Goal: Task Accomplishment & Management: Manage account settings

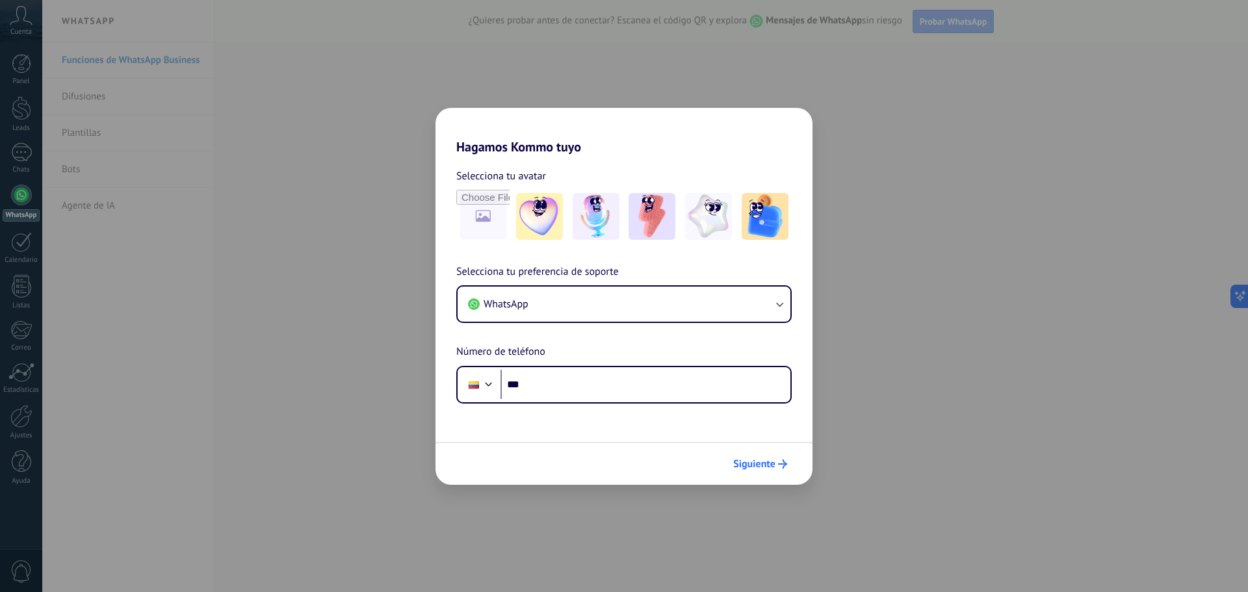
click at [766, 465] on span "Siguiente" at bounding box center [754, 464] width 42 height 9
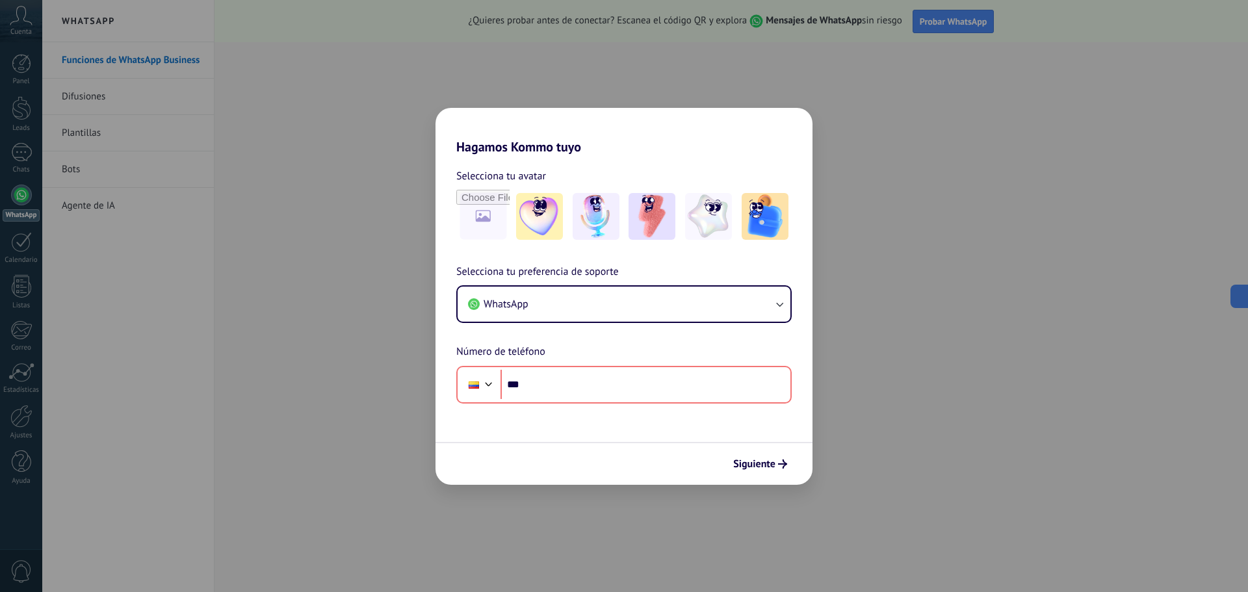
click at [593, 66] on div "Hagamos Kommo tuyo Selecciona tu avatar Selecciona tu preferencia de soporte Wh…" at bounding box center [624, 296] width 1248 height 592
click at [592, 66] on div "Hagamos Kommo tuyo Selecciona tu avatar Selecciona tu preferencia de soporte Wh…" at bounding box center [624, 296] width 1248 height 592
click at [665, 308] on button "WhatsApp" at bounding box center [624, 304] width 333 height 35
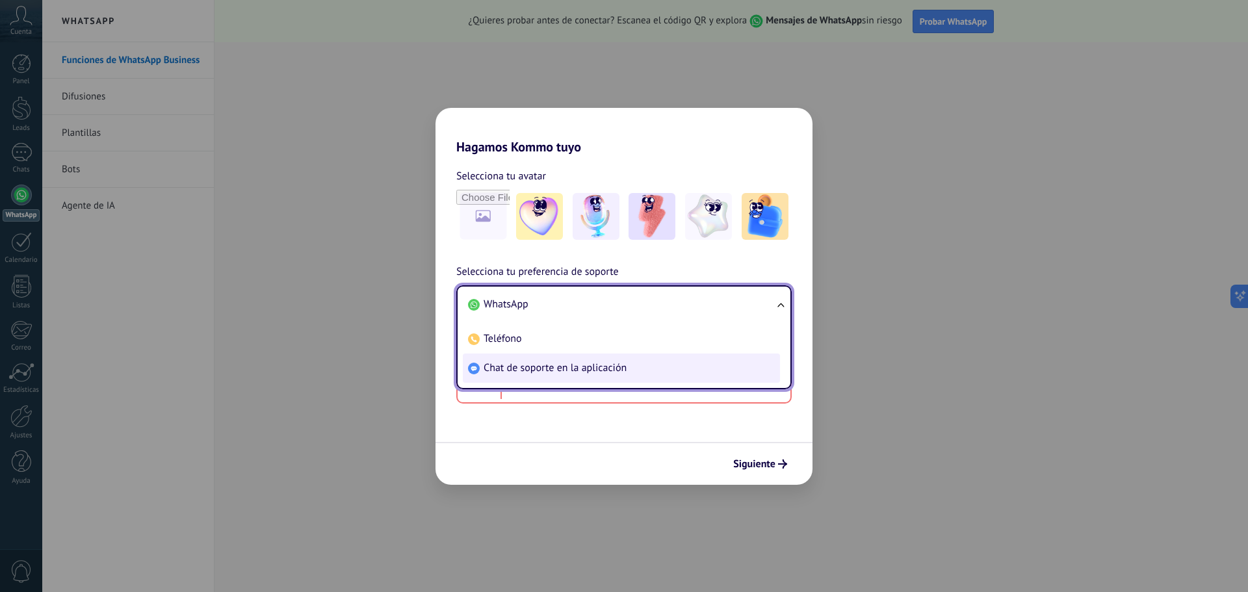
click at [605, 369] on span "Chat de soporte en la aplicación" at bounding box center [555, 367] width 143 height 13
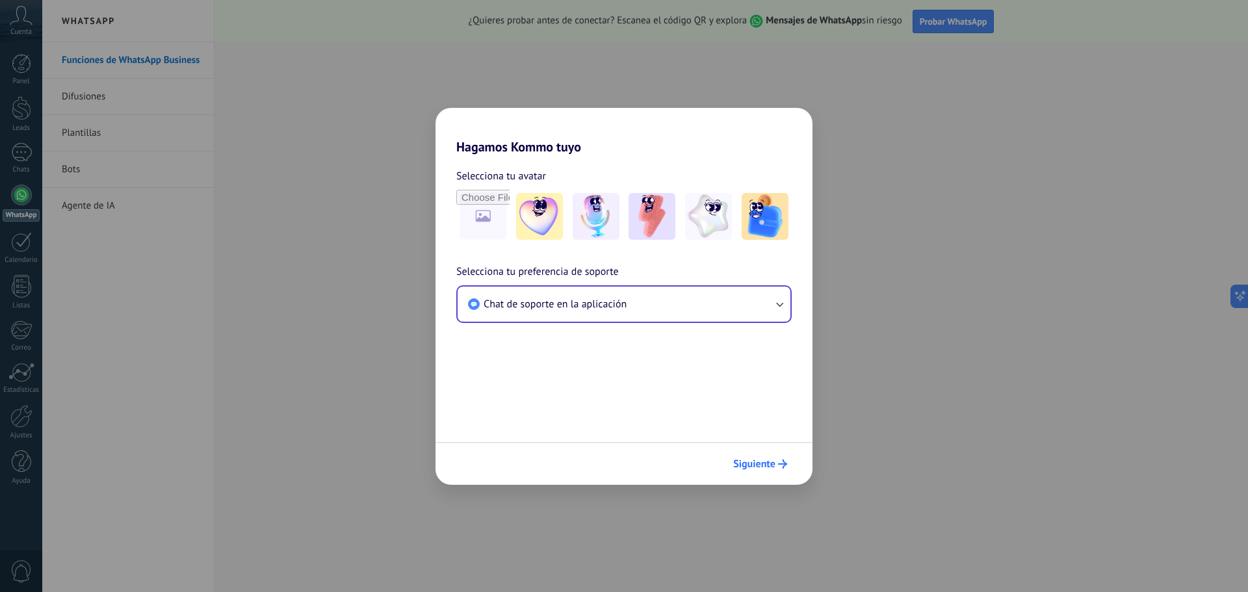
click at [757, 460] on span "Siguiente" at bounding box center [754, 464] width 42 height 9
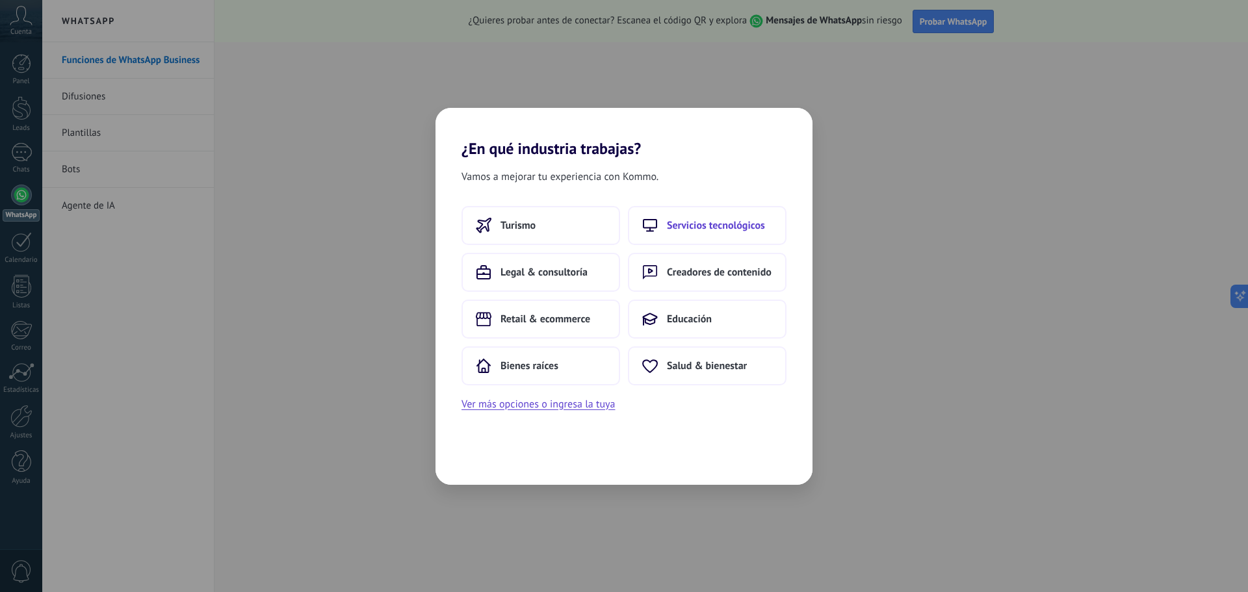
click at [754, 214] on button "Servicios tecnológicos" at bounding box center [707, 225] width 159 height 39
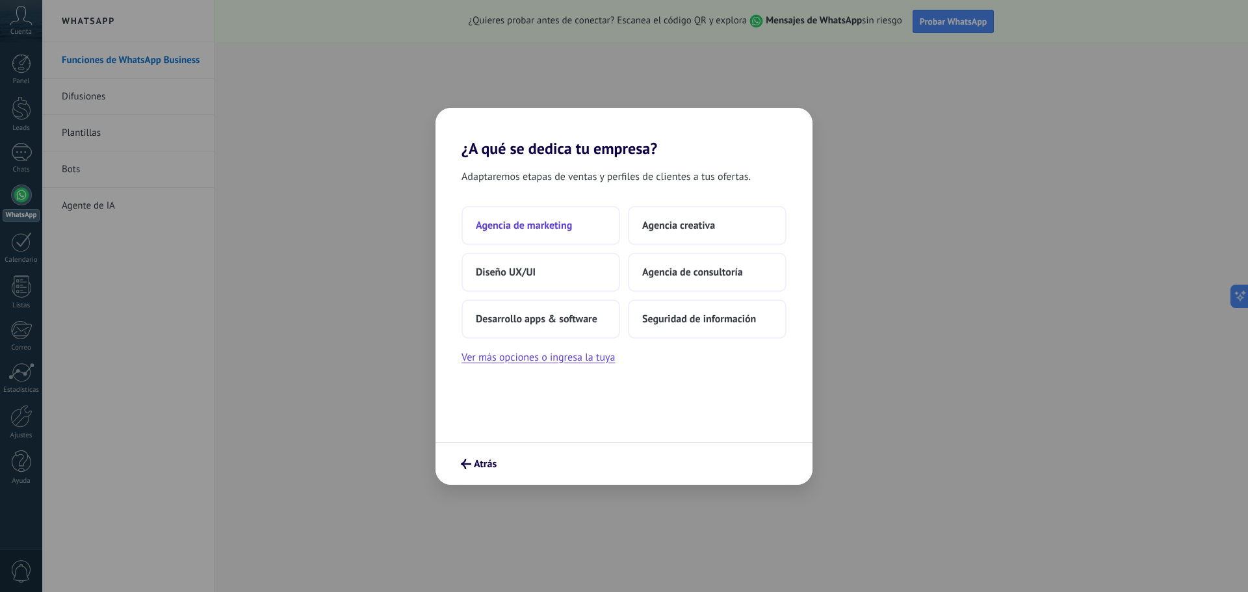
click at [519, 225] on span "Agencia de marketing" at bounding box center [524, 225] width 96 height 13
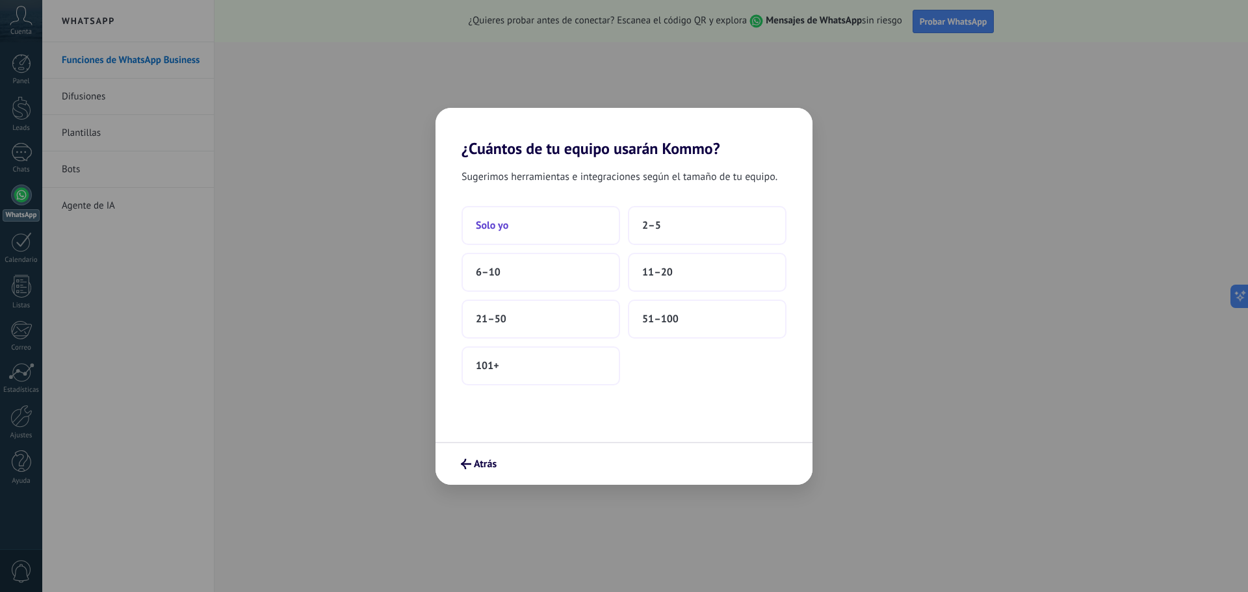
click at [516, 226] on button "Solo yo" at bounding box center [541, 225] width 159 height 39
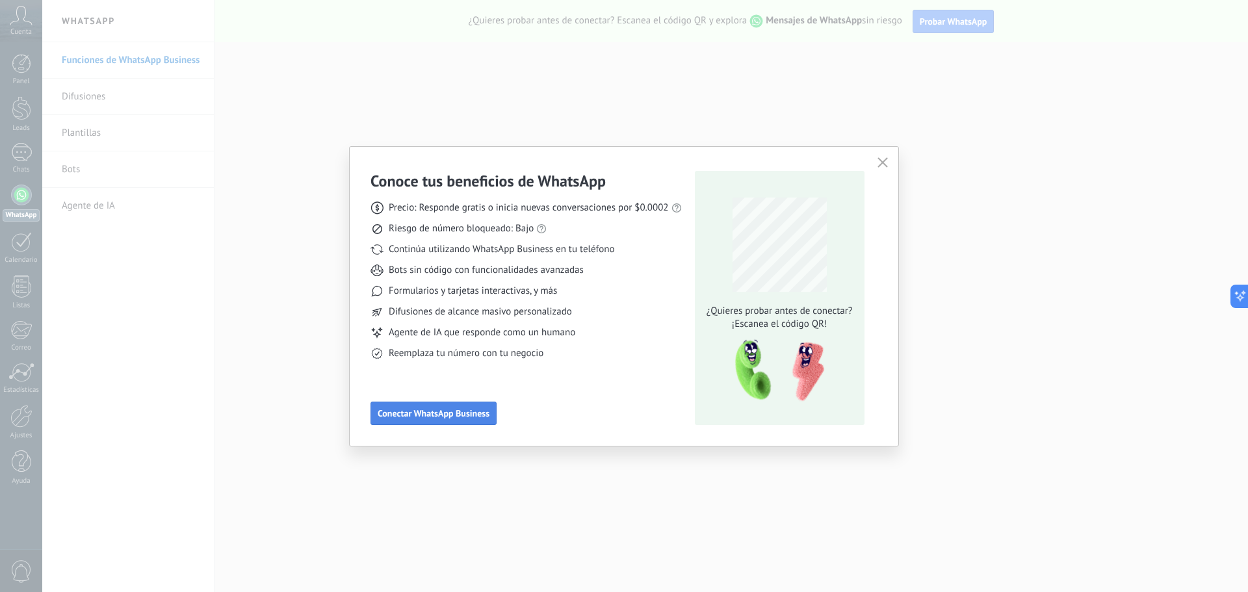
click at [464, 419] on button "Conectar WhatsApp Business" at bounding box center [434, 413] width 126 height 23
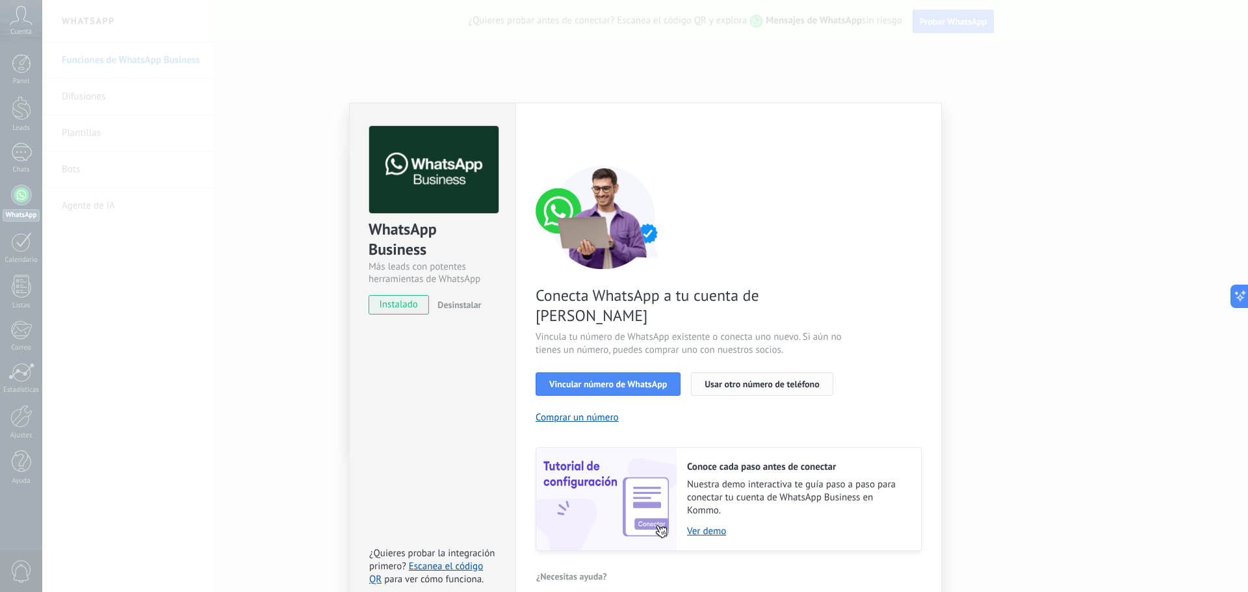
click at [788, 380] on span "Usar otro número de teléfono" at bounding box center [762, 384] width 114 height 9
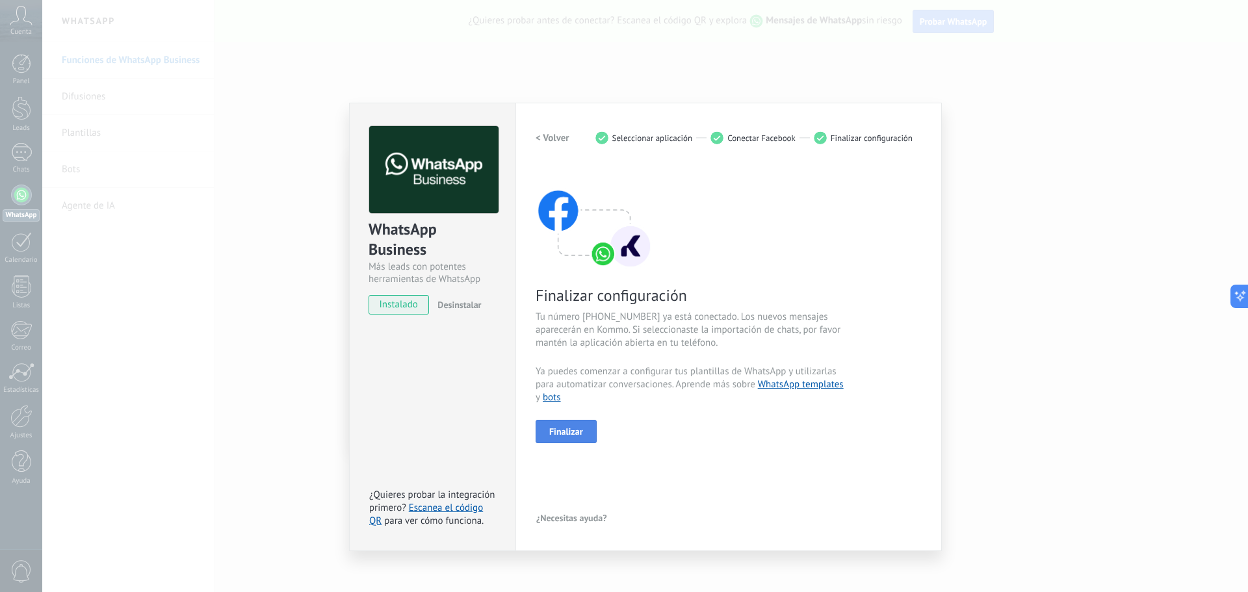
click at [577, 433] on span "Finalizar" at bounding box center [566, 431] width 34 height 9
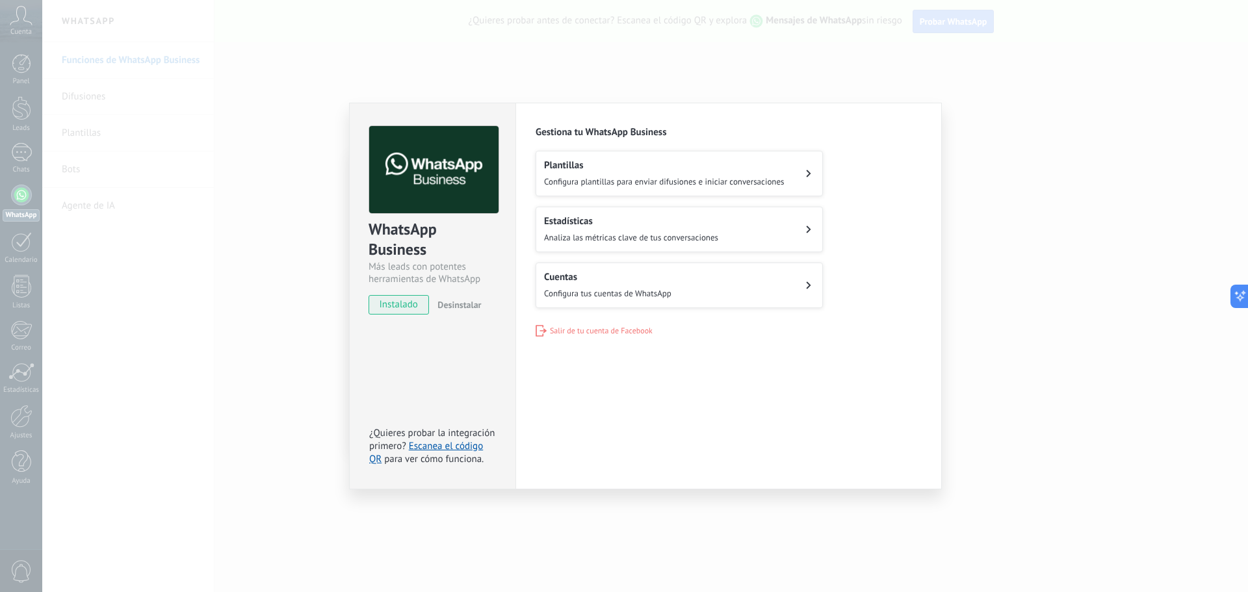
click at [310, 210] on div "WhatsApp Business Más leads con potentes herramientas de WhatsApp instalado Des…" at bounding box center [645, 296] width 1206 height 592
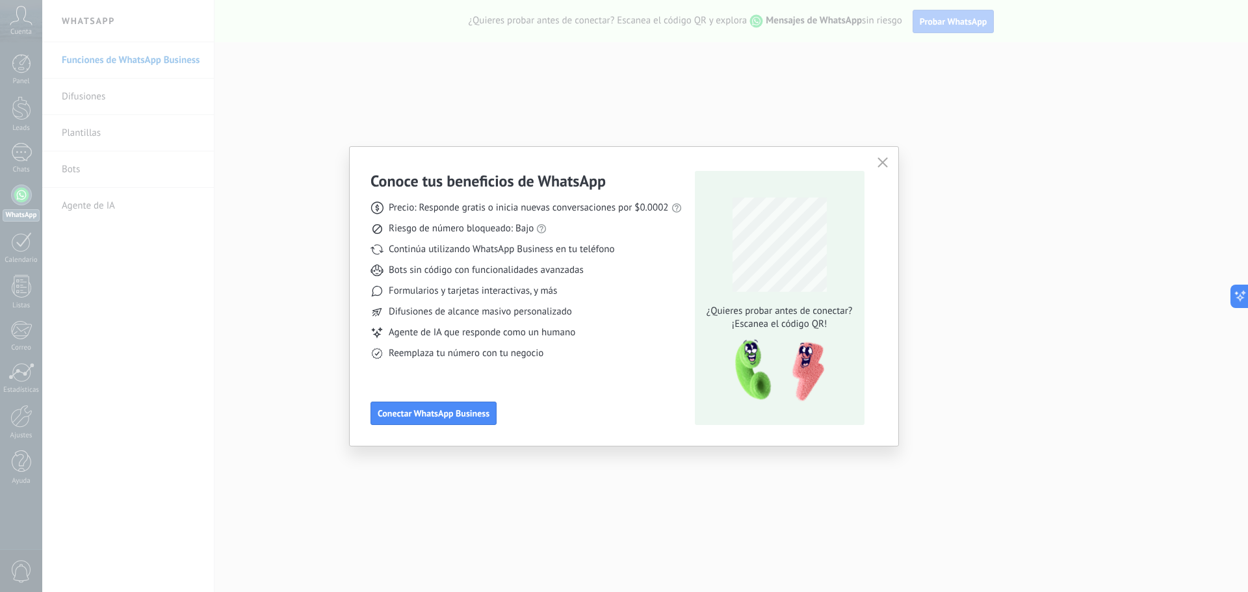
click at [887, 168] on span "button" at bounding box center [883, 163] width 10 height 12
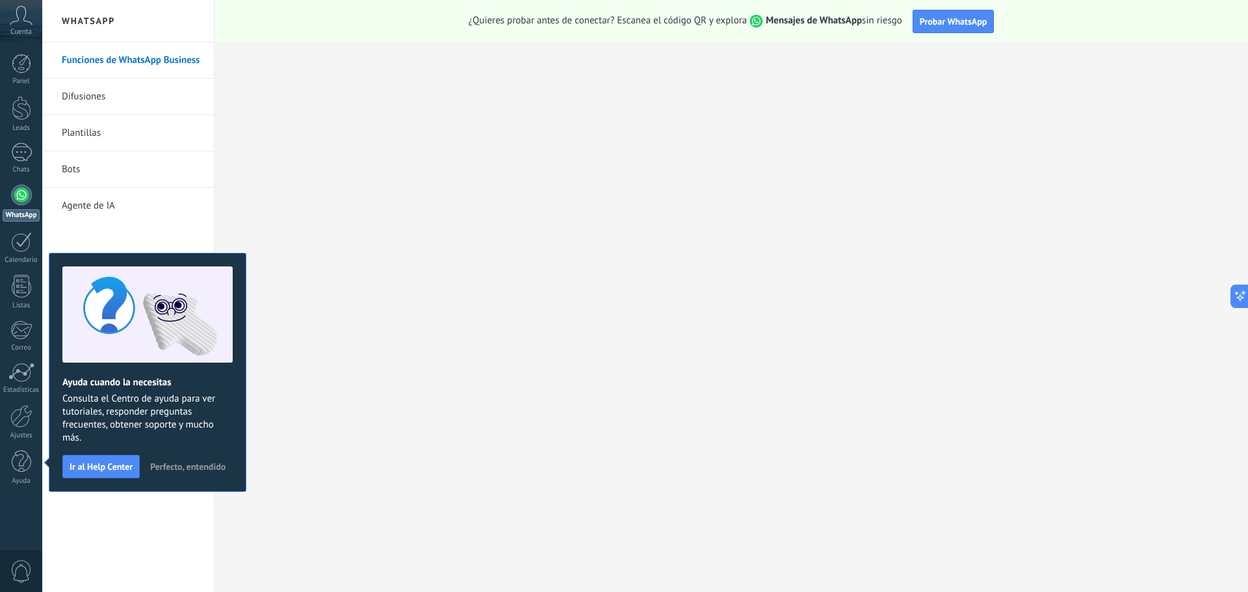
click at [18, 202] on div at bounding box center [21, 195] width 21 height 21
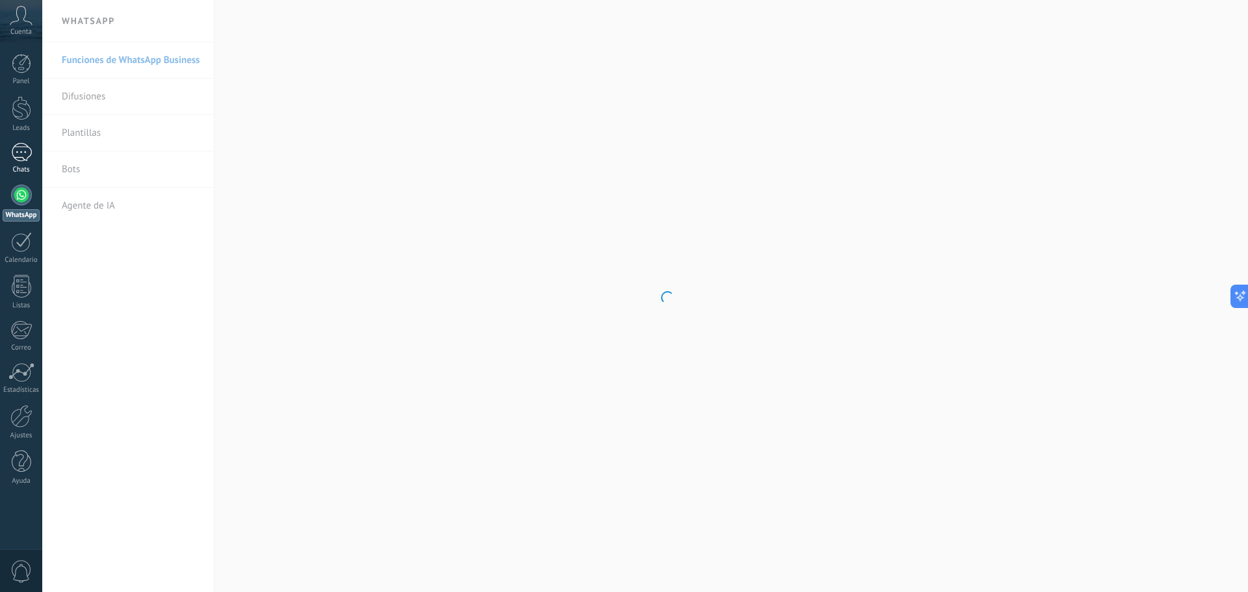
click at [24, 153] on div at bounding box center [21, 152] width 21 height 19
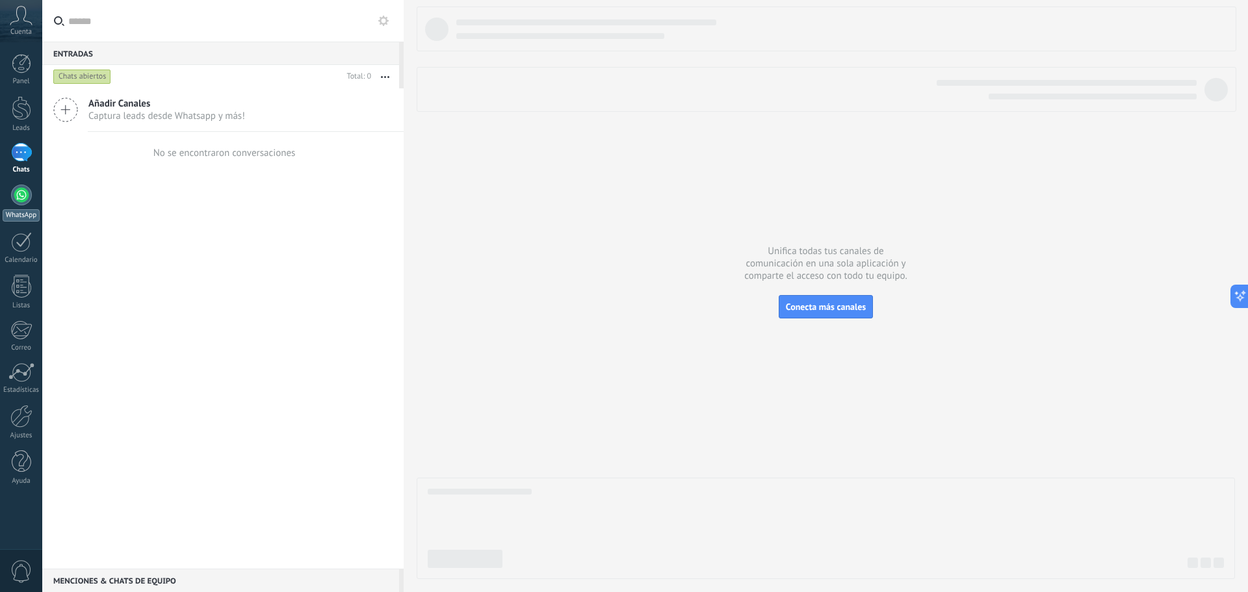
click at [25, 195] on div at bounding box center [21, 195] width 21 height 21
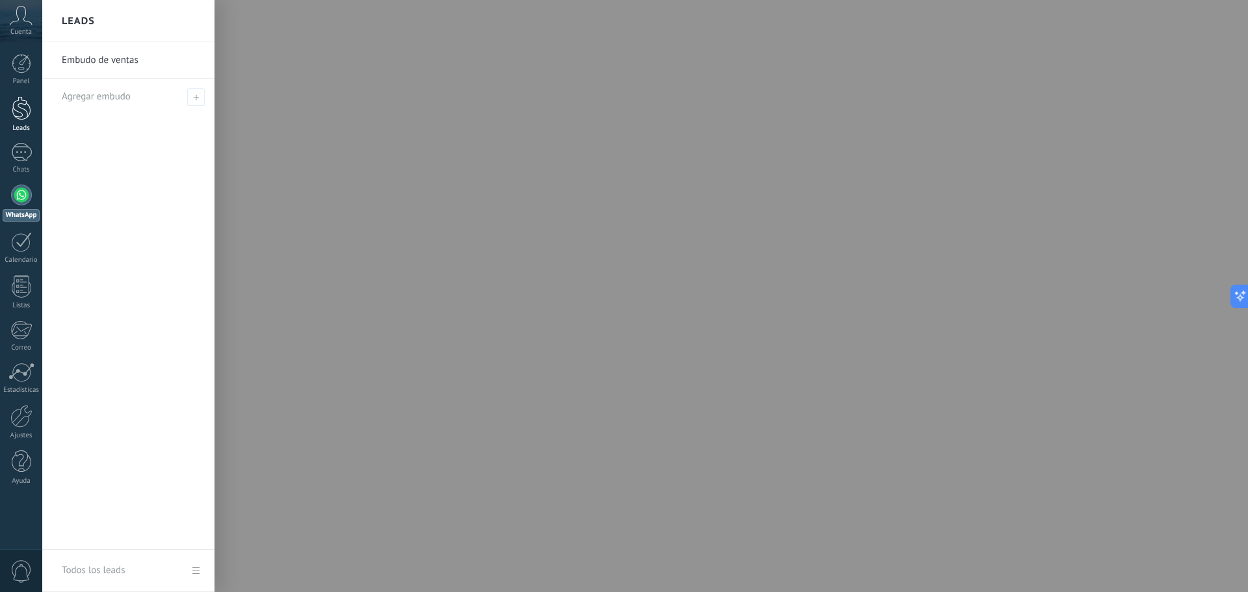
click at [21, 109] on div at bounding box center [22, 108] width 20 height 24
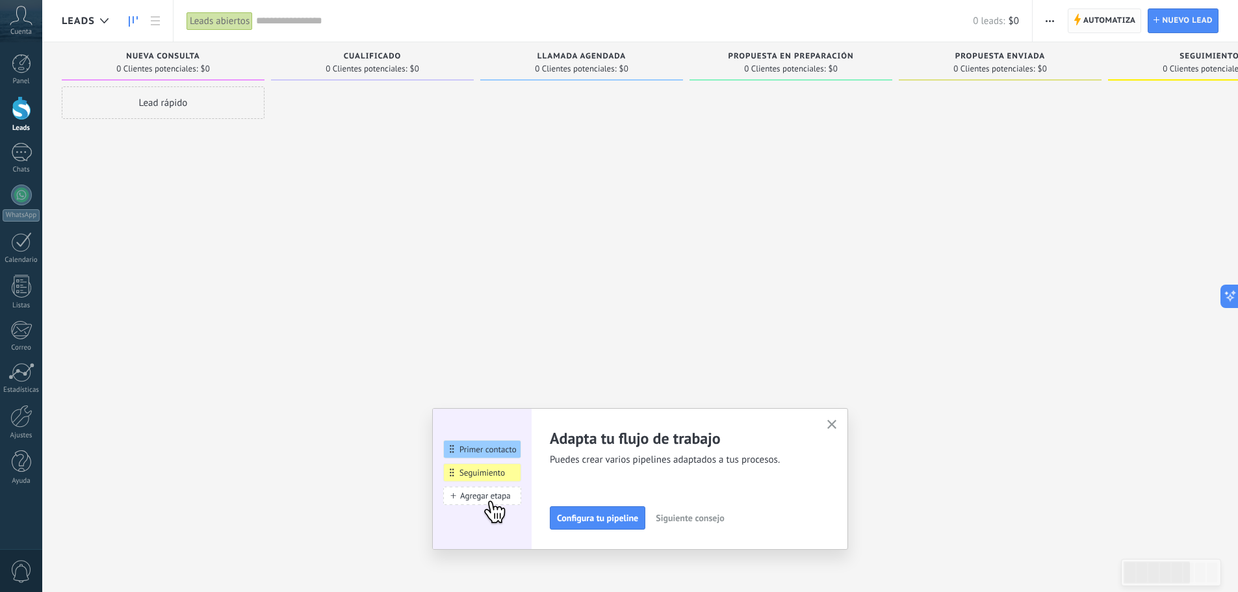
click at [1107, 21] on span "Automatiza" at bounding box center [1110, 20] width 53 height 23
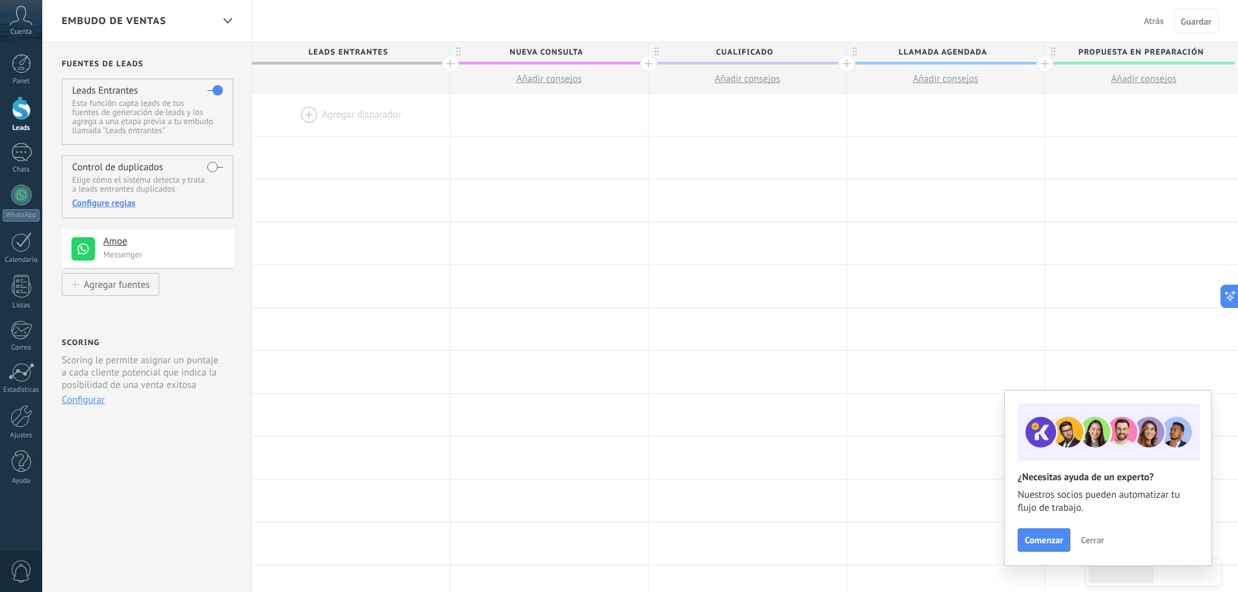
click at [329, 117] on div at bounding box center [351, 115] width 198 height 42
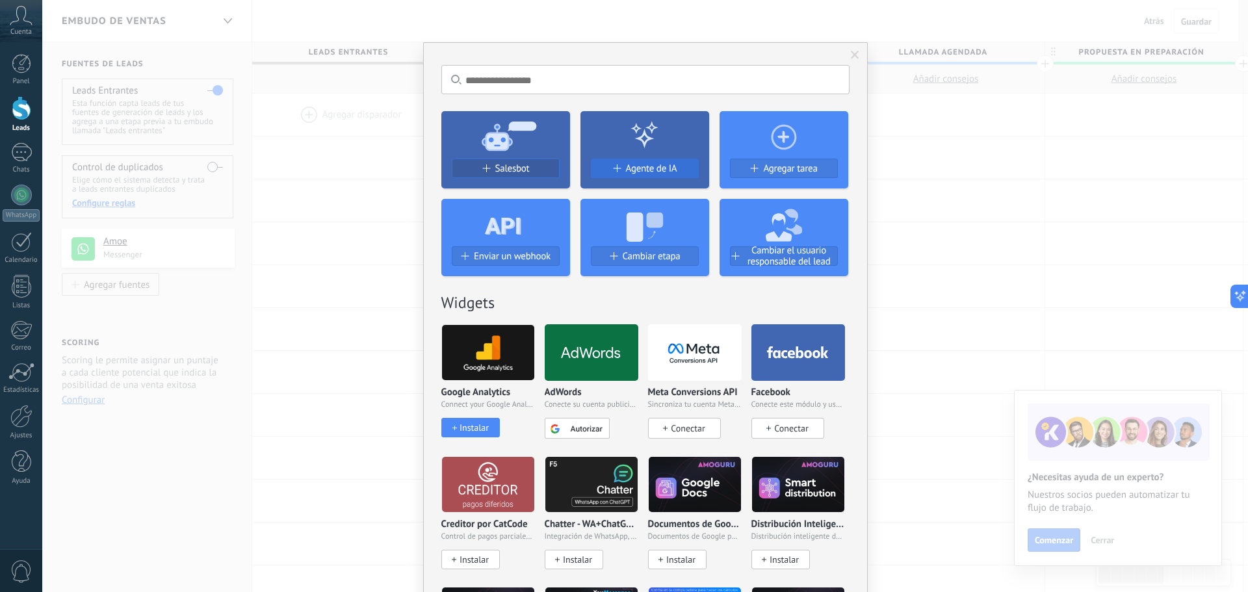
click at [658, 168] on span "Agente de IA" at bounding box center [651, 168] width 51 height 11
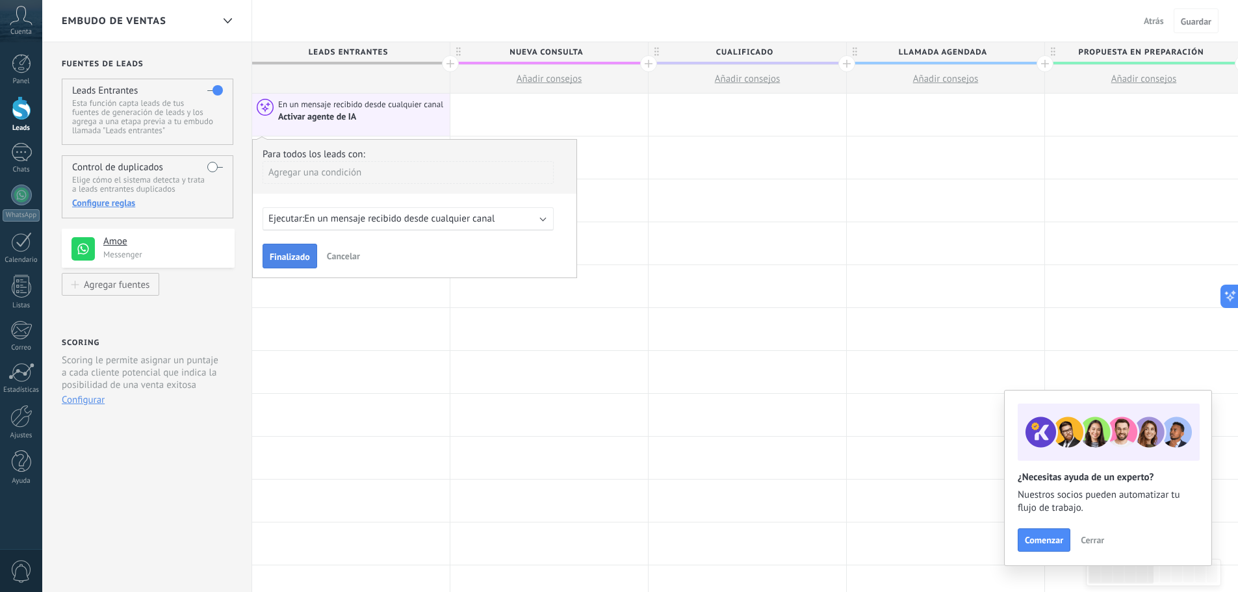
click at [301, 259] on span "Finalizado" at bounding box center [290, 256] width 40 height 9
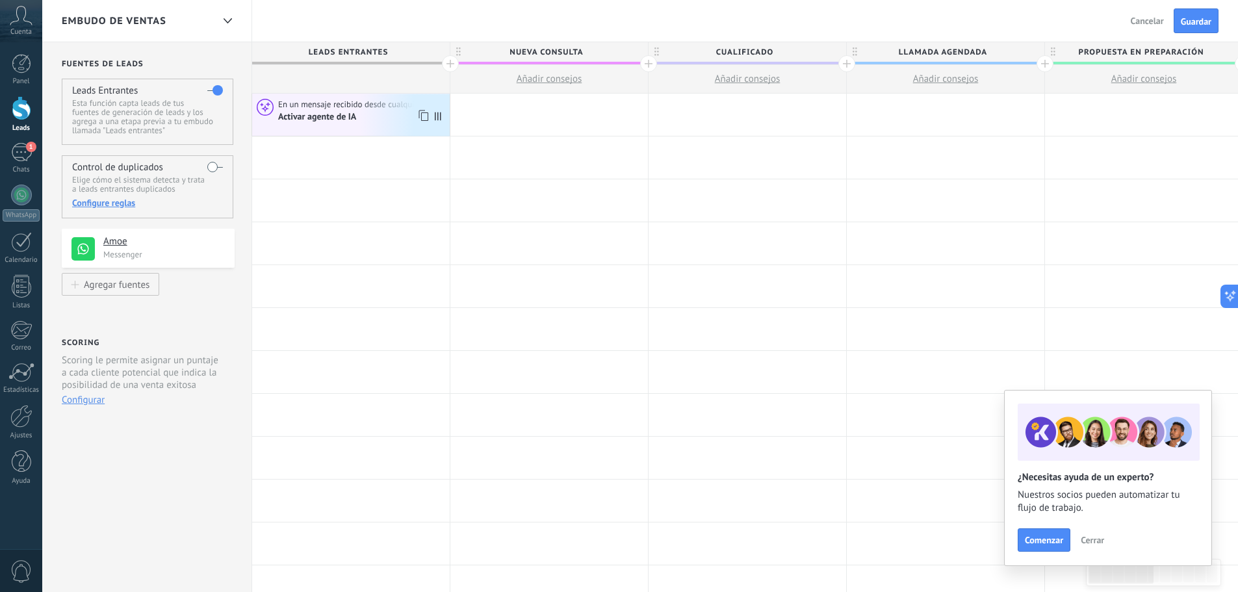
click at [355, 107] on span "En un mensaje recibido desde cualquier canal" at bounding box center [361, 105] width 167 height 12
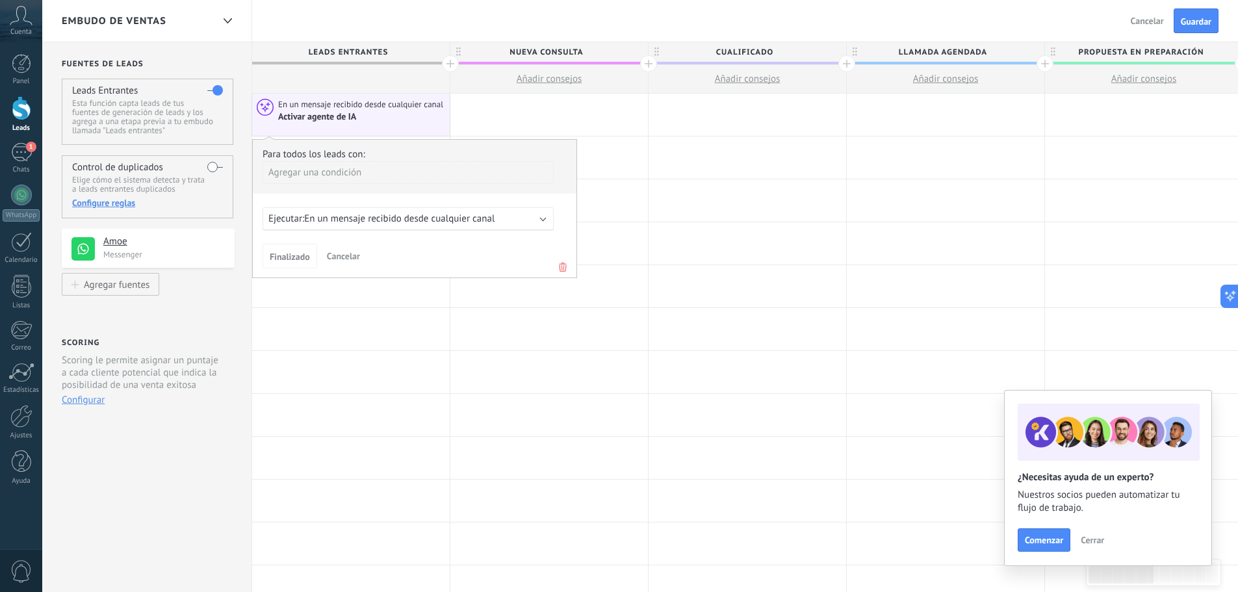
click at [319, 172] on div "Agregar una condición" at bounding box center [408, 172] width 291 height 23
click at [345, 268] on div "No tiene etiqueta" at bounding box center [320, 268] width 101 height 18
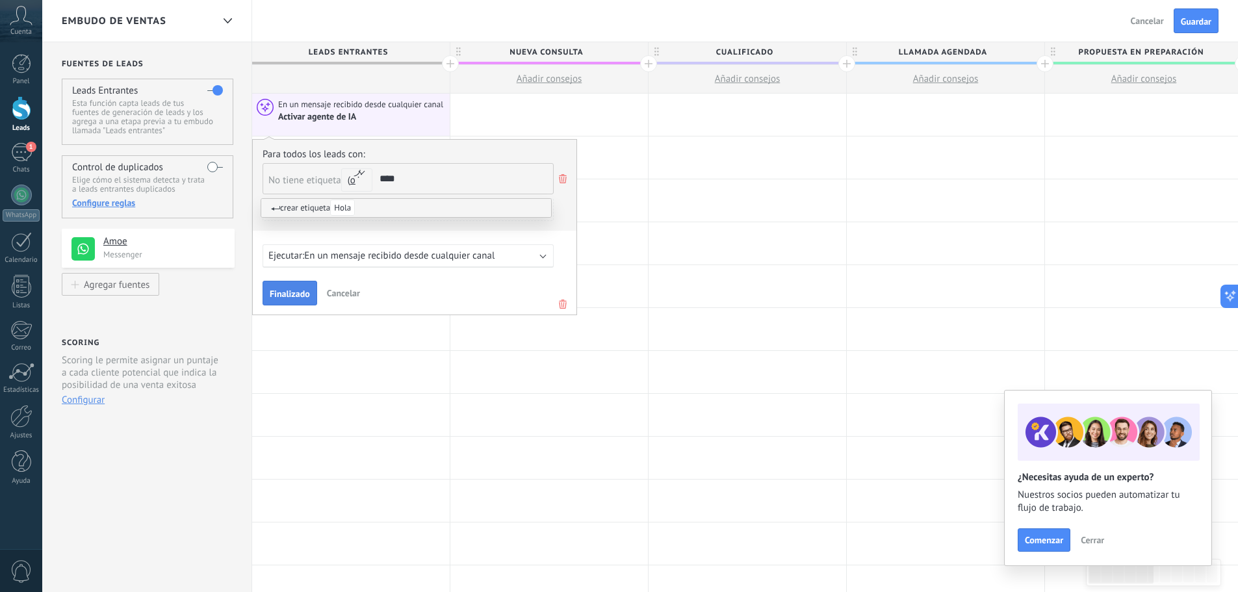
type input "****"
click at [299, 295] on span "Finalizado" at bounding box center [290, 293] width 40 height 9
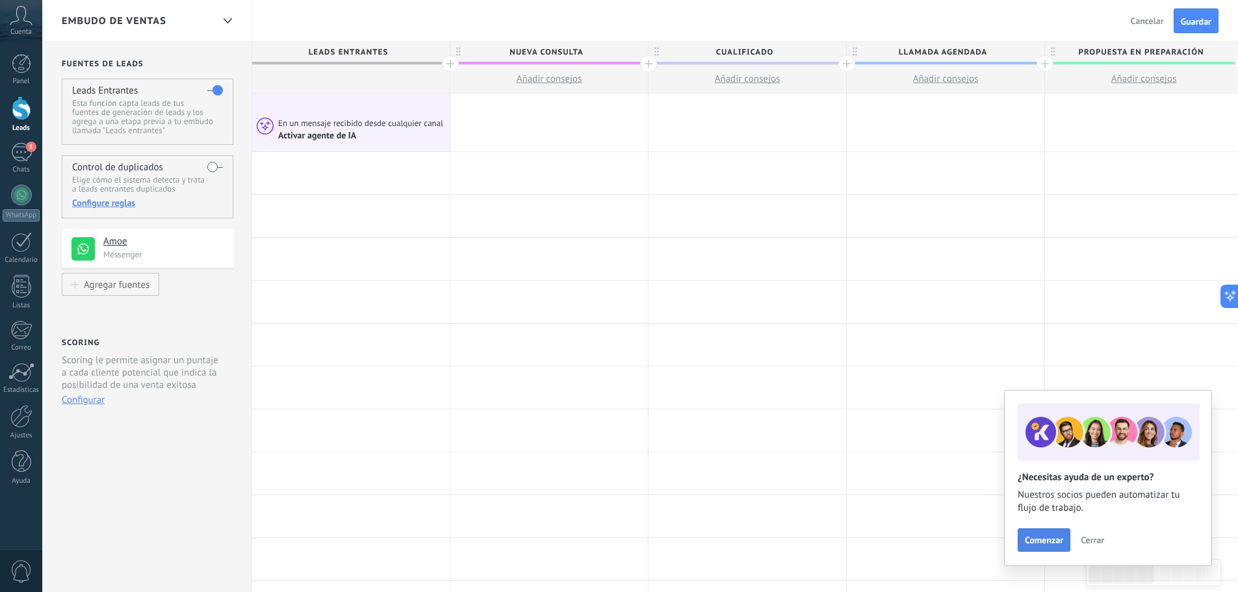
click at [1041, 530] on button "Comenzar" at bounding box center [1044, 540] width 53 height 23
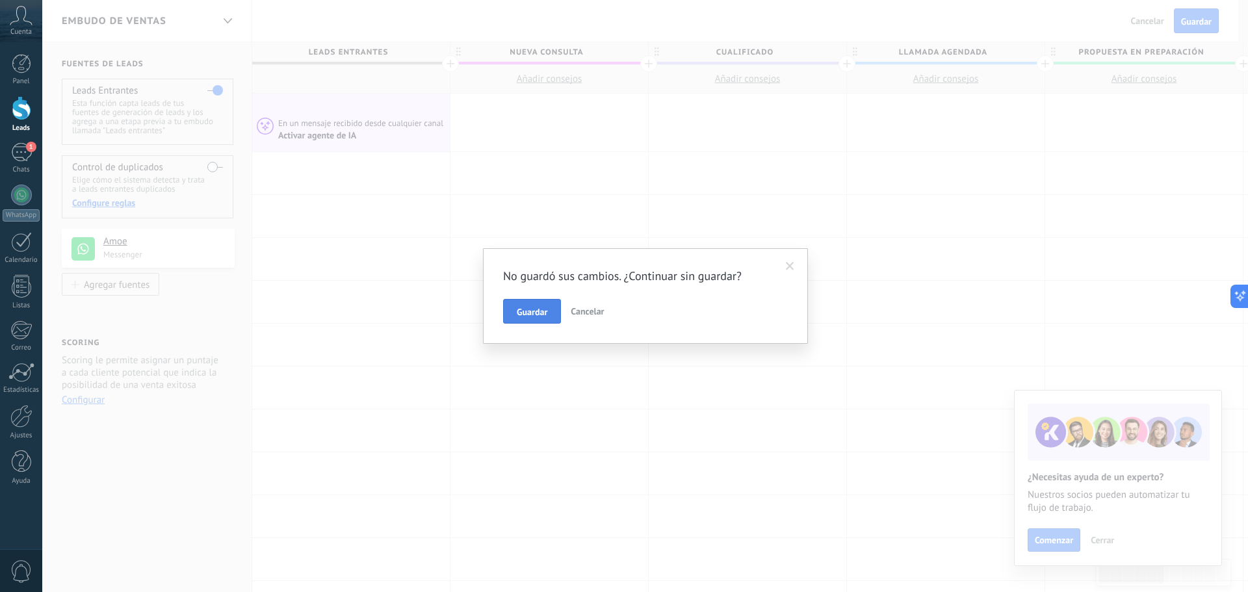
click at [532, 309] on span "Guardar" at bounding box center [532, 312] width 31 height 9
click at [802, 263] on span at bounding box center [810, 264] width 21 height 22
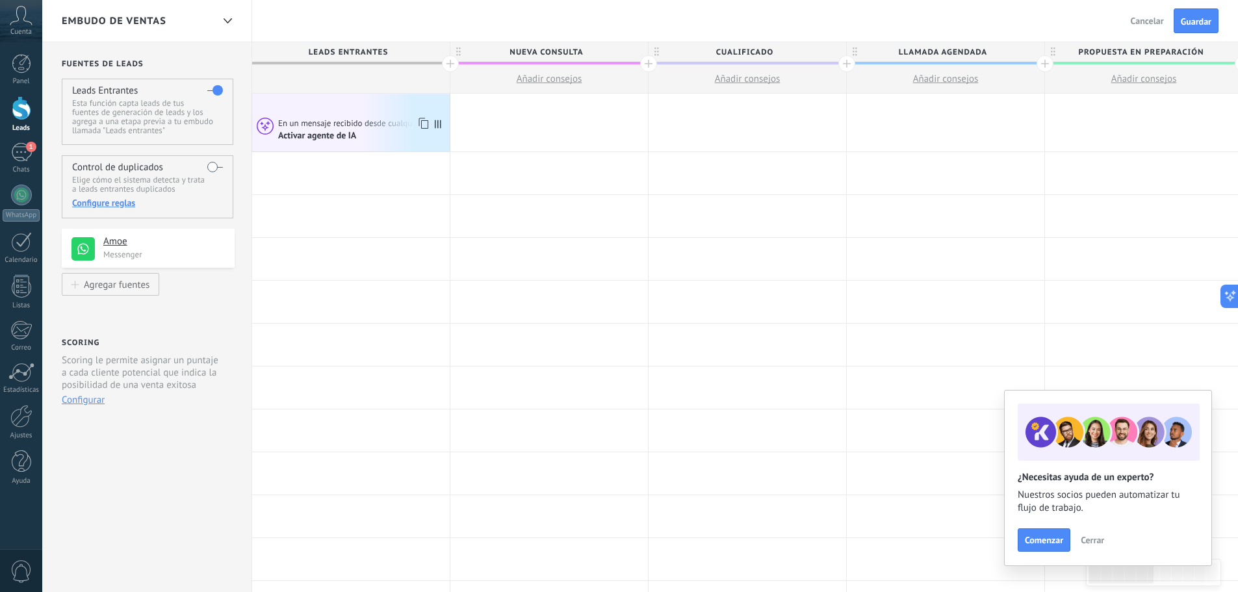
click at [379, 137] on div "Activar agente de IA" at bounding box center [362, 135] width 168 height 12
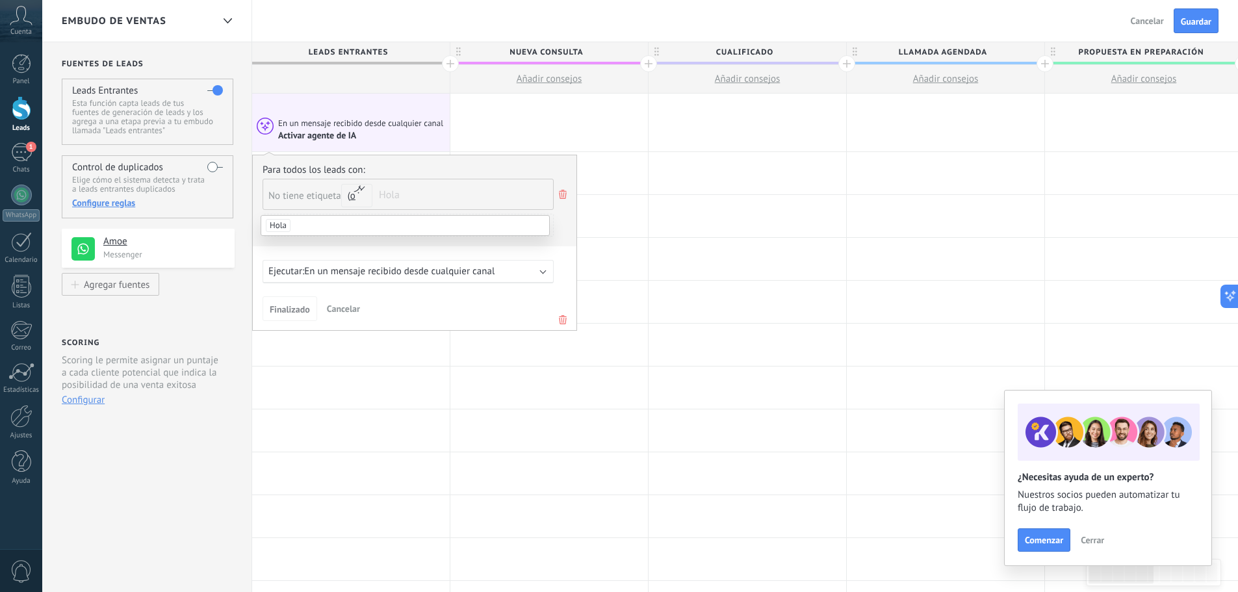
click at [563, 197] on icon at bounding box center [563, 195] width 14 height 16
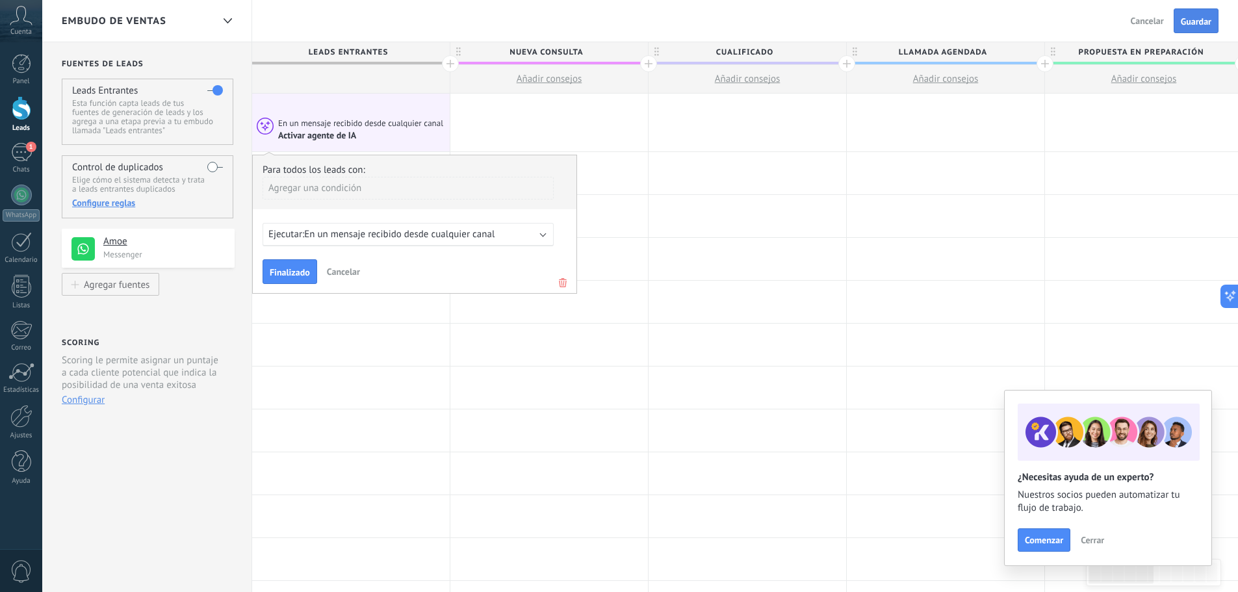
click at [1203, 21] on span "Guardar" at bounding box center [1196, 21] width 31 height 9
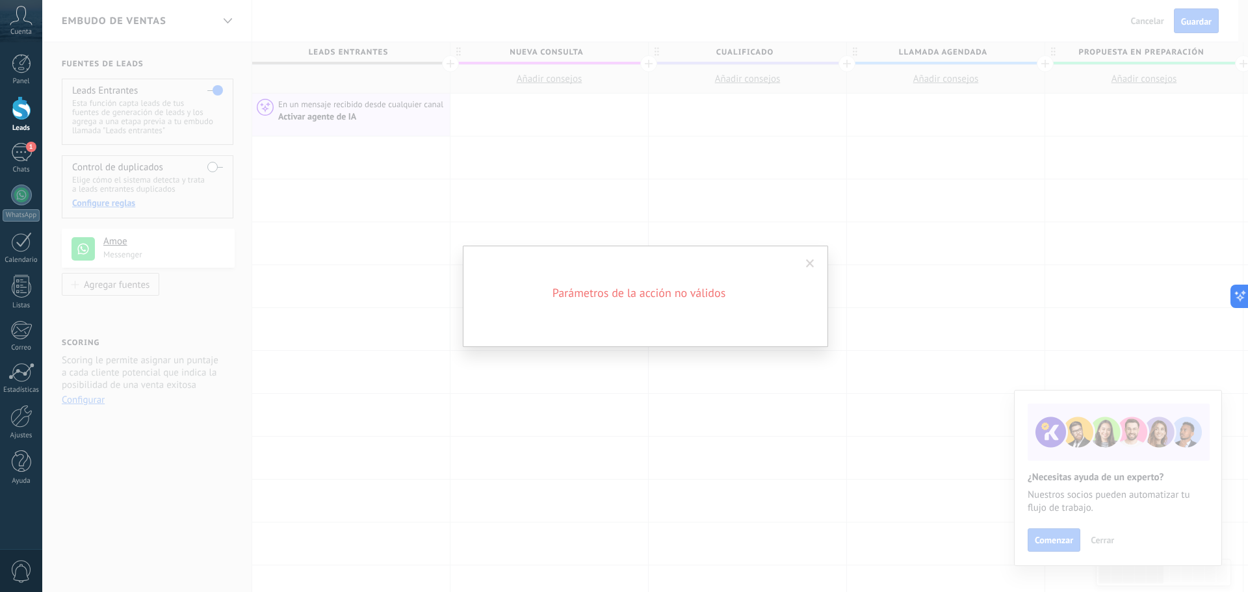
click at [806, 261] on span at bounding box center [810, 263] width 8 height 9
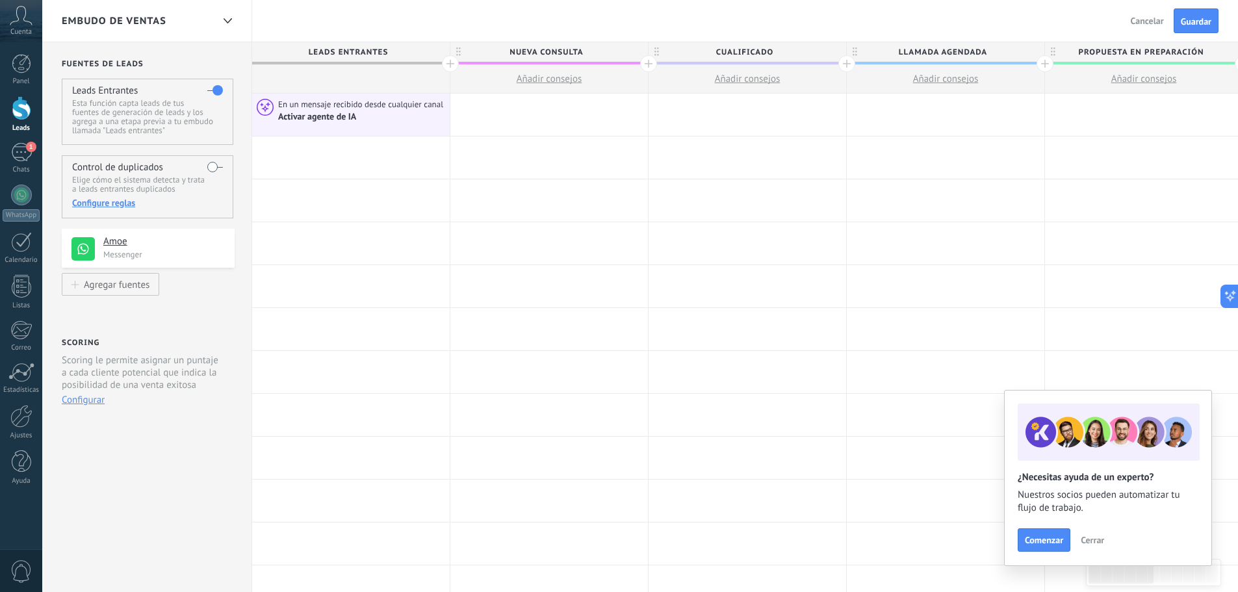
click at [341, 136] on div "En un mensaje recibido desde cualquier canal Activar agente de IA" at bounding box center [351, 115] width 198 height 43
click at [344, 118] on div "Activar agente de IA" at bounding box center [318, 117] width 80 height 12
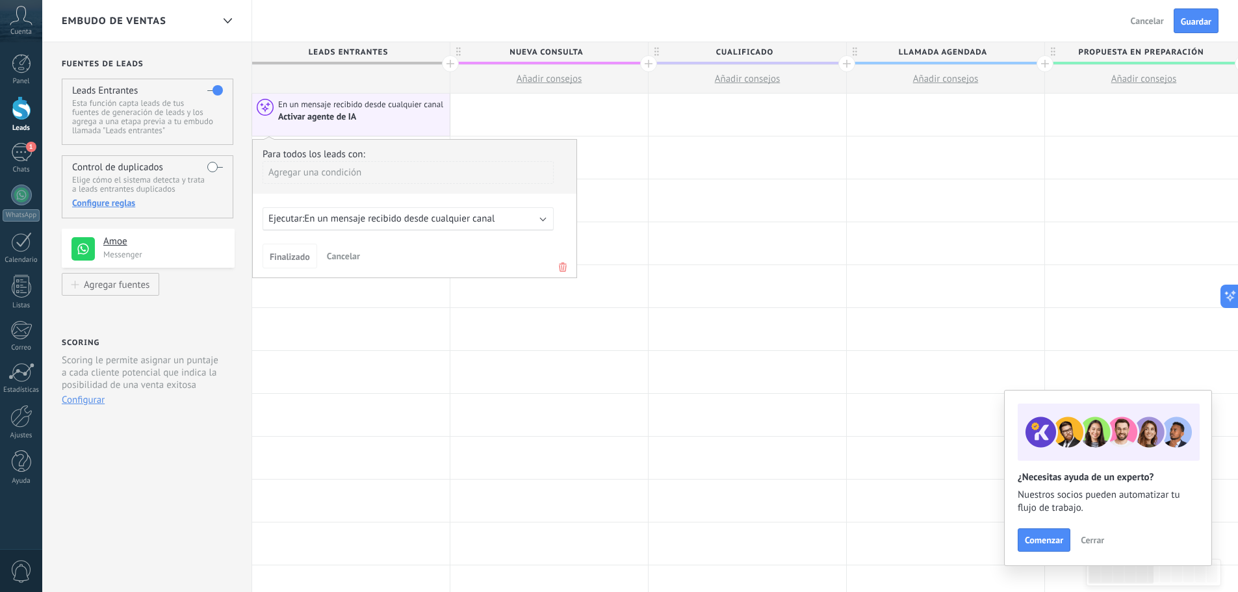
click at [466, 220] on span "En un mensaje recibido desde cualquier canal" at bounding box center [399, 219] width 190 height 12
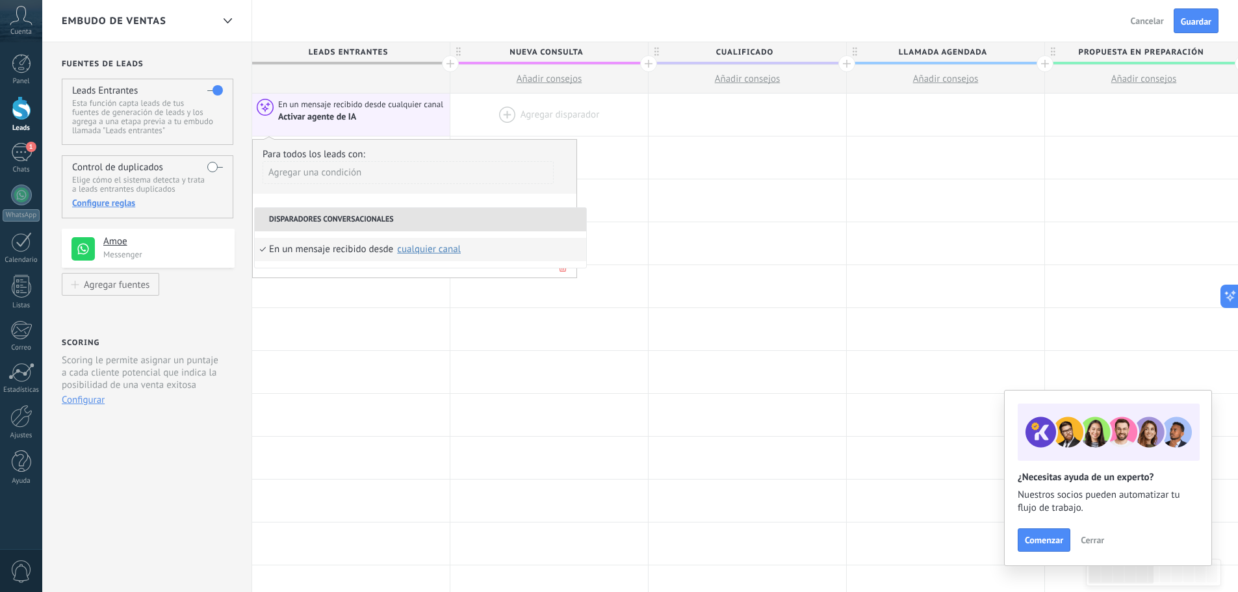
click at [513, 116] on div at bounding box center [550, 115] width 198 height 42
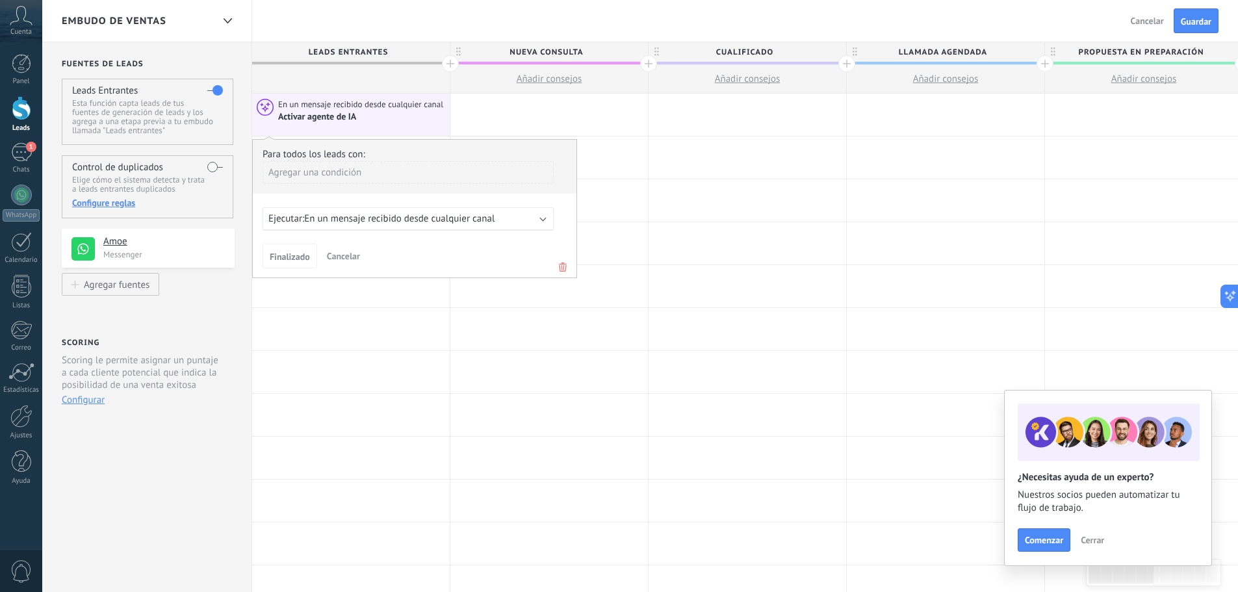
click at [376, 121] on div "Activar agente de IA" at bounding box center [362, 117] width 168 height 12
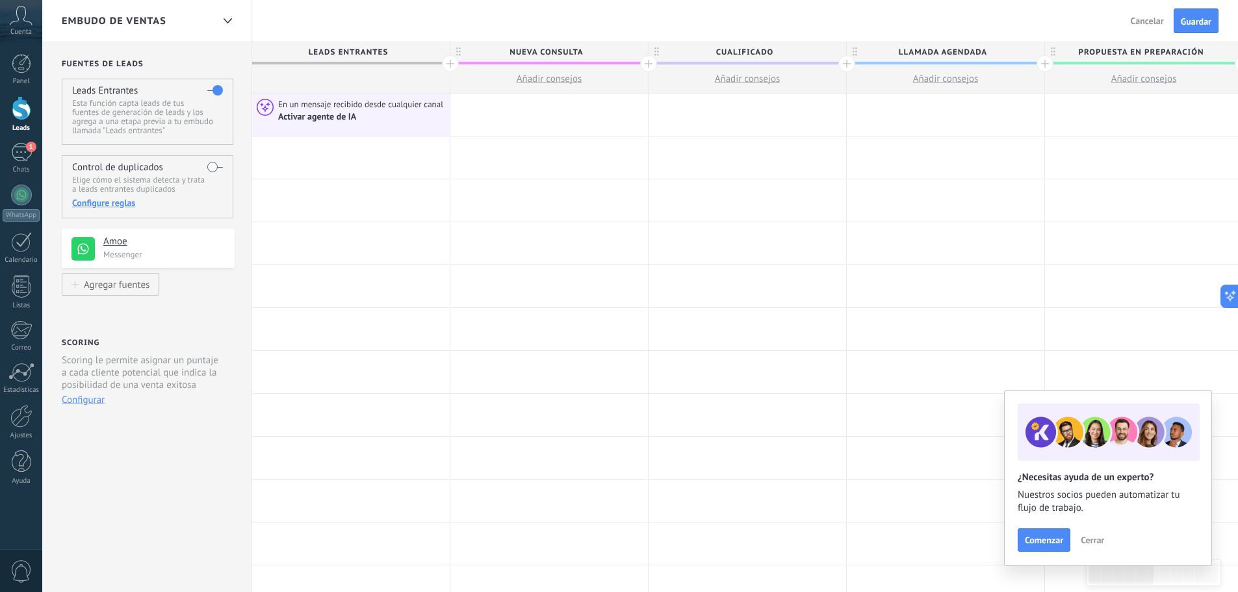
click at [376, 121] on div "Activar agente de IA" at bounding box center [362, 117] width 168 height 12
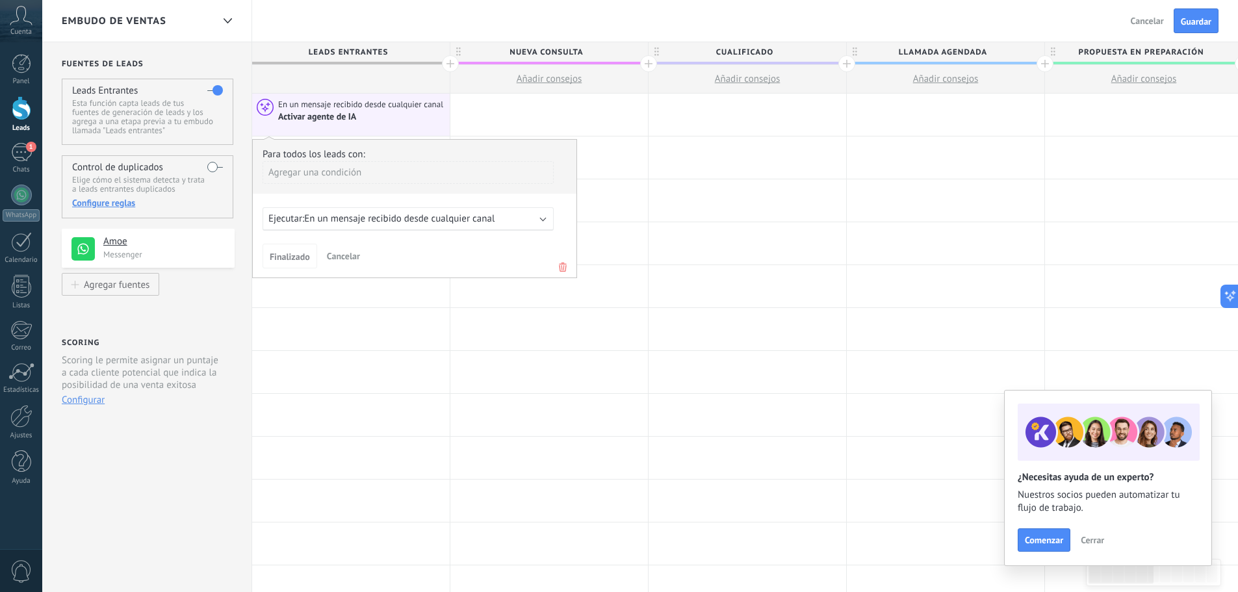
click at [341, 168] on div "Agregar una condición" at bounding box center [408, 172] width 291 height 23
click at [319, 263] on div "No tiene etiqueta" at bounding box center [320, 268] width 101 height 18
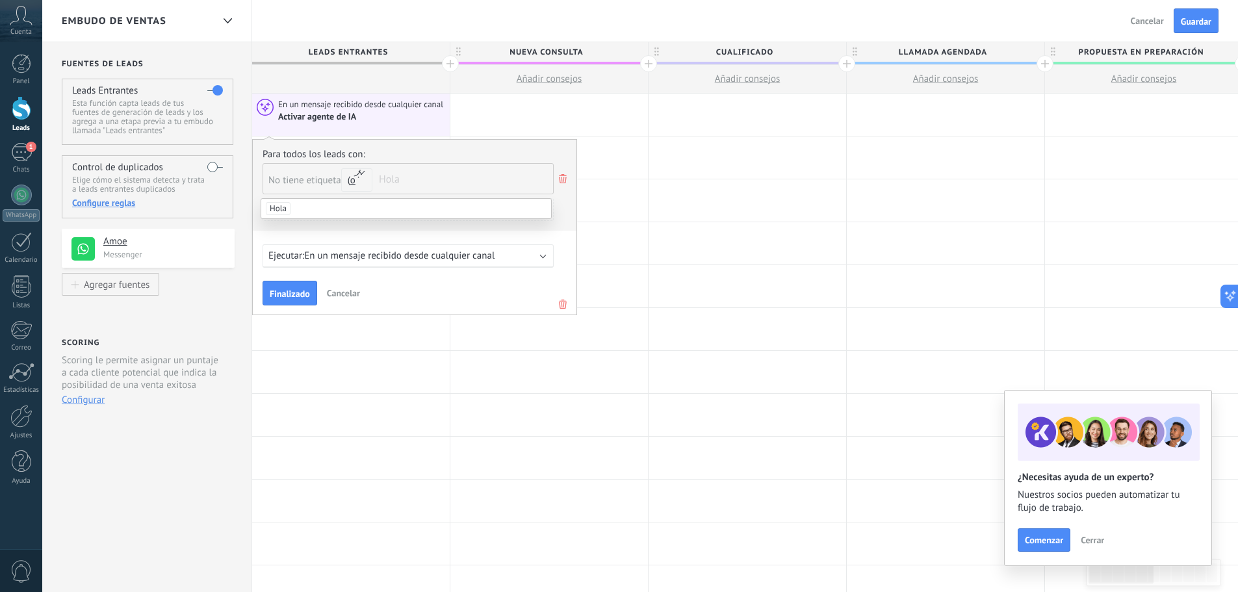
click at [275, 211] on span "Hola" at bounding box center [278, 208] width 25 height 13
click at [1194, 19] on span "Guardar" at bounding box center [1196, 21] width 31 height 9
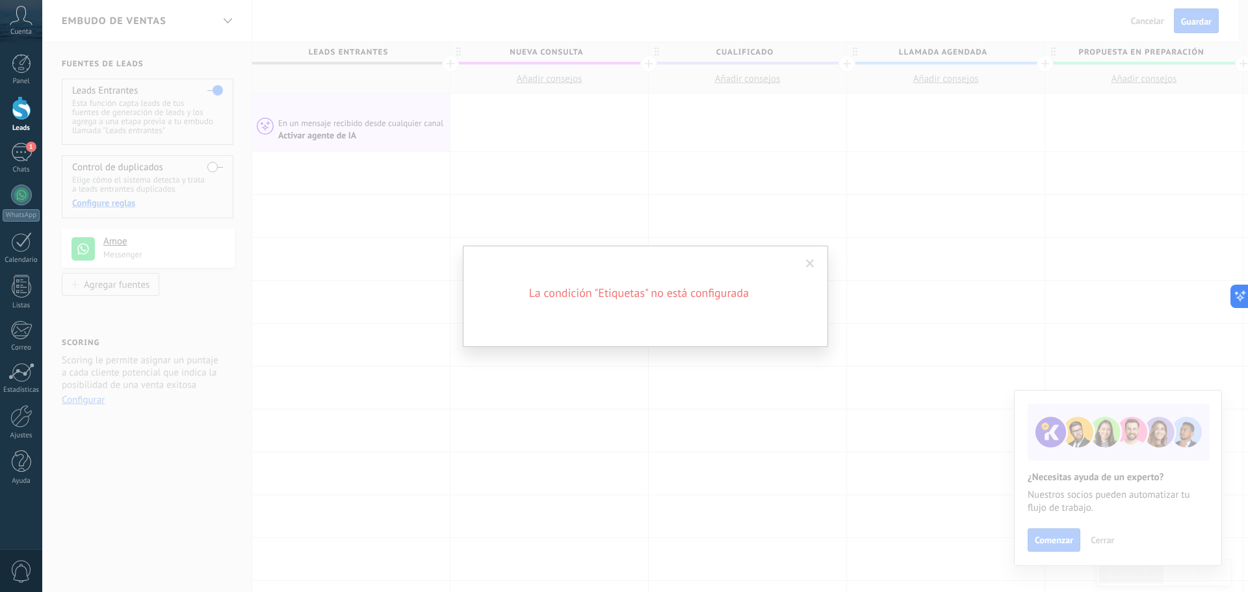
click at [810, 254] on span at bounding box center [810, 264] width 21 height 22
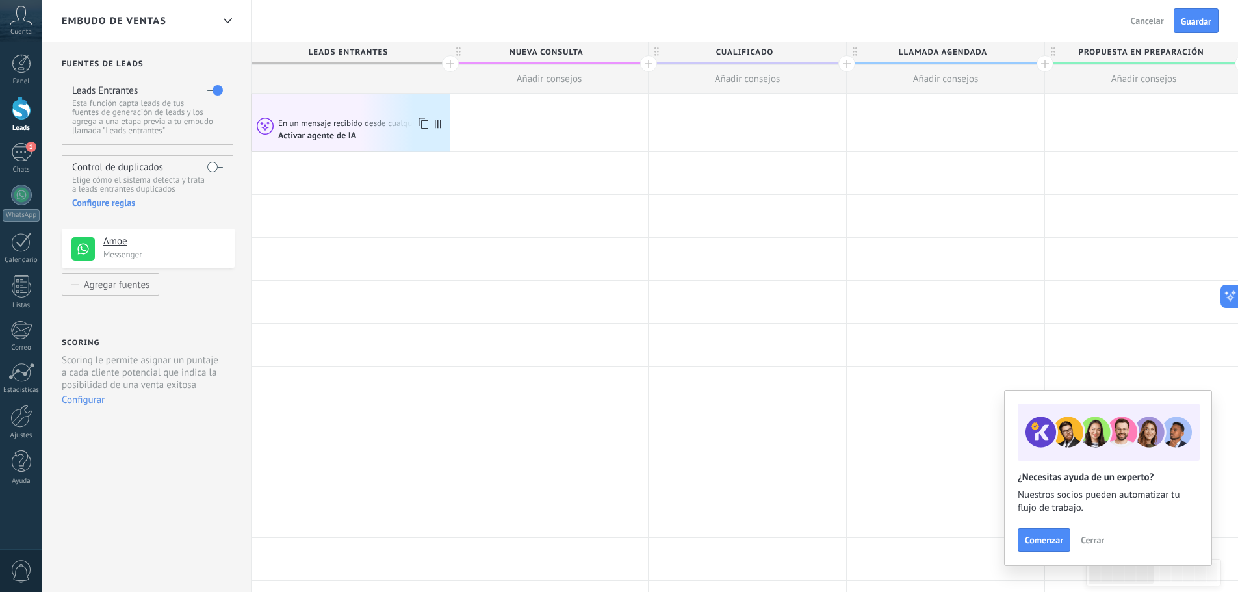
click at [353, 133] on div "Activar agente de IA" at bounding box center [318, 136] width 80 height 12
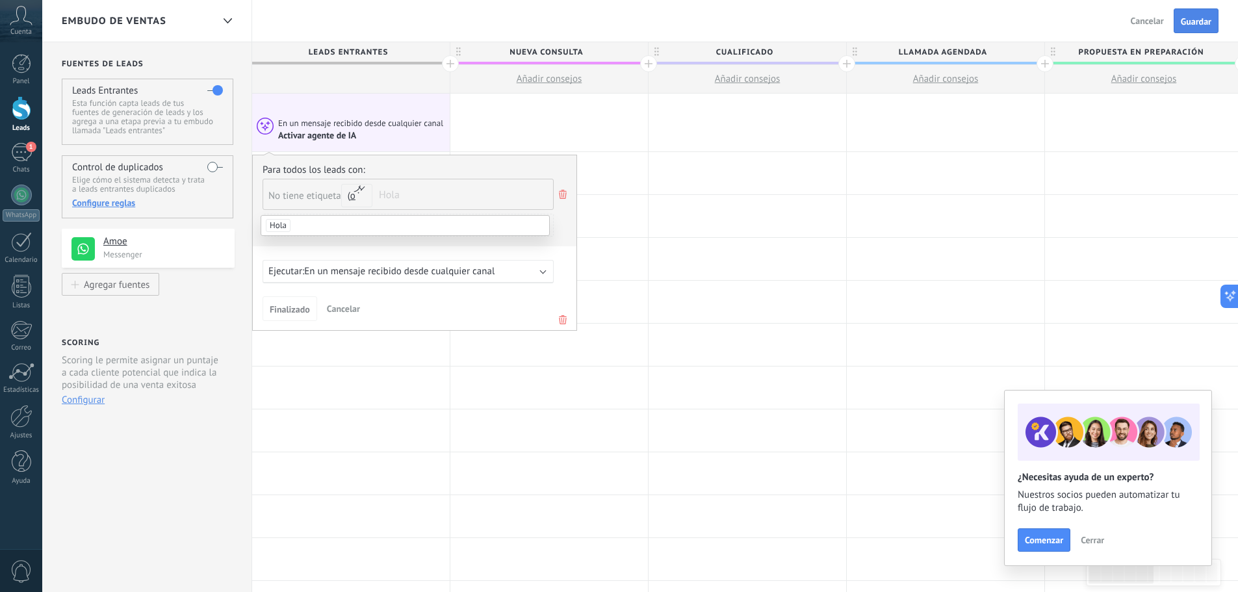
click at [1209, 22] on span "Guardar" at bounding box center [1196, 21] width 31 height 9
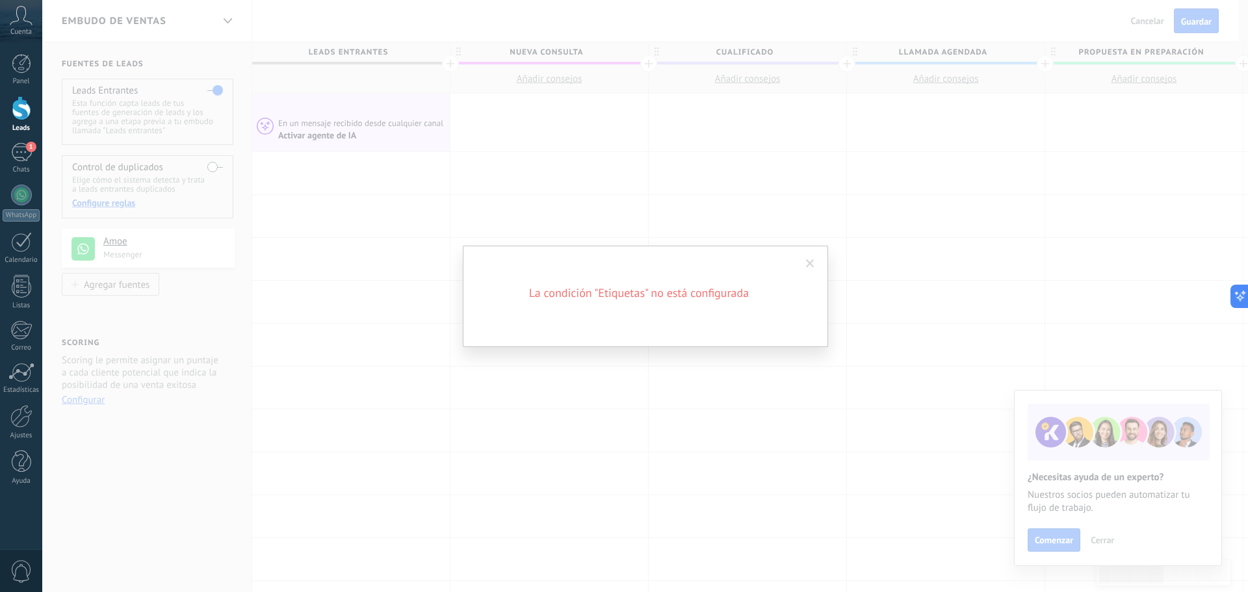
click at [819, 264] on span at bounding box center [810, 264] width 21 height 22
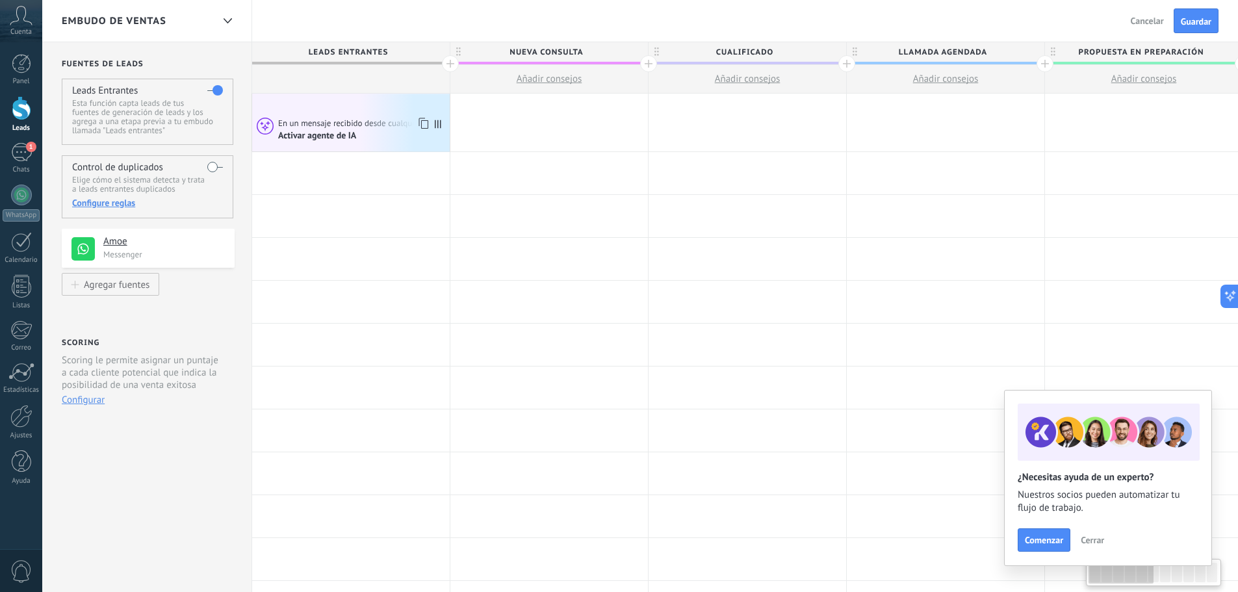
click at [367, 134] on div "Activar agente de IA" at bounding box center [362, 135] width 168 height 12
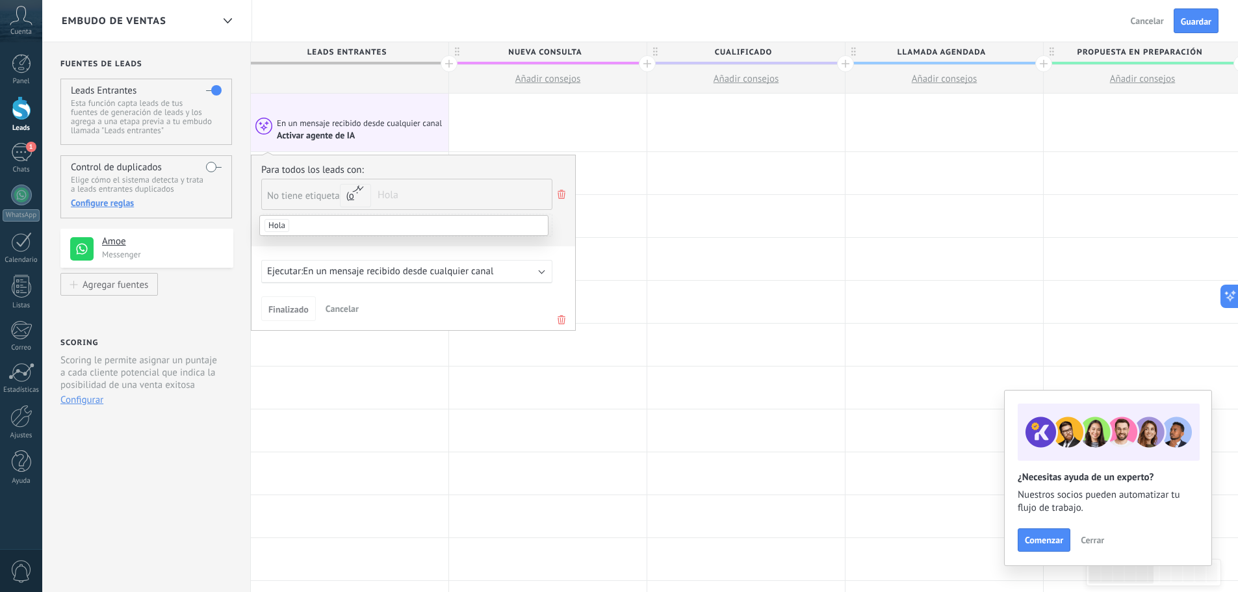
click at [564, 195] on icon at bounding box center [562, 195] width 14 height 16
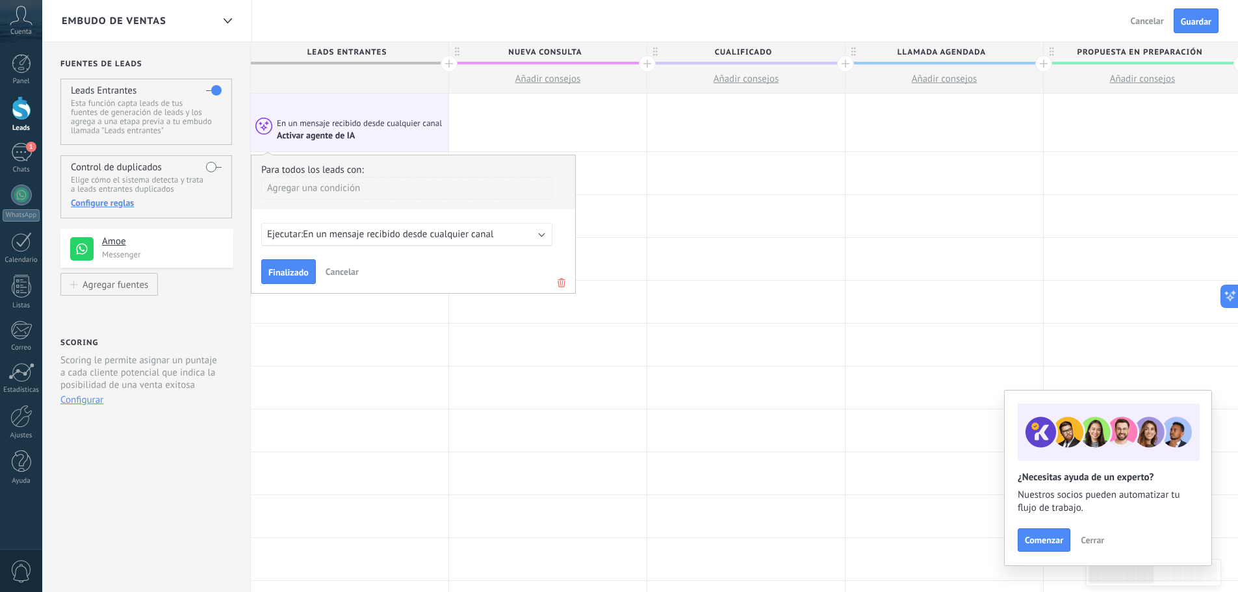
click at [354, 193] on div "Agregar una condición" at bounding box center [406, 188] width 291 height 23
click at [322, 258] on div "Fuente" at bounding box center [318, 260] width 101 height 18
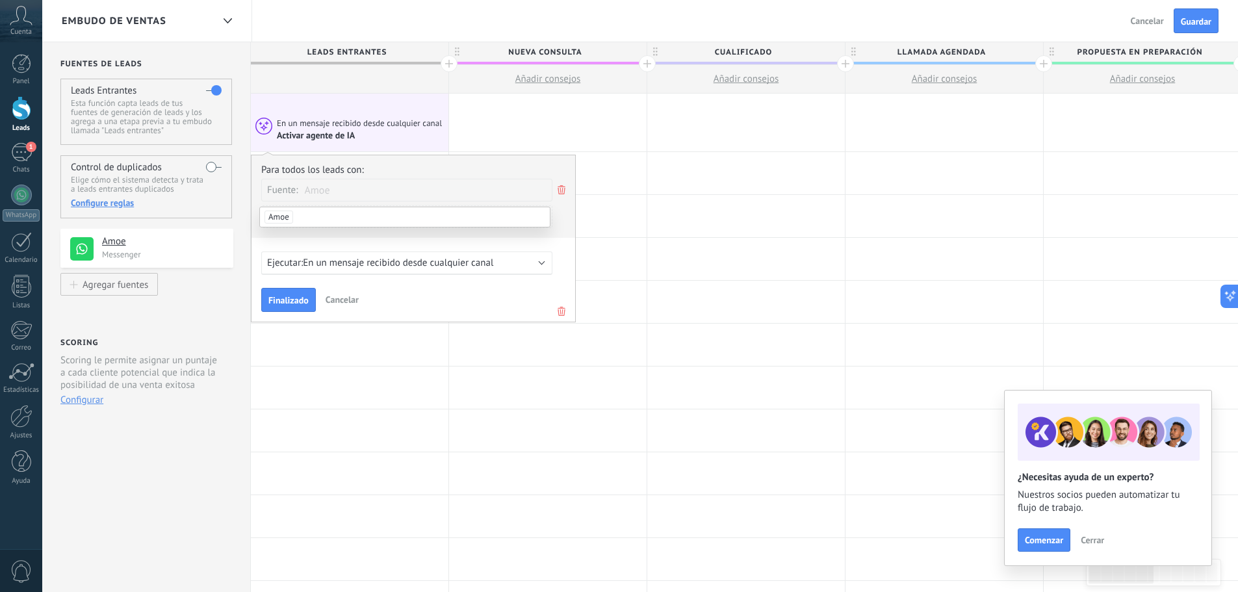
click at [275, 217] on span "Amoe" at bounding box center [279, 217] width 29 height 13
click at [1213, 23] on button "Guardar" at bounding box center [1196, 20] width 45 height 25
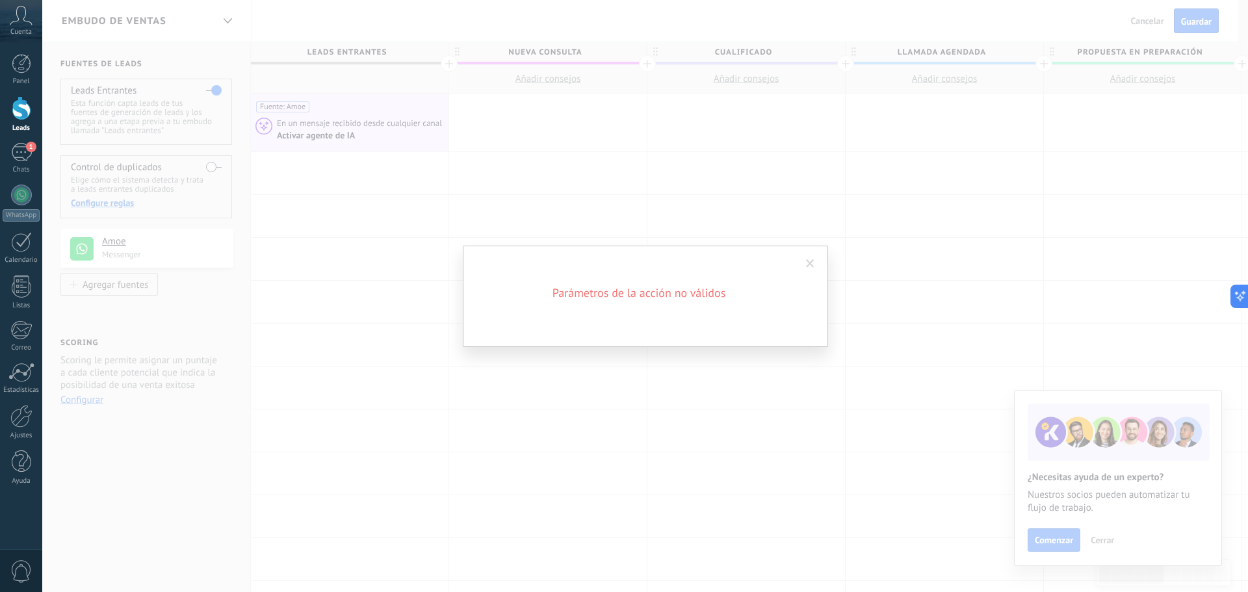
click at [811, 263] on span at bounding box center [810, 263] width 8 height 9
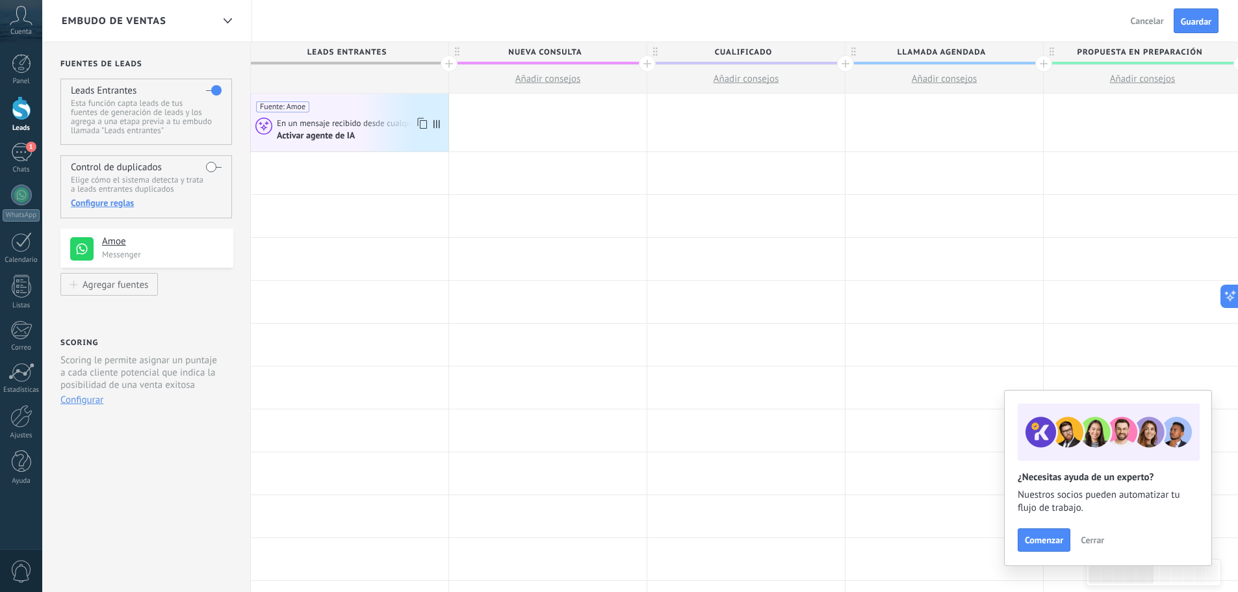
click at [319, 118] on div "En un mensaje recibido desde cualquier canal" at bounding box center [361, 124] width 168 height 12
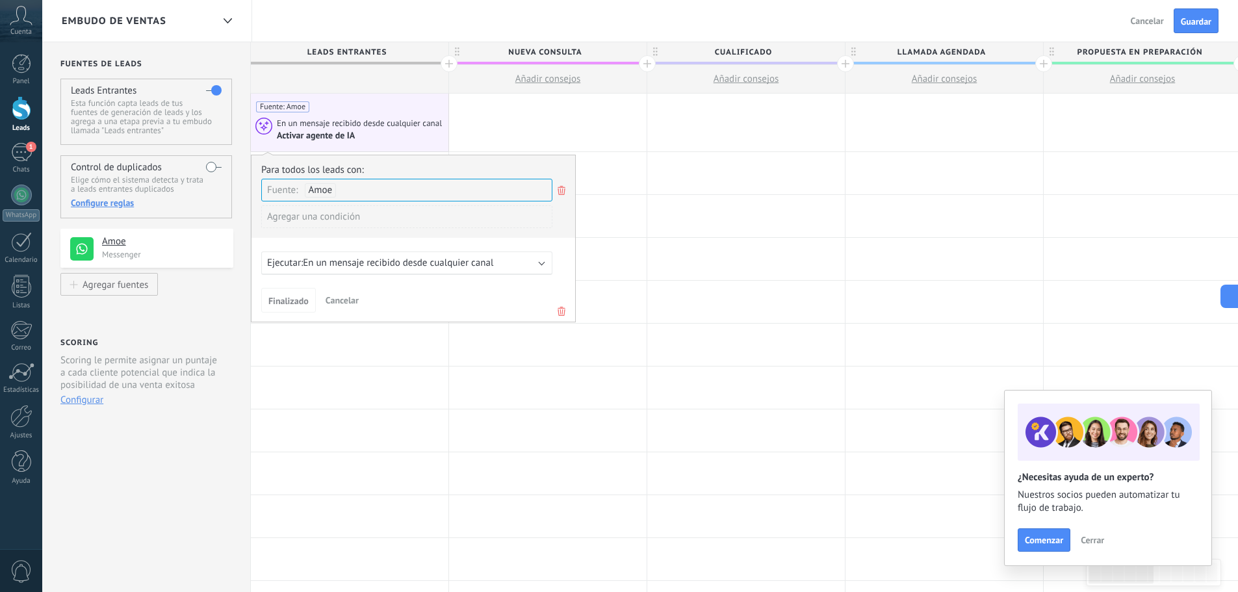
click at [295, 221] on div "Agregar una condición" at bounding box center [406, 216] width 291 height 23
click at [318, 293] on div "No tiene etiqueta" at bounding box center [318, 289] width 101 height 18
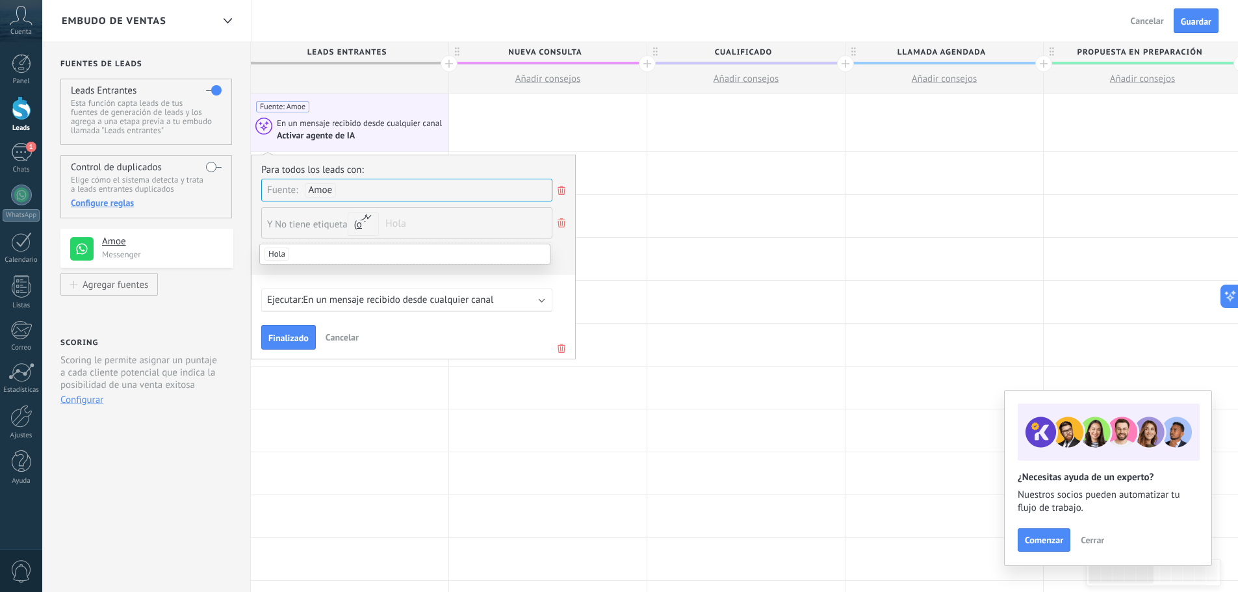
drag, startPoint x: 274, startPoint y: 255, endPoint x: 285, endPoint y: 257, distance: 10.6
click at [275, 255] on span "Hola" at bounding box center [277, 254] width 25 height 13
click at [1201, 26] on span "Guardar" at bounding box center [1196, 21] width 31 height 9
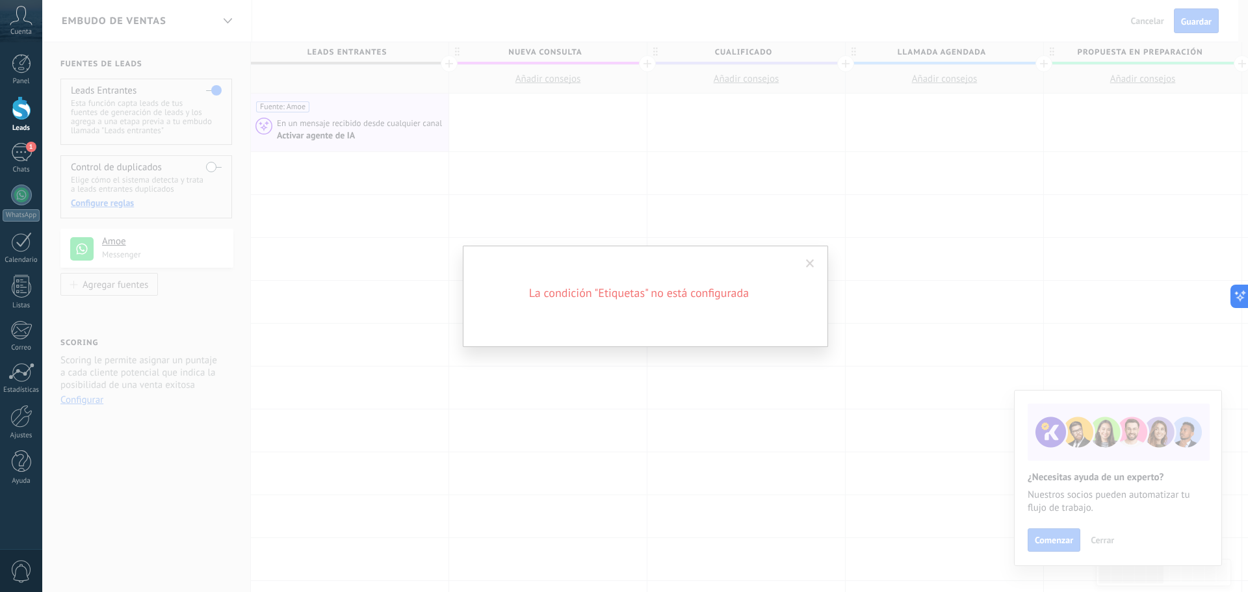
drag, startPoint x: 809, startPoint y: 265, endPoint x: 802, endPoint y: 265, distance: 7.2
click at [810, 266] on span at bounding box center [810, 263] width 8 height 9
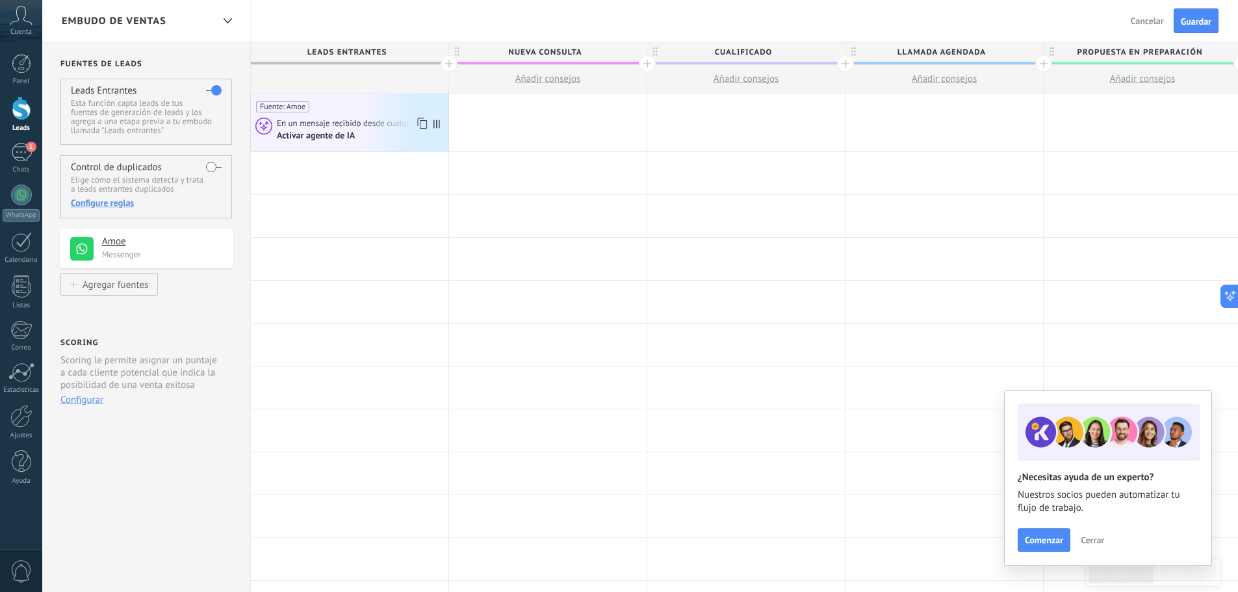
click at [318, 137] on div "Activar agente de IA" at bounding box center [317, 136] width 80 height 12
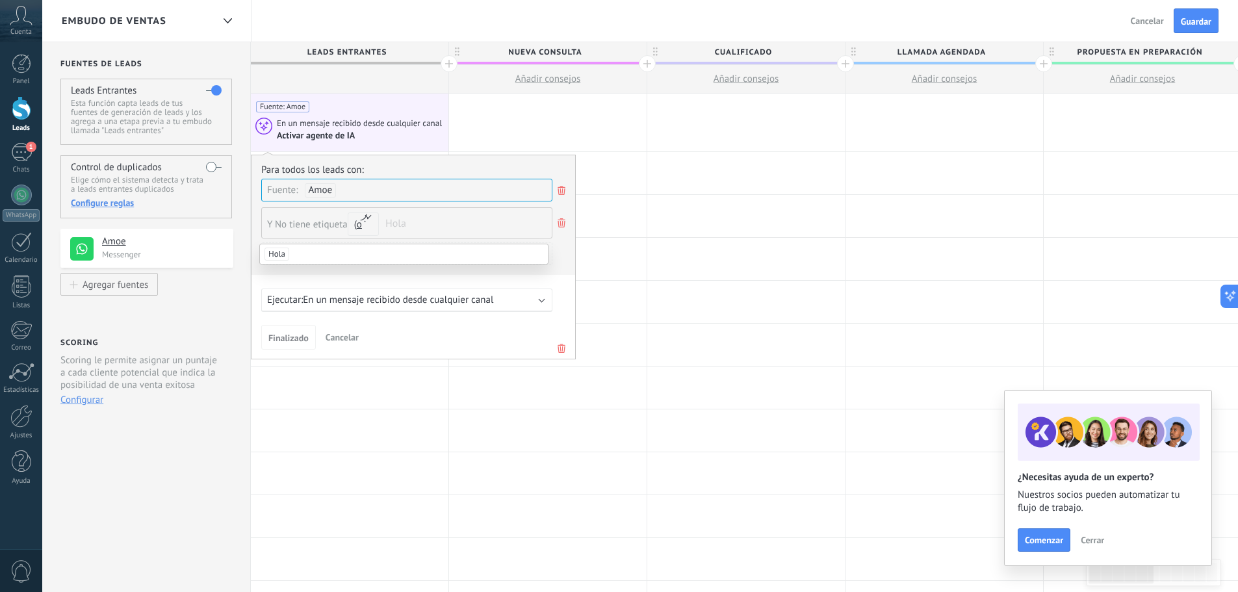
click at [557, 223] on icon at bounding box center [562, 223] width 14 height 16
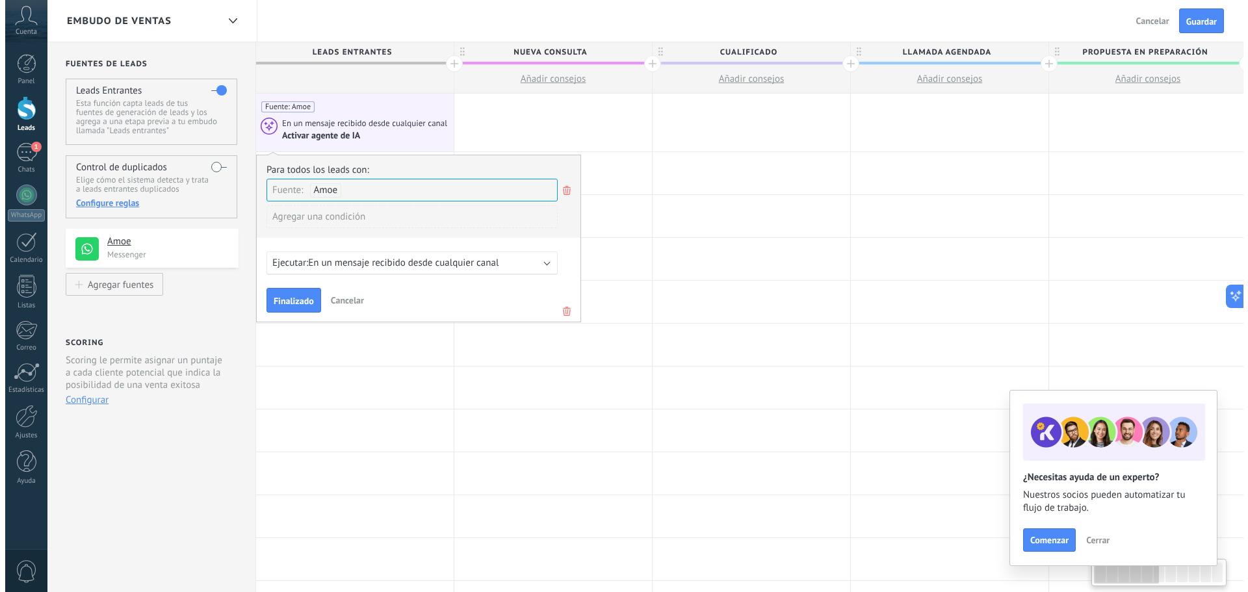
scroll to position [0, 2]
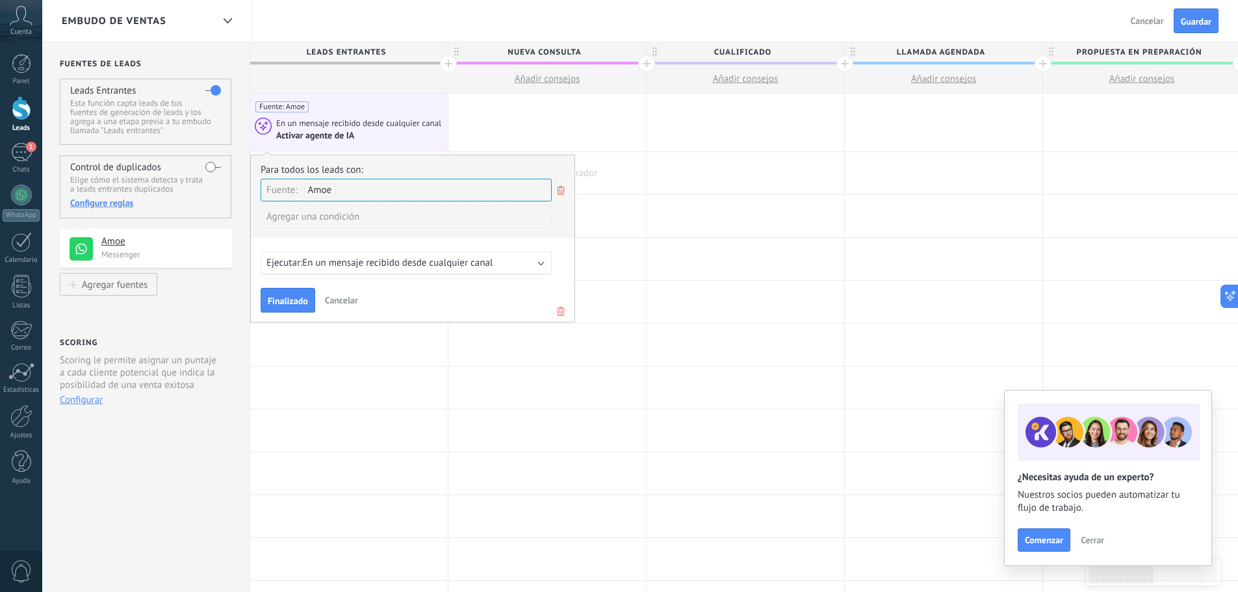
click at [588, 157] on div at bounding box center [548, 173] width 198 height 42
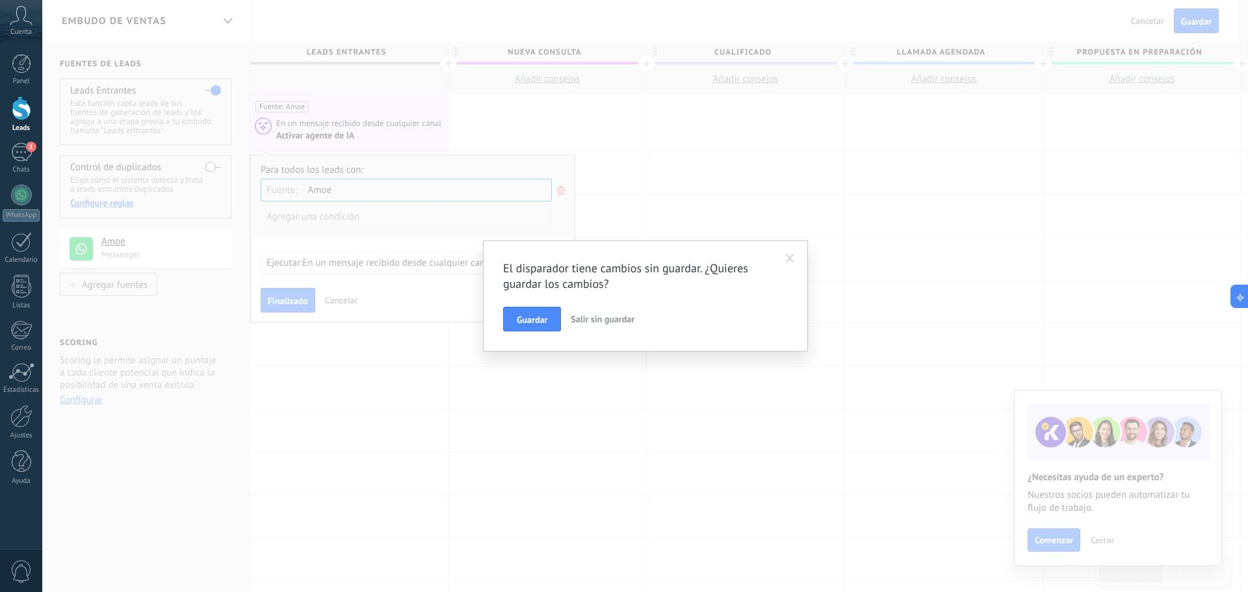
click at [785, 261] on span at bounding box center [789, 259] width 21 height 22
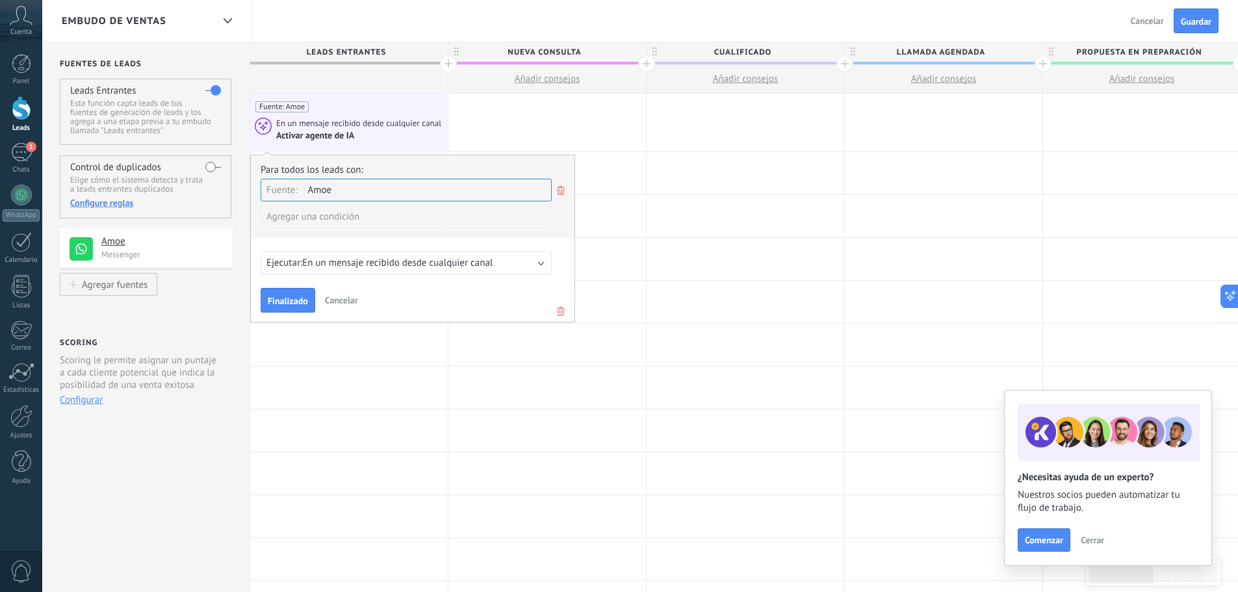
drag, startPoint x: 560, startPoint y: 188, endPoint x: 568, endPoint y: 234, distance: 46.7
click at [560, 189] on use at bounding box center [561, 190] width 8 height 9
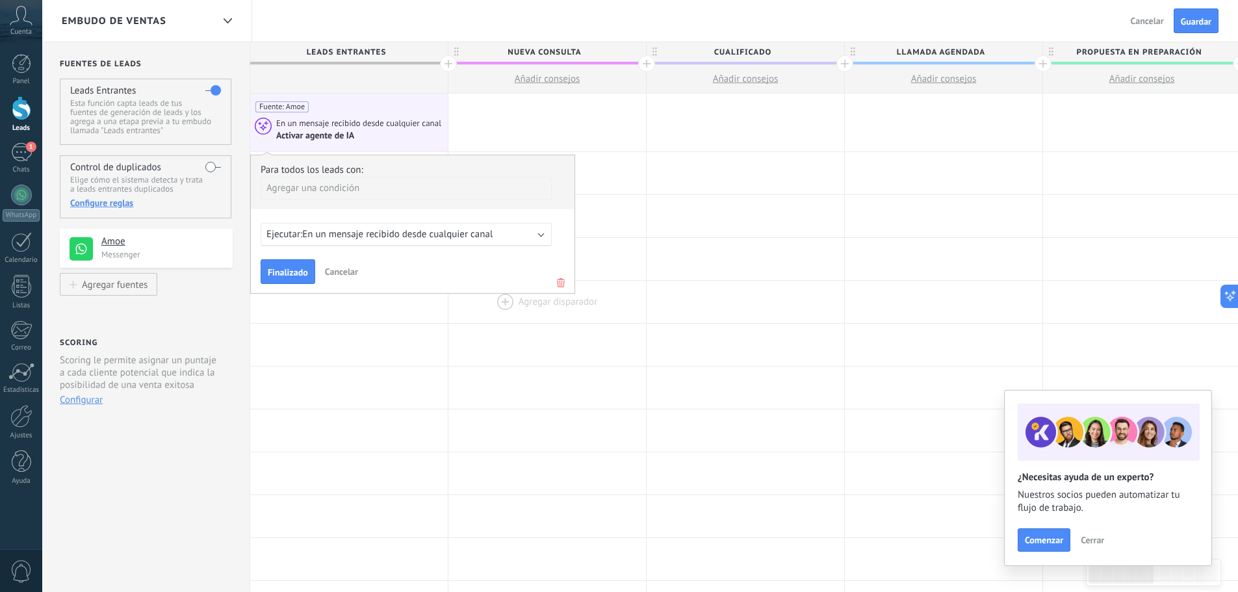
click at [558, 286] on use at bounding box center [561, 282] width 8 height 9
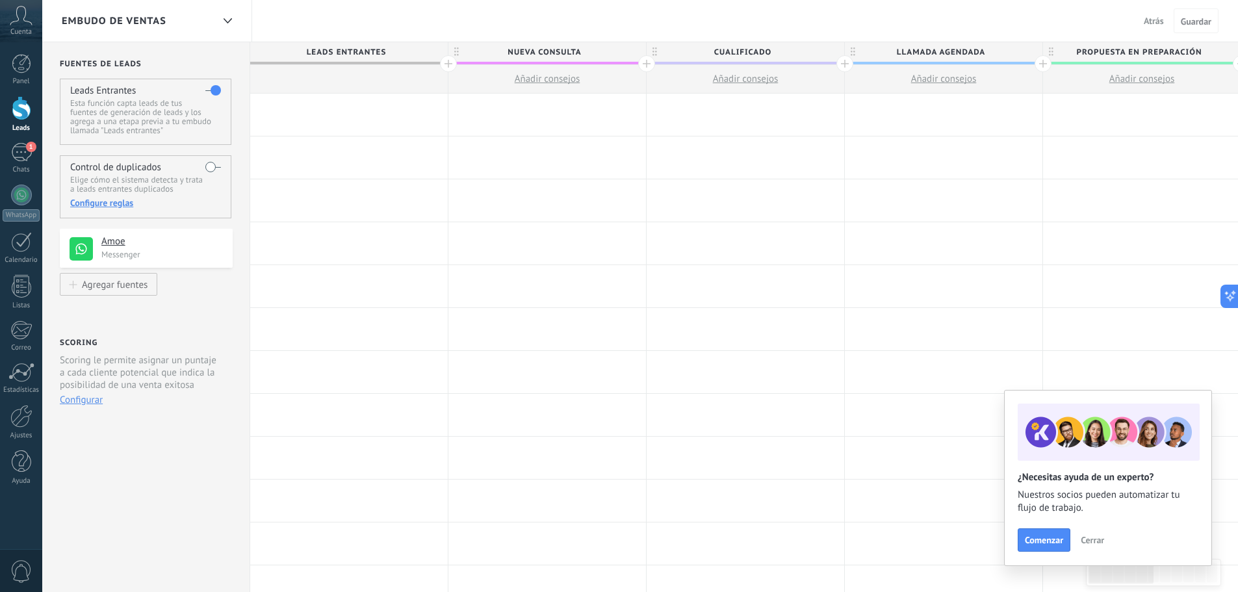
click at [1144, 16] on span "Atrás" at bounding box center [1154, 21] width 20 height 12
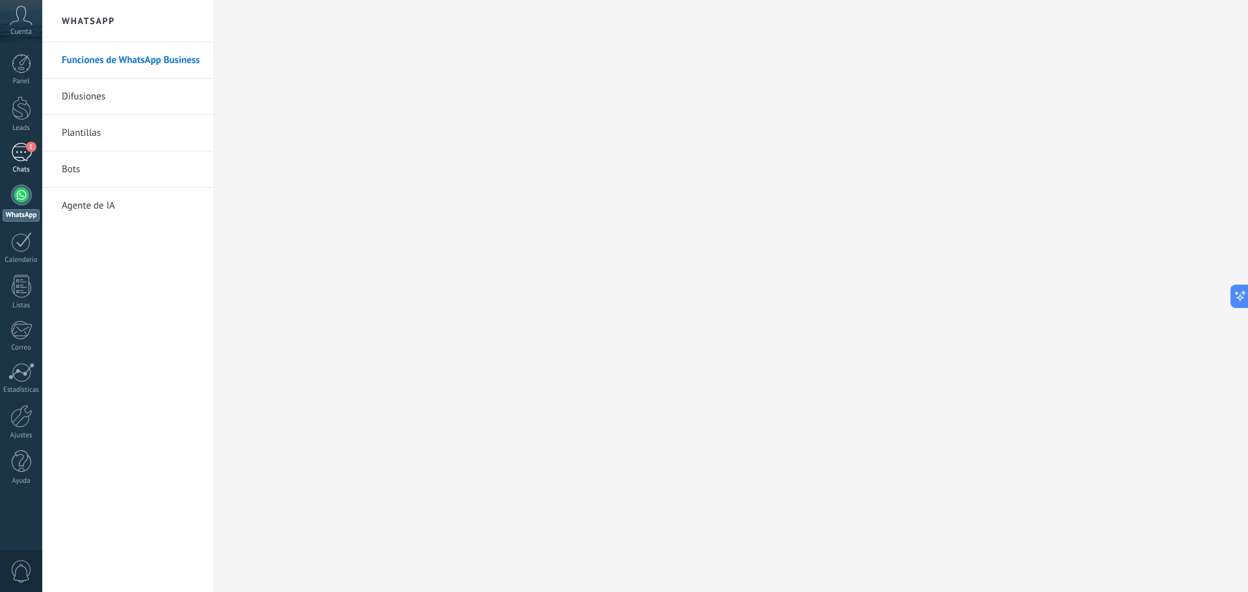
click at [24, 153] on div "1" at bounding box center [21, 152] width 21 height 19
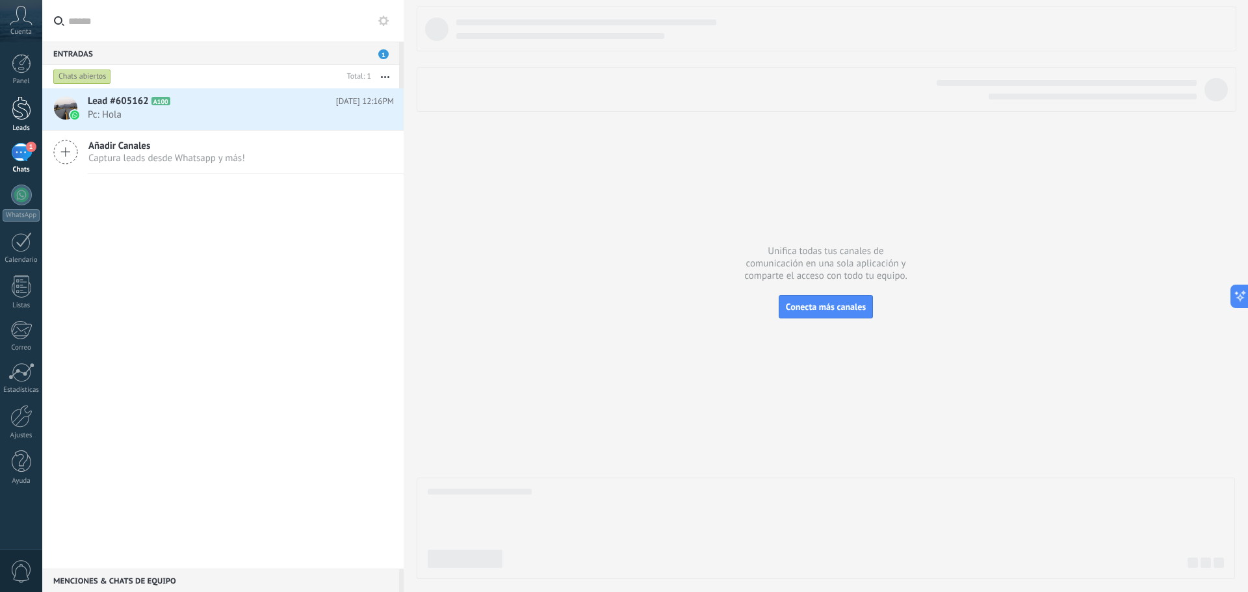
click at [12, 112] on div at bounding box center [22, 108] width 20 height 24
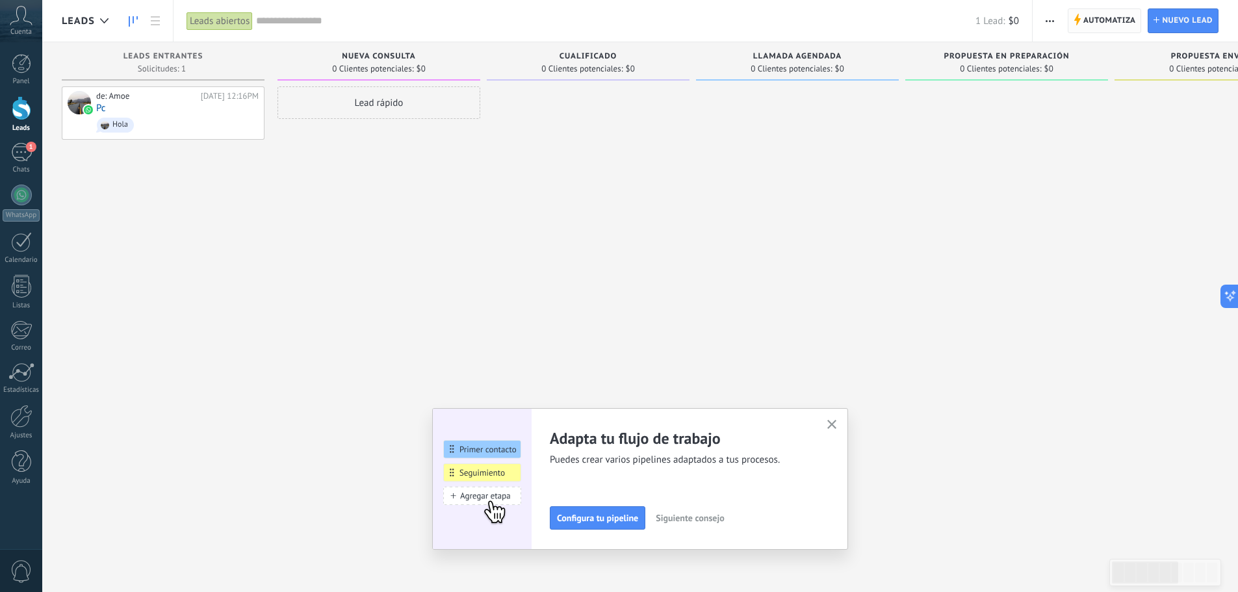
click at [1097, 24] on span "Automatiza" at bounding box center [1110, 20] width 53 height 23
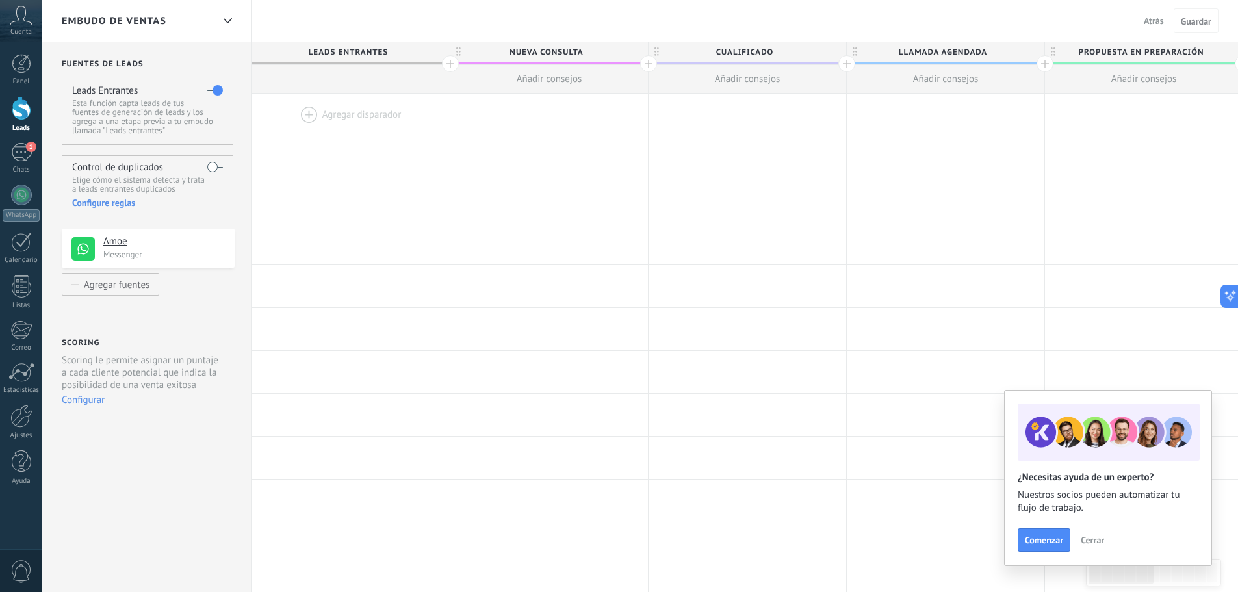
click at [348, 123] on div at bounding box center [351, 115] width 198 height 42
click at [1095, 540] on span "Cerrar" at bounding box center [1092, 540] width 23 height 9
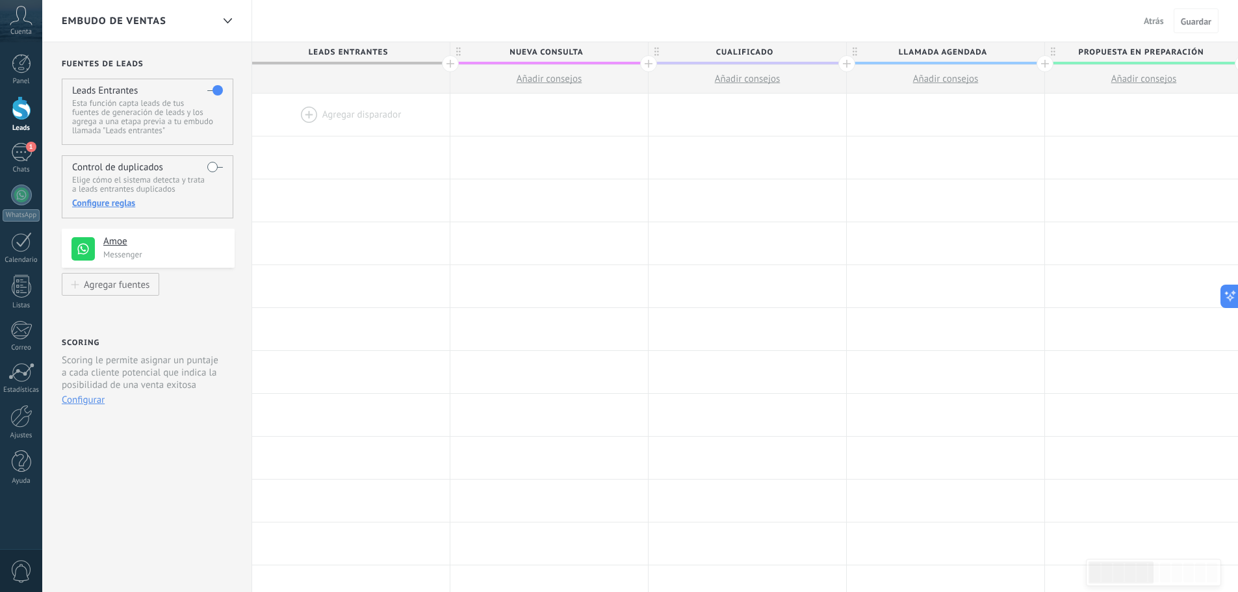
click at [320, 114] on div at bounding box center [351, 115] width 198 height 42
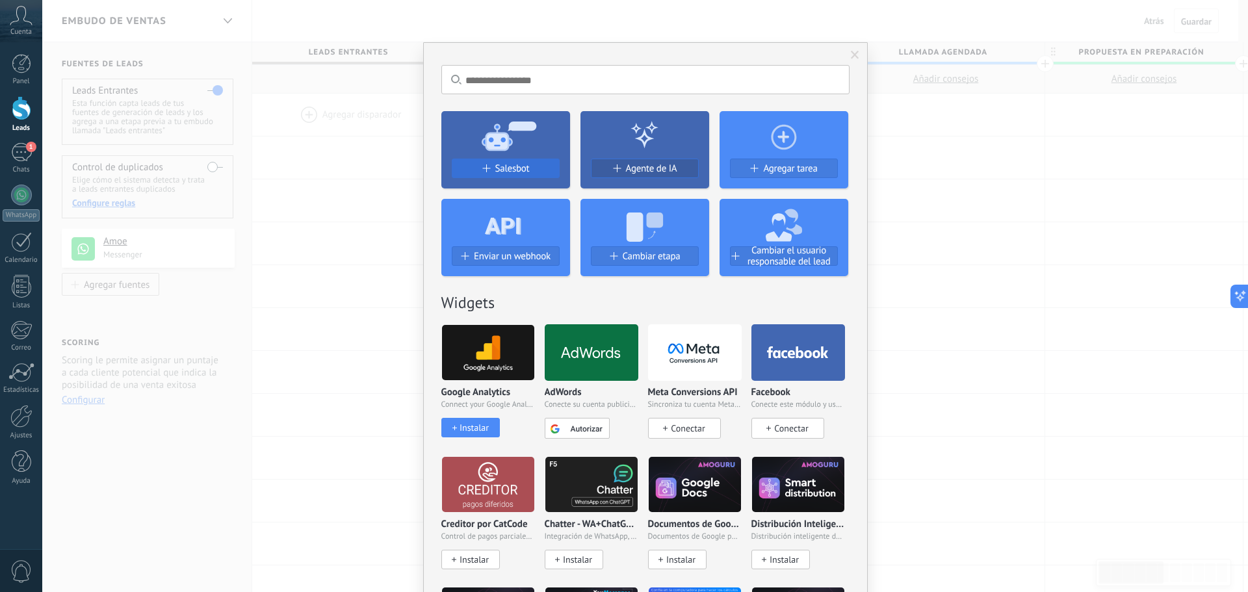
click at [523, 171] on span "Salesbot" at bounding box center [512, 168] width 34 height 11
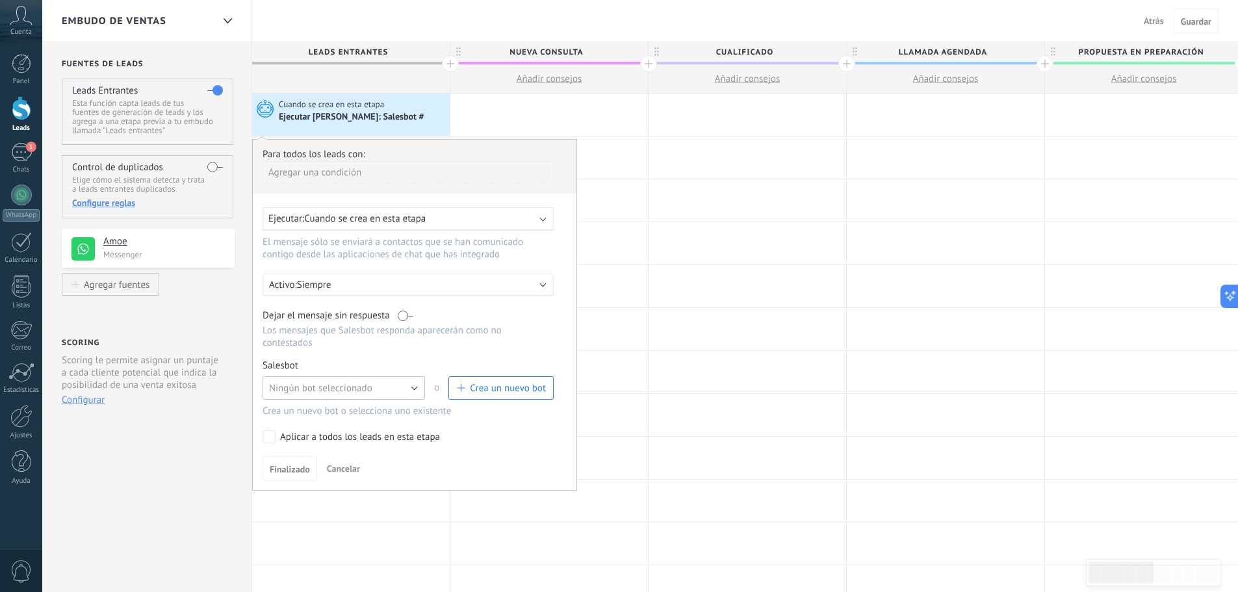
click at [417, 386] on button "Ningún bot seleccionado" at bounding box center [344, 387] width 163 height 23
click at [417, 386] on span "Ningún bot seleccionado" at bounding box center [338, 388] width 166 height 12
click at [417, 386] on button "Ningún bot seleccionado" at bounding box center [344, 387] width 163 height 23
click at [321, 408] on span "TestBot" at bounding box center [338, 410] width 166 height 12
click at [321, 365] on link "Gestionar" at bounding box center [323, 365] width 34 height 11
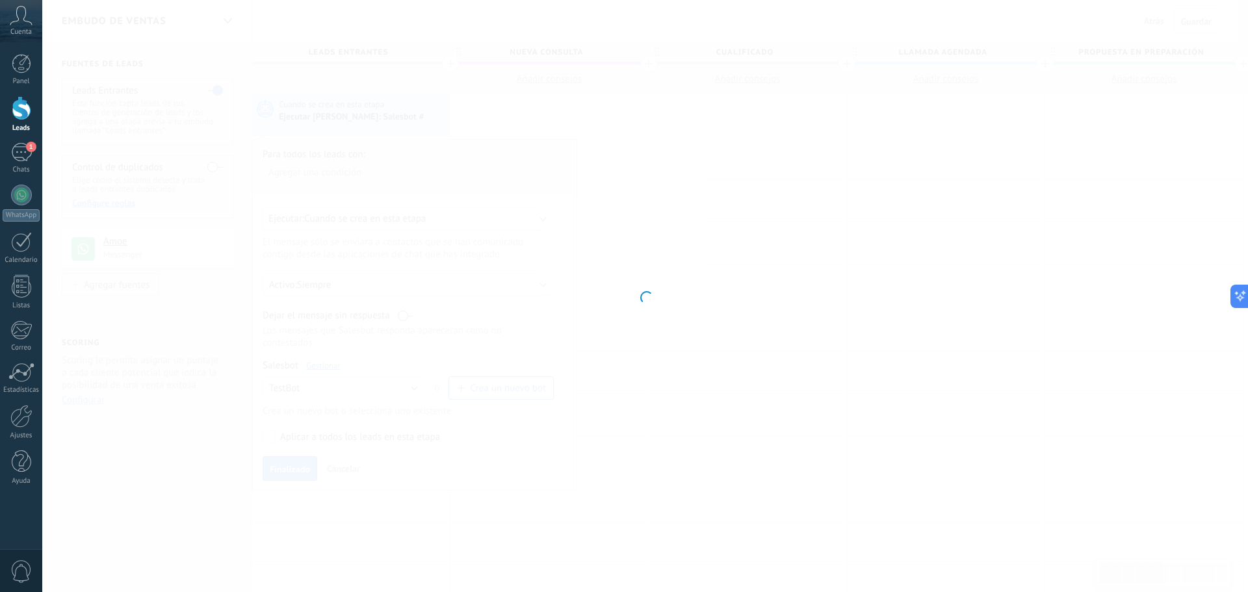
type input "*******"
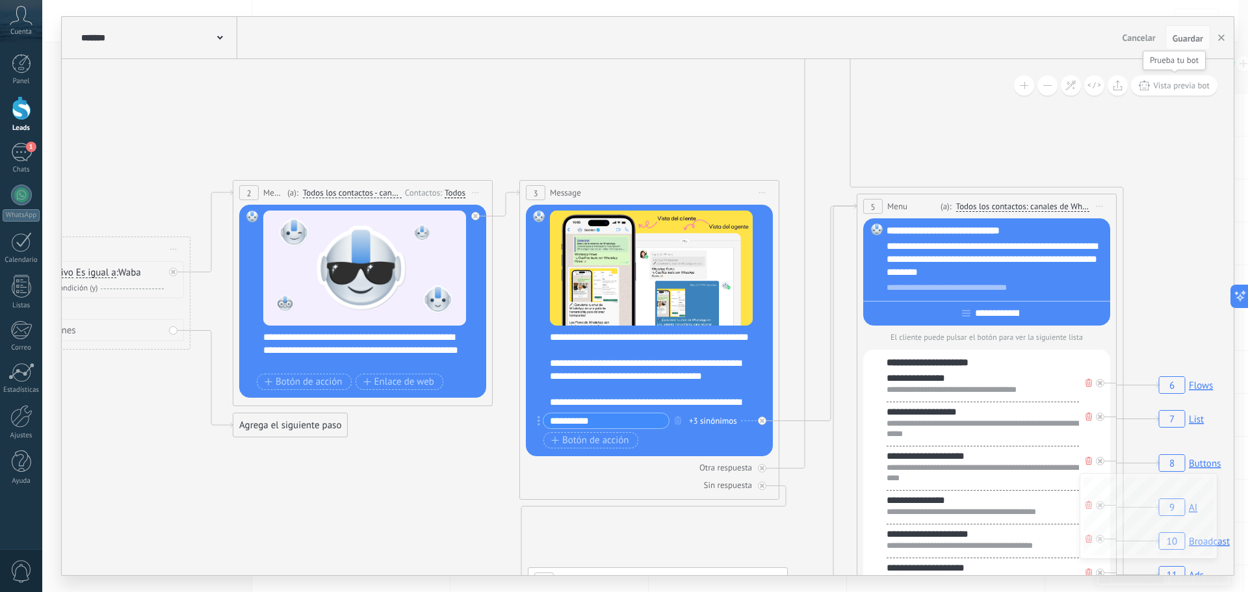
click at [1179, 89] on span "Vista previa bot" at bounding box center [1181, 85] width 57 height 11
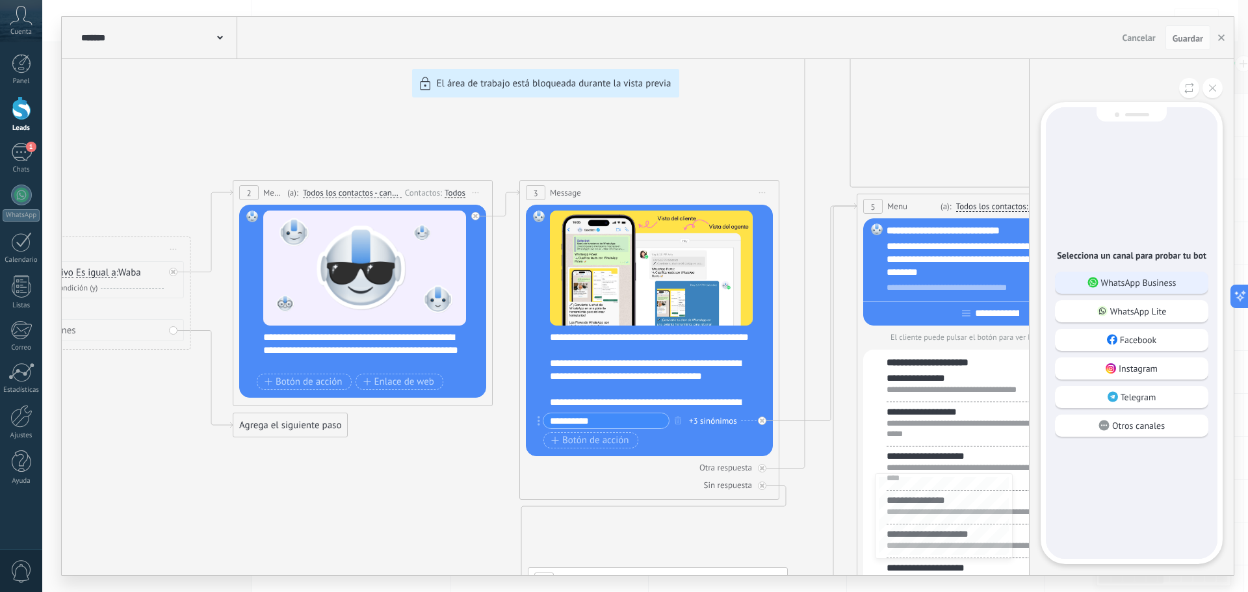
click at [1128, 280] on p "WhatsApp Business" at bounding box center [1138, 283] width 75 height 12
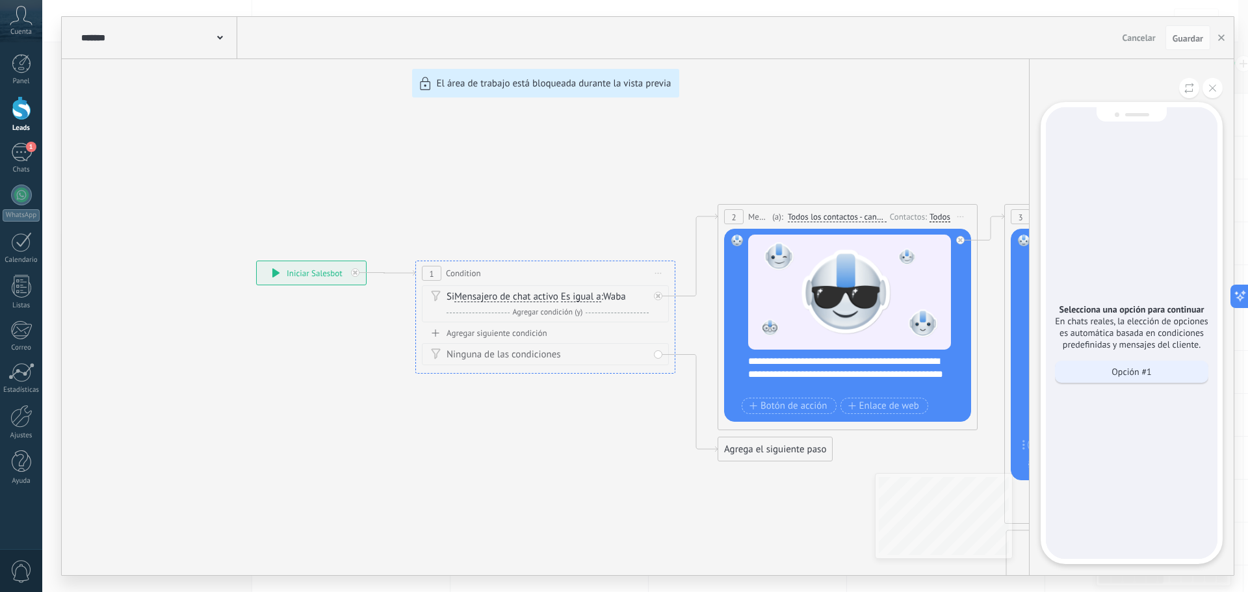
click at [1121, 373] on p "Opción #1" at bounding box center [1132, 372] width 40 height 12
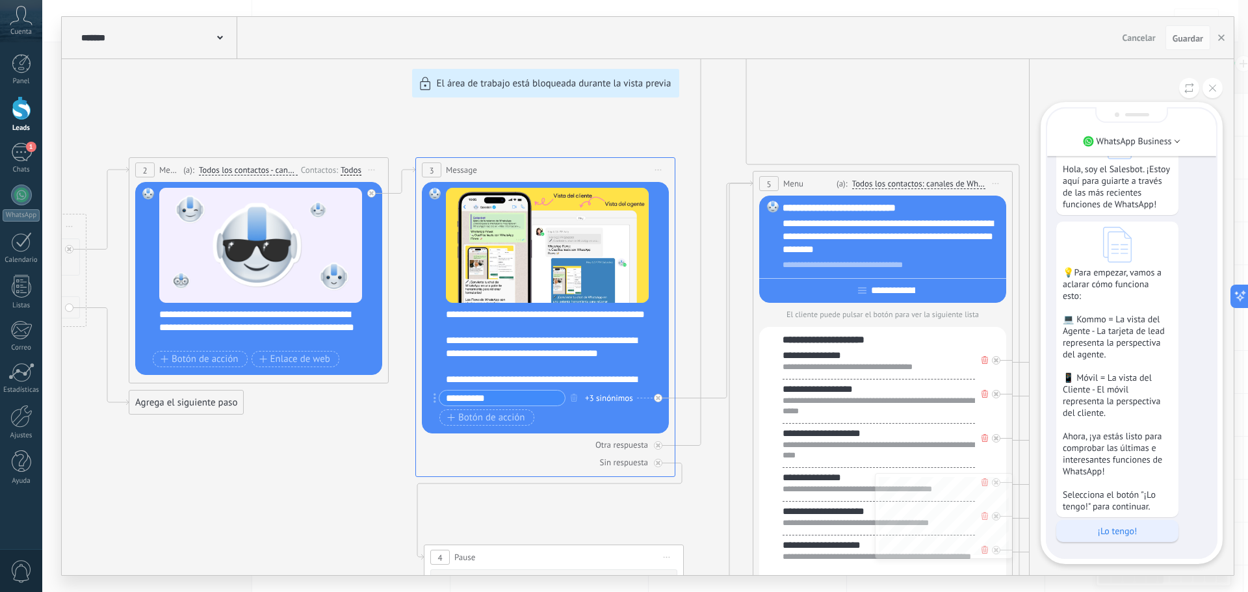
click at [1124, 531] on p "¡Lo tengo!" at bounding box center [1117, 531] width 109 height 12
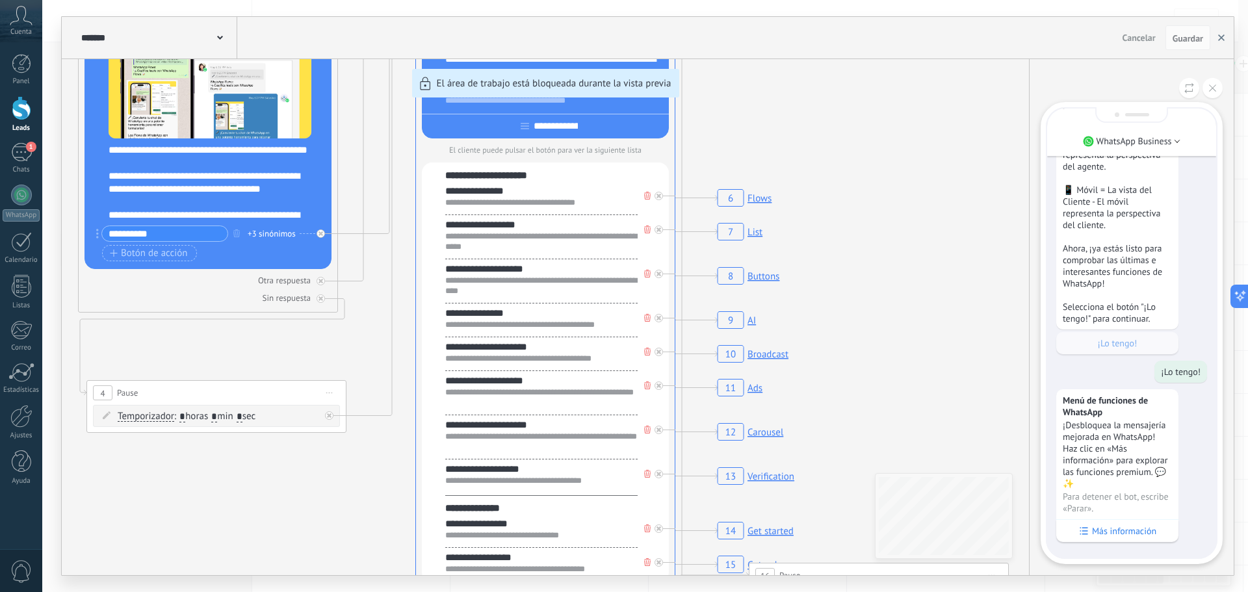
click at [1216, 38] on button "button" at bounding box center [1222, 37] width 20 height 25
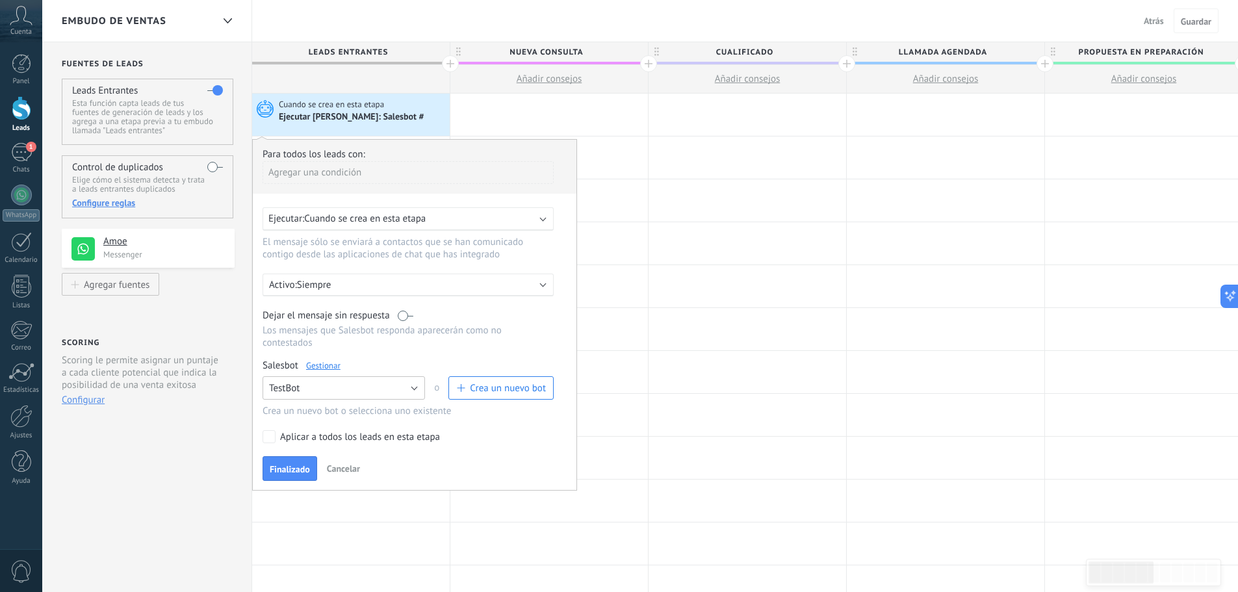
click at [385, 389] on button "TestBot" at bounding box center [344, 387] width 163 height 23
click at [326, 392] on span "Ningún bot seleccionado" at bounding box center [338, 388] width 166 height 12
click at [535, 384] on span "Crea un nuevo bot" at bounding box center [508, 388] width 76 height 12
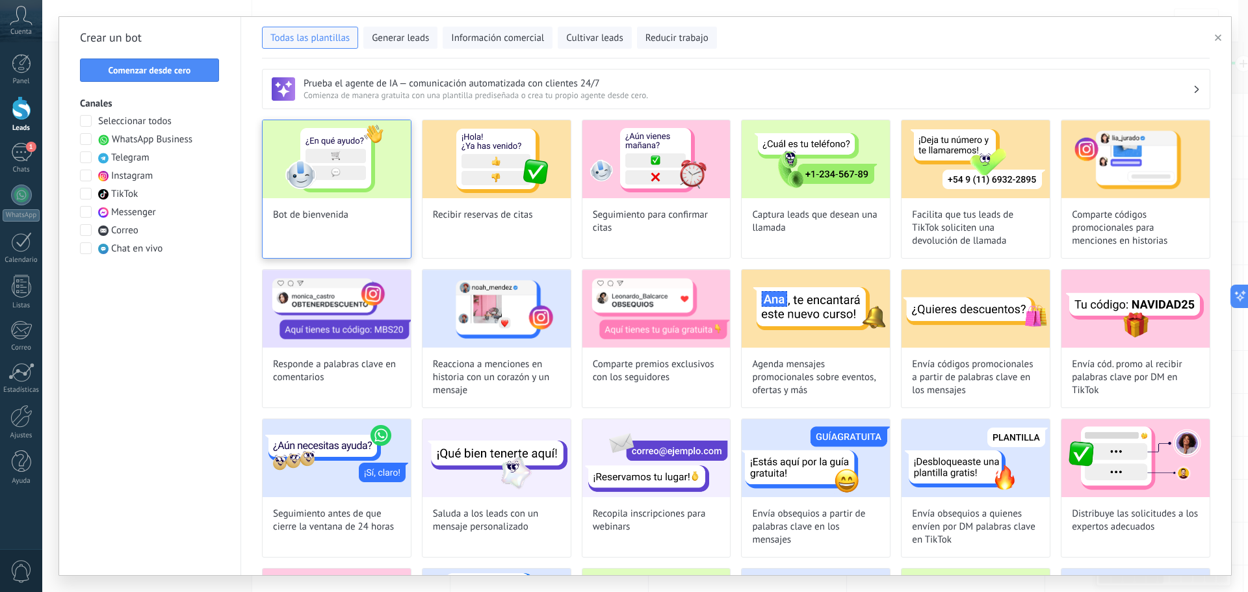
click at [324, 157] on img at bounding box center [337, 159] width 148 height 78
type input "**********"
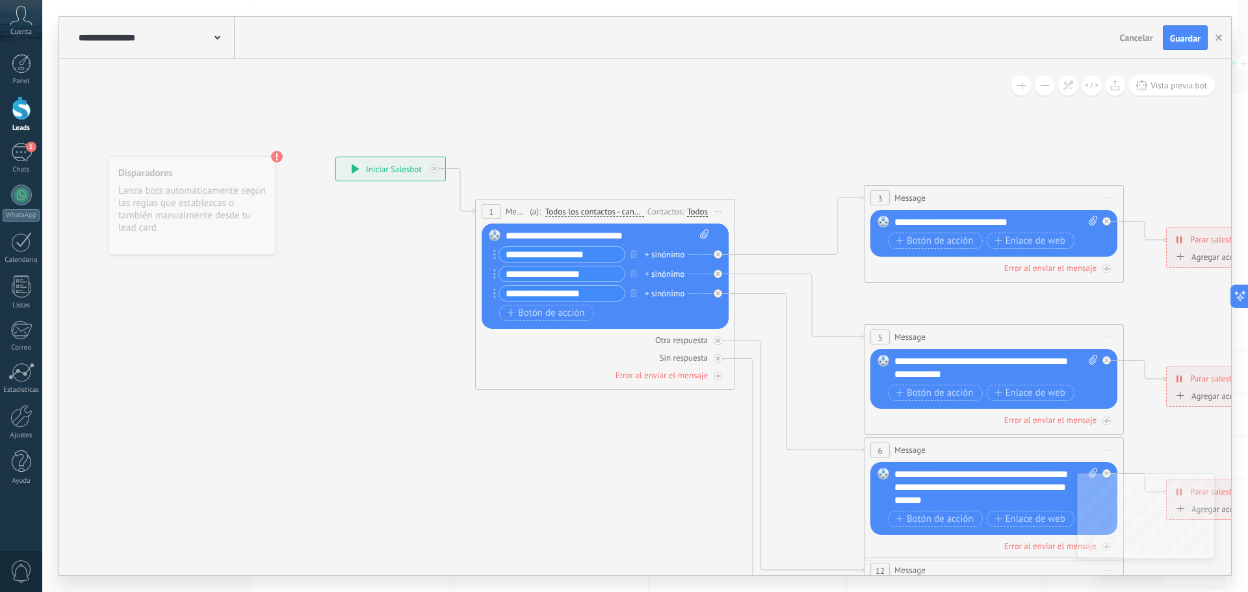
click at [601, 258] on input "**********" at bounding box center [561, 254] width 125 height 15
drag, startPoint x: 640, startPoint y: 236, endPoint x: 539, endPoint y: 228, distance: 101.1
click at [539, 228] on div "Reemplazar Quitar Convertir a mensaje de voz Arrastre la imagen aquí para adjun…" at bounding box center [605, 276] width 247 height 105
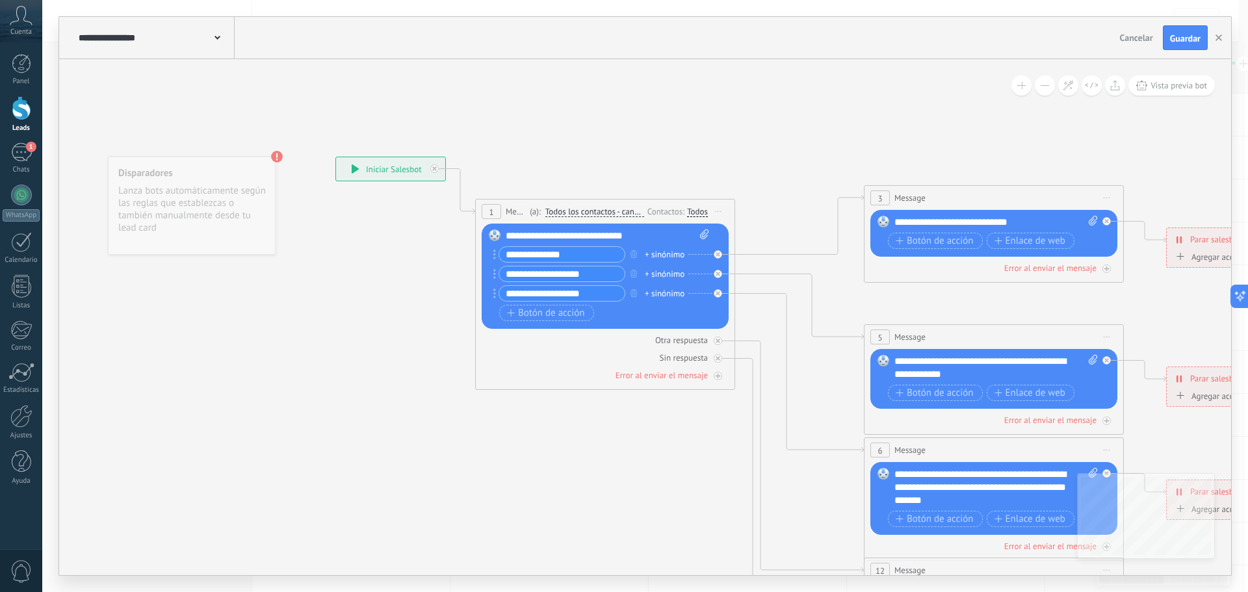
type input "**********"
click at [538, 236] on div "**********" at bounding box center [607, 235] width 203 height 13
click at [603, 271] on input "**********" at bounding box center [561, 274] width 125 height 15
drag, startPoint x: 607, startPoint y: 271, endPoint x: 613, endPoint y: 272, distance: 6.5
click at [613, 272] on input "**********" at bounding box center [561, 274] width 125 height 15
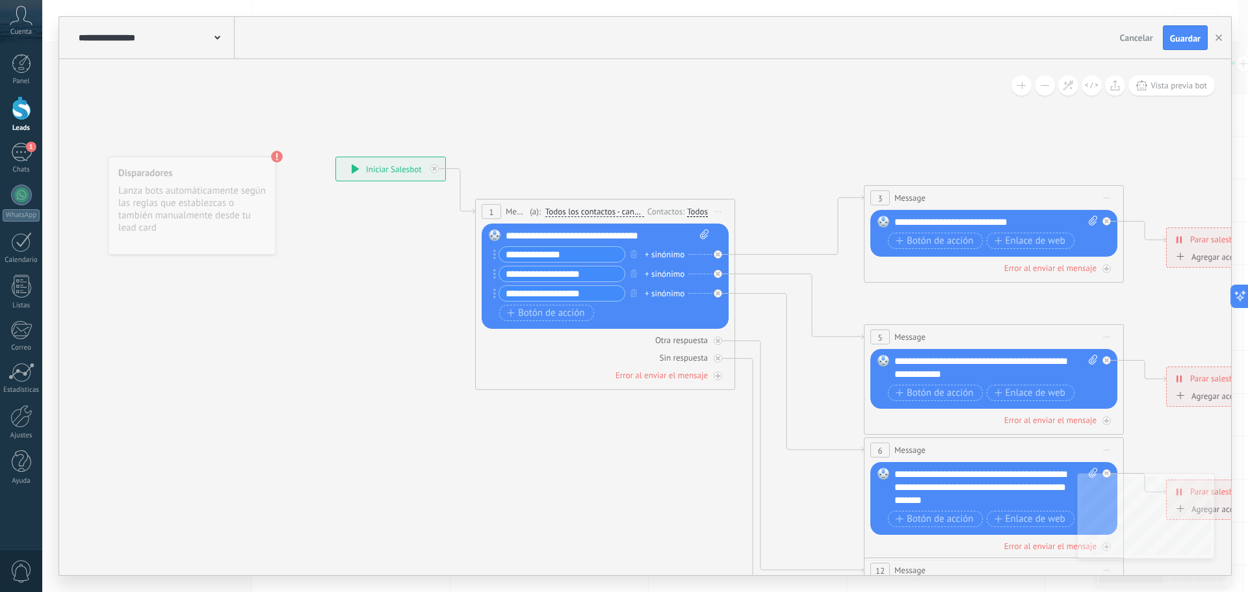
click at [613, 272] on input "**********" at bounding box center [561, 274] width 125 height 15
type input "*"
type input "**********"
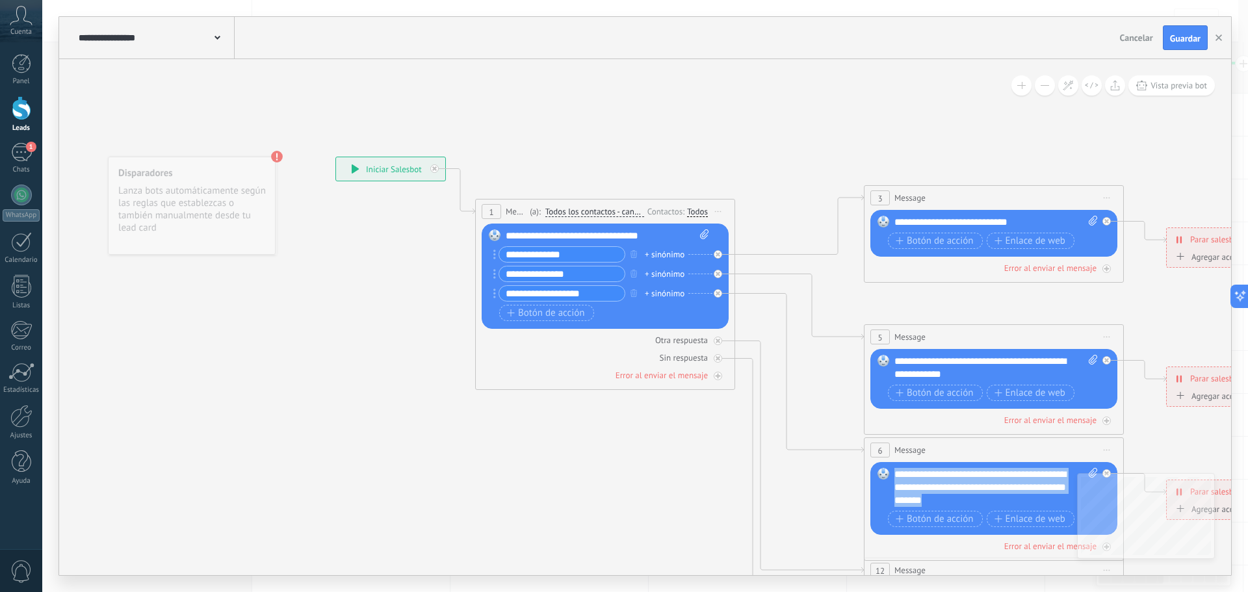
drag, startPoint x: 897, startPoint y: 470, endPoint x: 1001, endPoint y: 501, distance: 108.4
click at [1001, 501] on div "**********" at bounding box center [996, 487] width 203 height 39
copy div "**********"
drag, startPoint x: 896, startPoint y: 216, endPoint x: 1037, endPoint y: 210, distance: 141.2
click at [1037, 210] on div "Reemplazar Quitar Convertir a mensaje de voz Arrastre la imagen aquí para adjun…" at bounding box center [994, 233] width 247 height 47
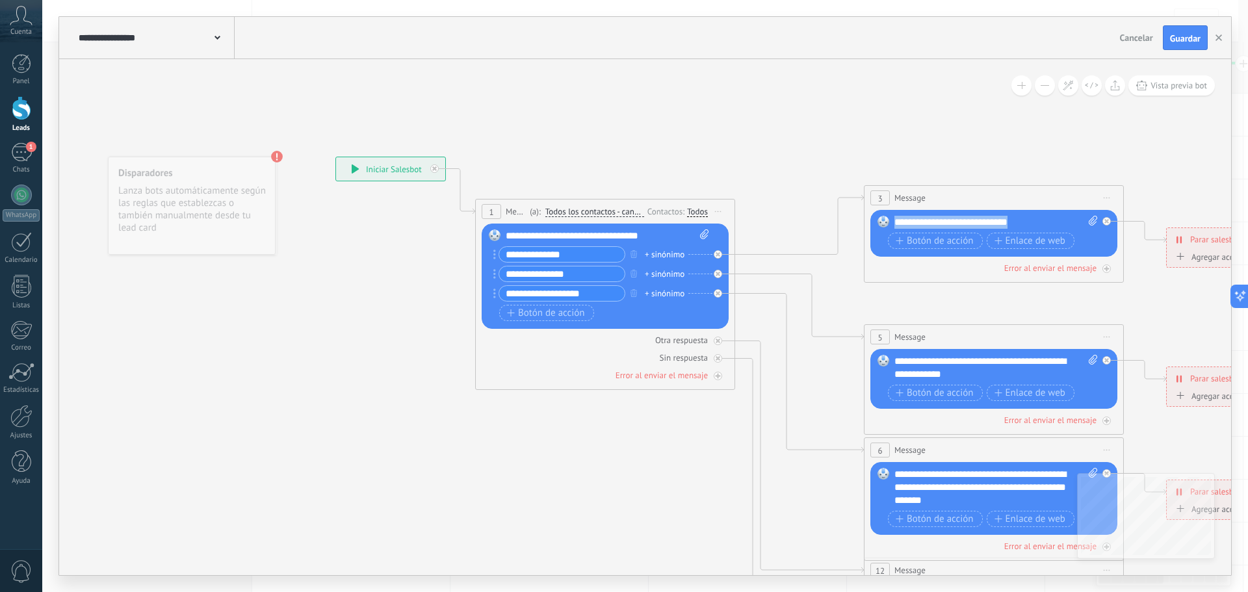
paste div
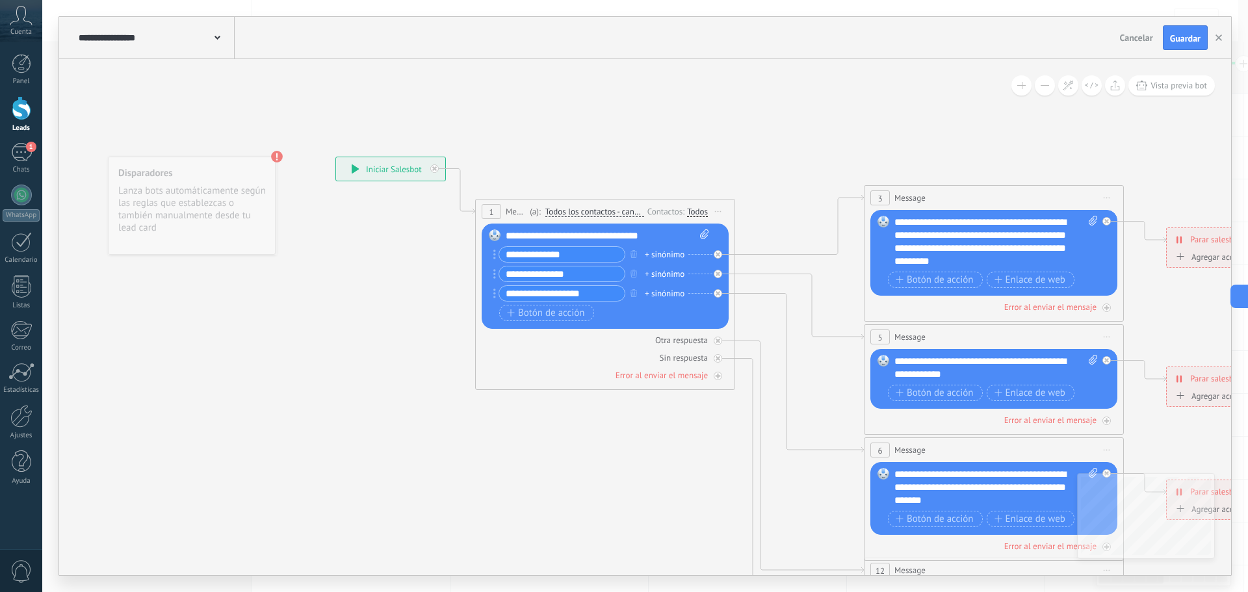
click at [1135, 159] on icon at bounding box center [1023, 488] width 2026 height 1313
click at [1034, 261] on div "**********" at bounding box center [996, 242] width 203 height 52
drag, startPoint x: 895, startPoint y: 360, endPoint x: 998, endPoint y: 378, distance: 105.0
click at [998, 378] on div "**********" at bounding box center [996, 368] width 203 height 26
click at [1180, 33] on button "Guardar" at bounding box center [1185, 37] width 45 height 25
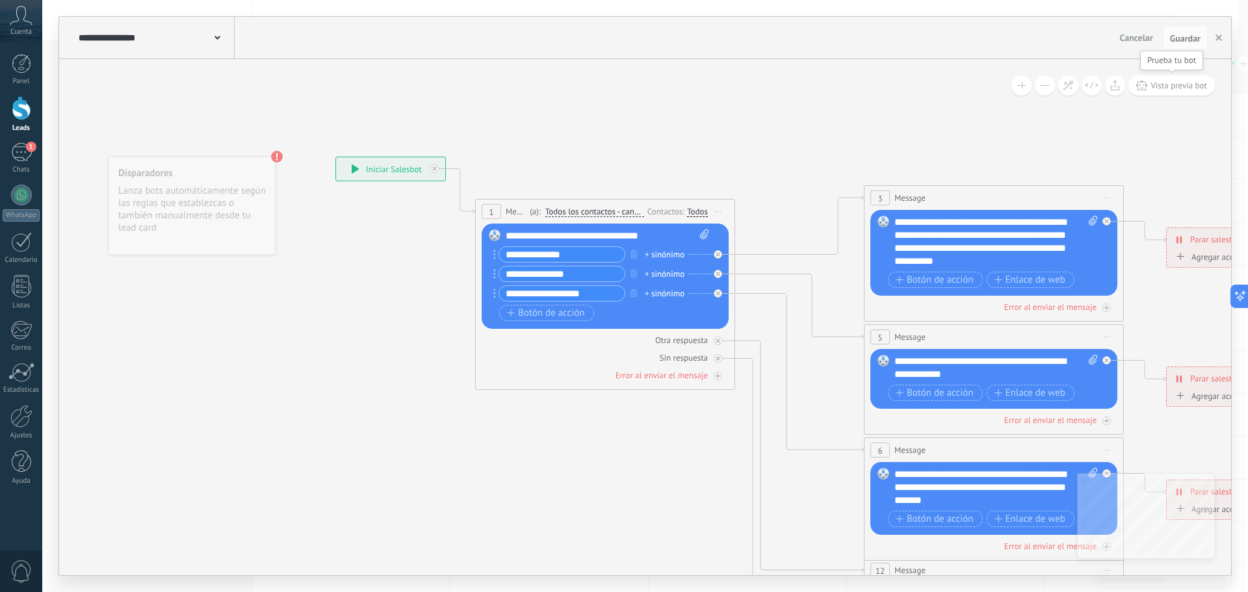
click at [1181, 82] on span "Vista previa bot" at bounding box center [1179, 85] width 57 height 11
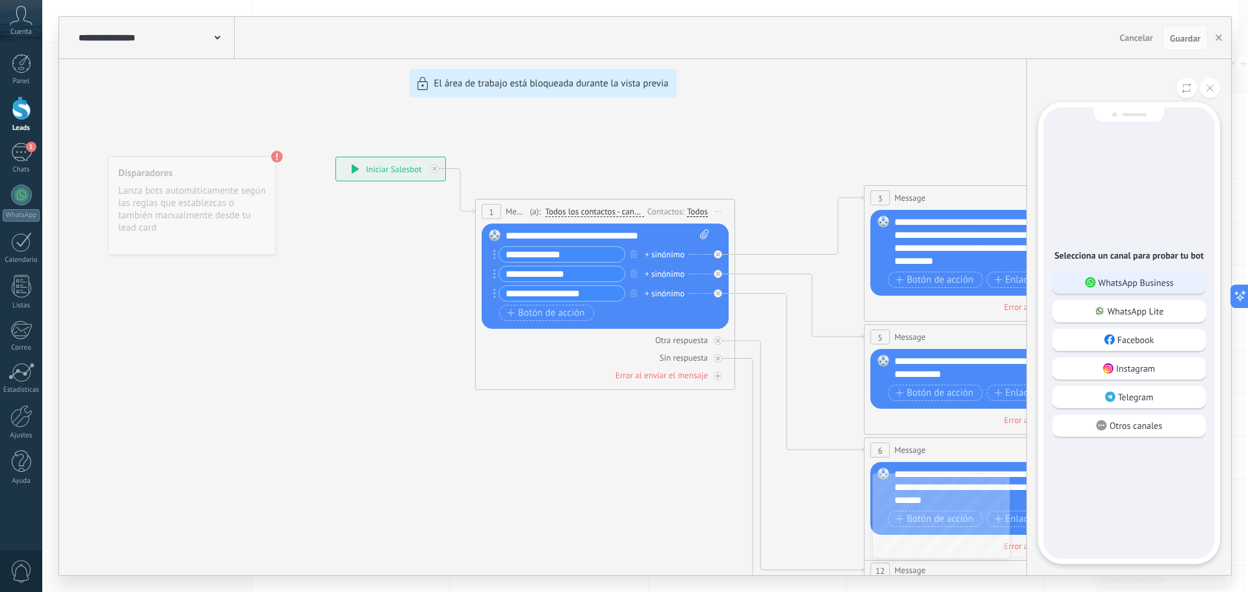
click at [1138, 281] on p "WhatsApp Business" at bounding box center [1136, 283] width 75 height 12
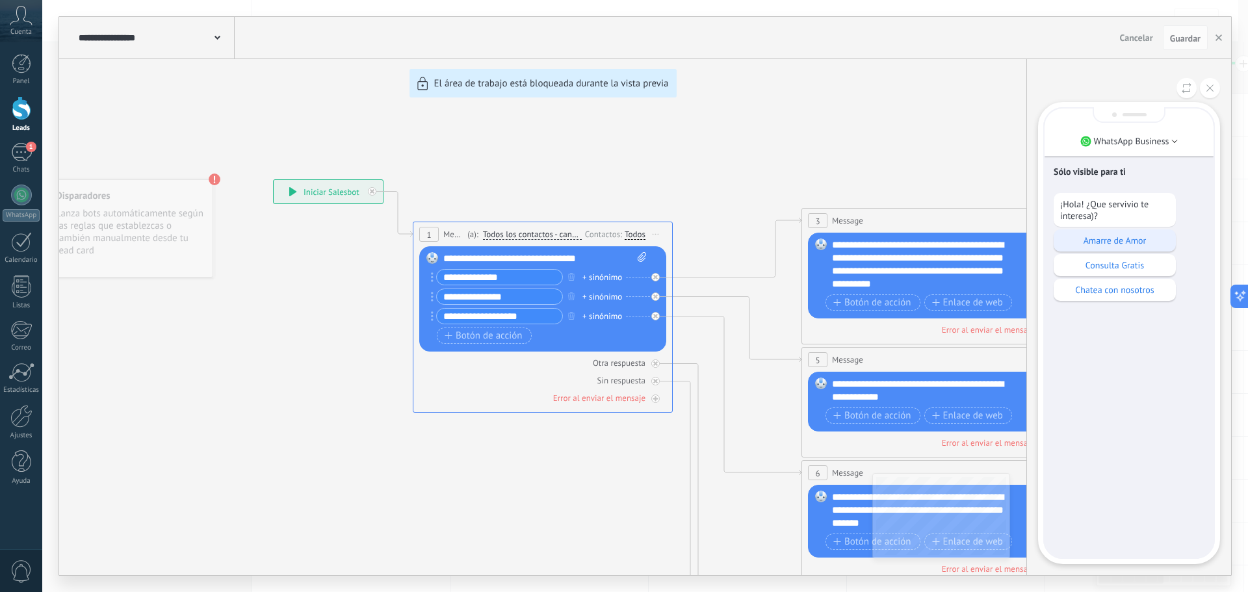
click at [1146, 232] on div "Amarre de Amor" at bounding box center [1115, 240] width 122 height 22
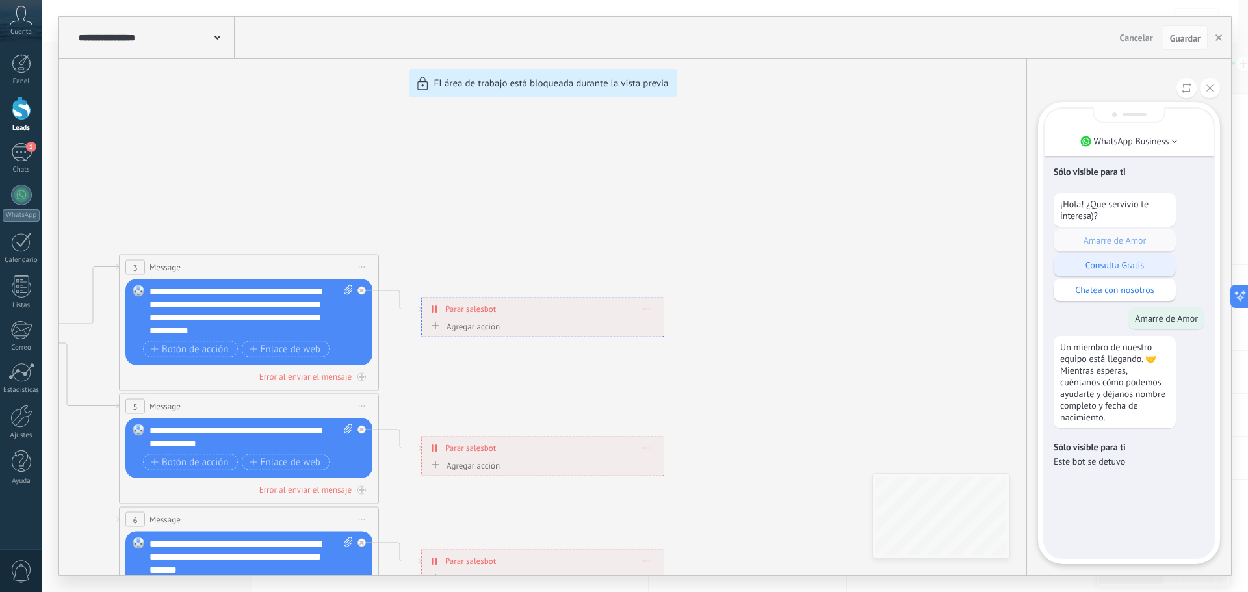
click at [1113, 267] on p "Consulta Gratis" at bounding box center [1114, 265] width 109 height 12
click at [1208, 92] on button at bounding box center [1210, 88] width 20 height 20
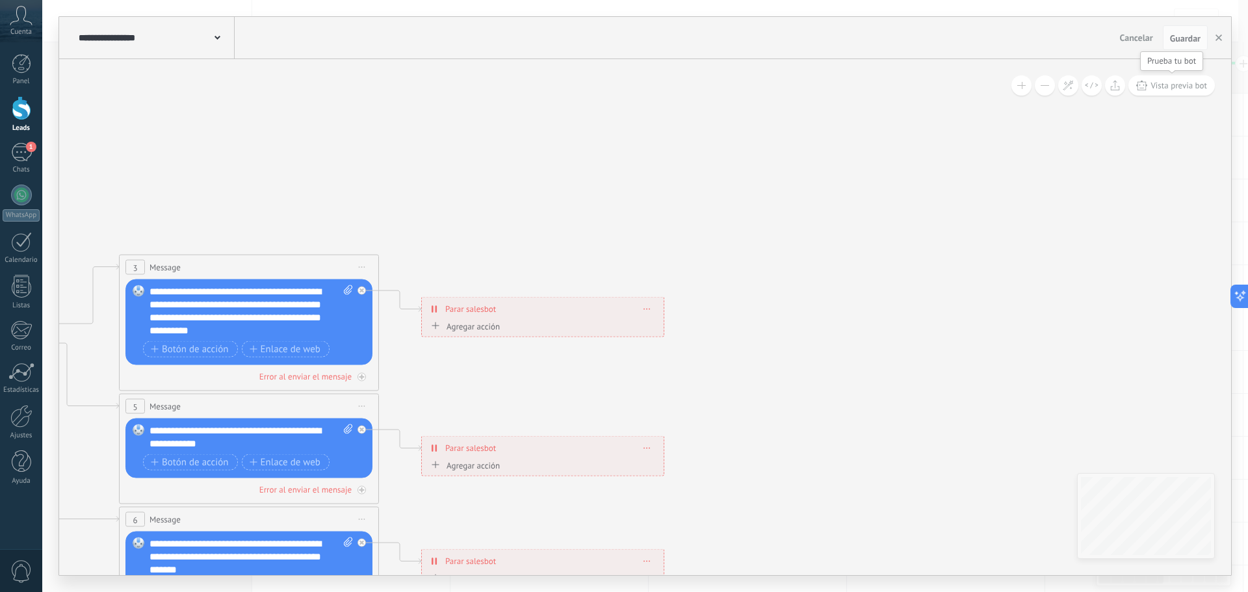
click at [1190, 90] on span "Vista previa bot" at bounding box center [1179, 85] width 57 height 11
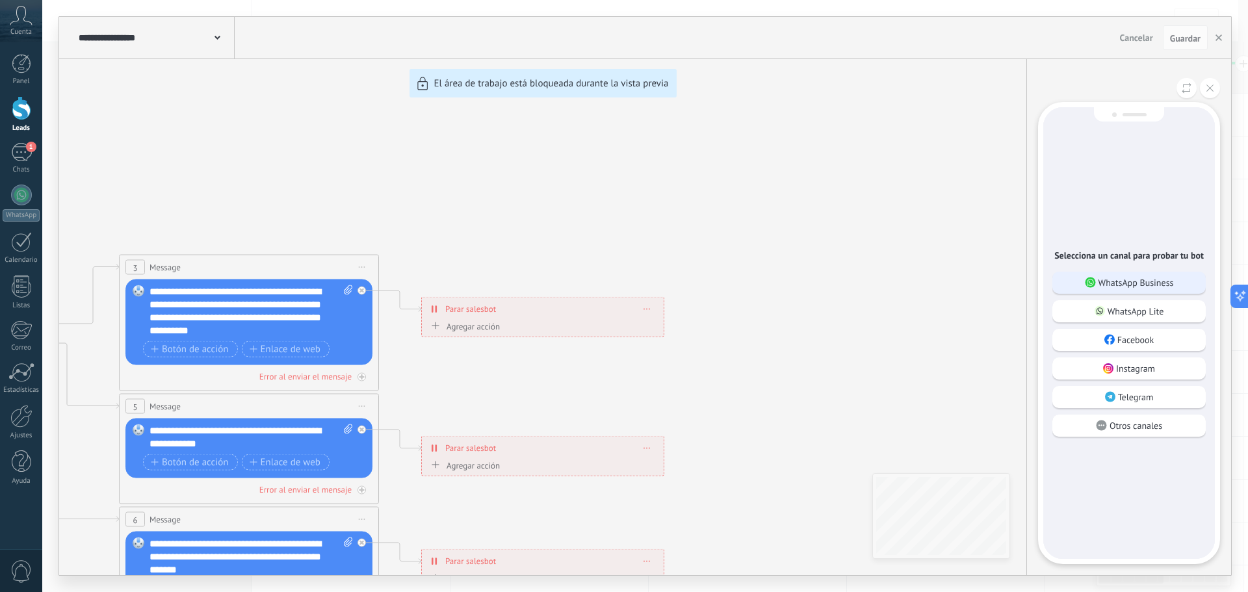
click at [1140, 283] on p "WhatsApp Business" at bounding box center [1136, 283] width 75 height 12
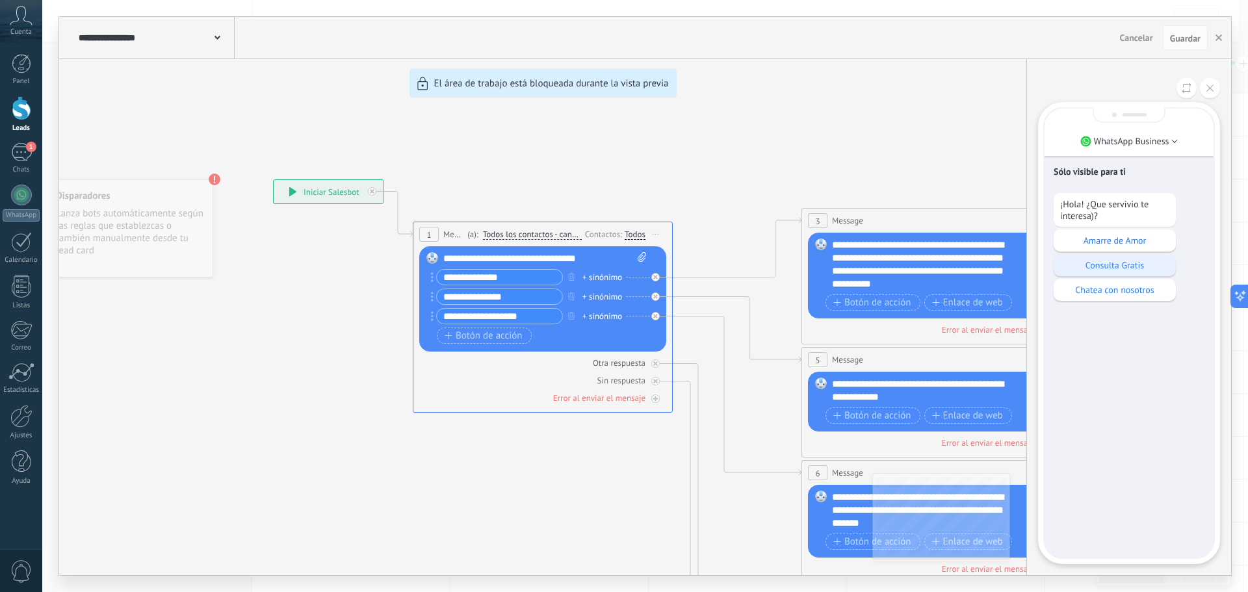
click at [1138, 263] on p "Consulta Gratis" at bounding box center [1114, 265] width 109 height 12
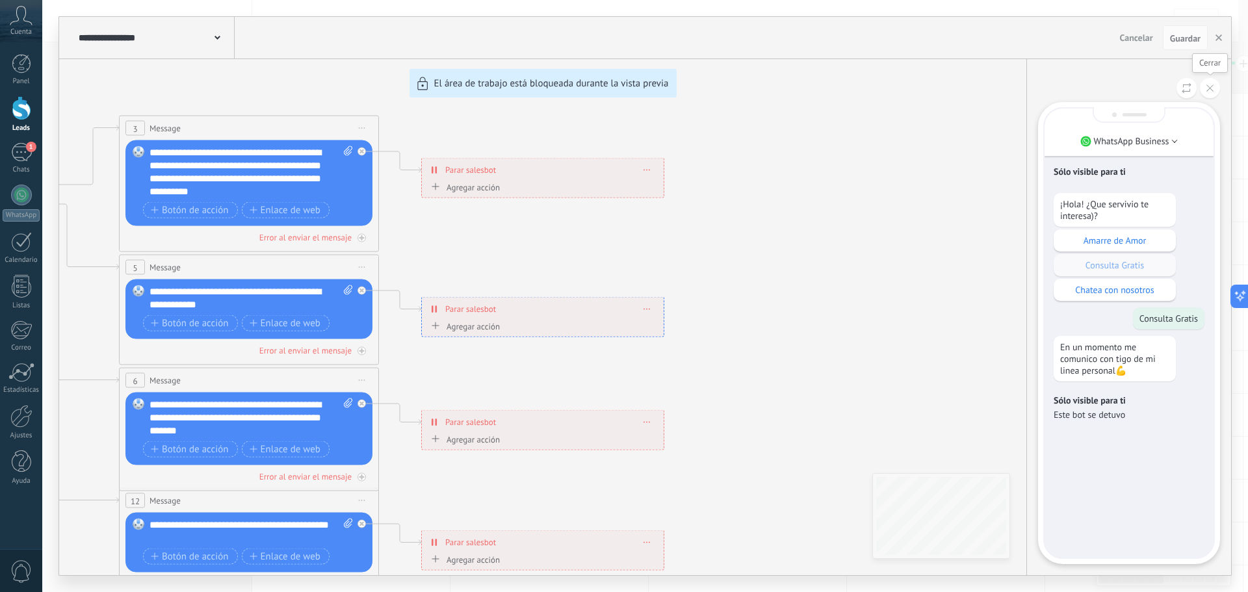
click at [1208, 89] on icon at bounding box center [1210, 88] width 7 height 7
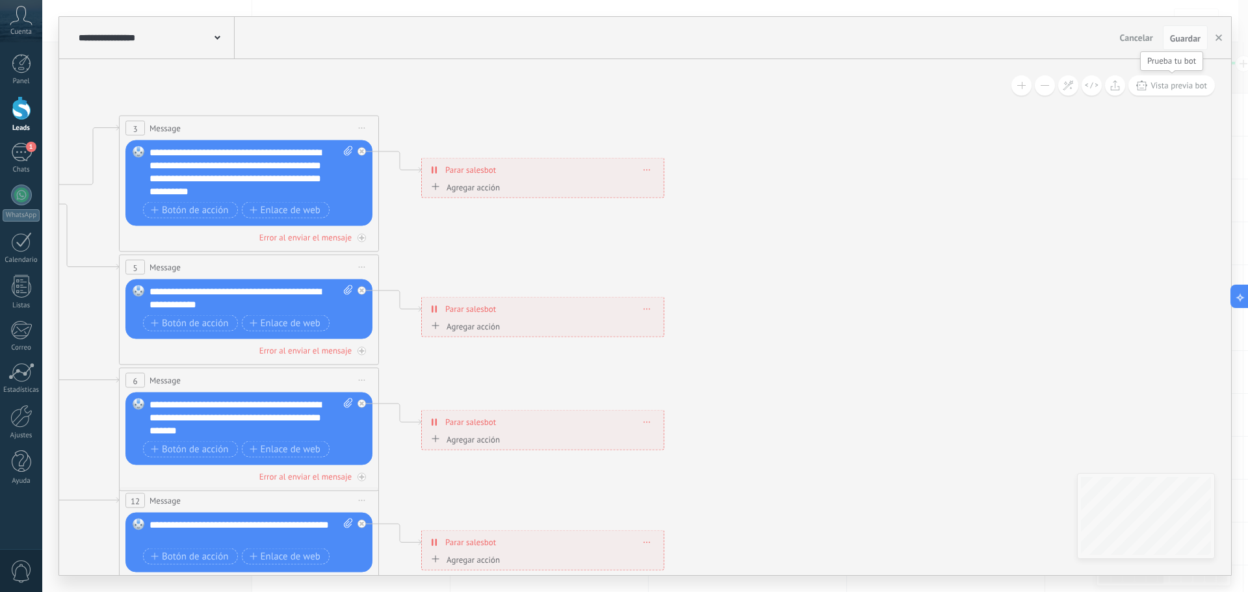
click at [1185, 83] on span "Vista previa bot" at bounding box center [1179, 85] width 57 height 11
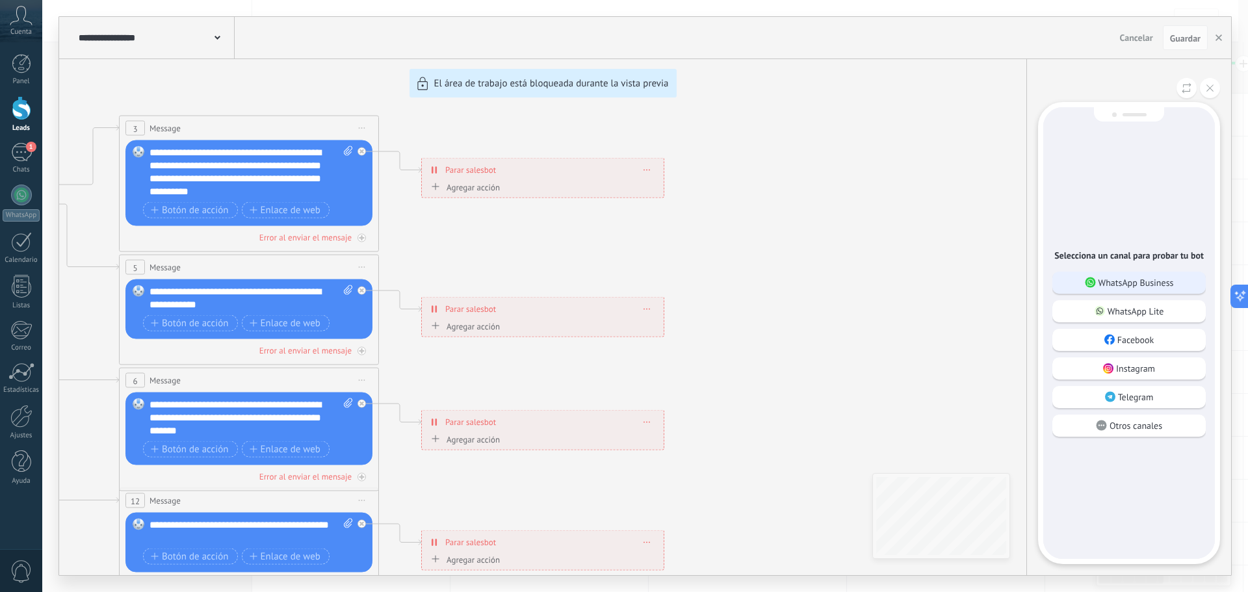
click at [1154, 283] on p "WhatsApp Business" at bounding box center [1136, 283] width 75 height 12
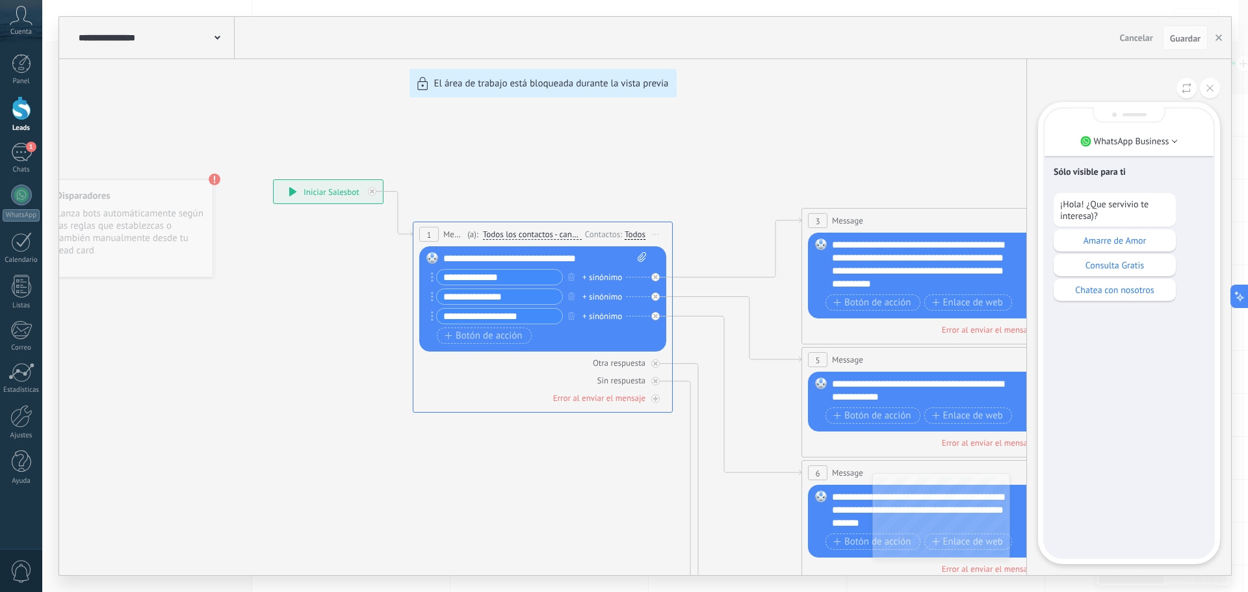
click at [1124, 295] on div "Chatea con nosotros" at bounding box center [1115, 290] width 122 height 22
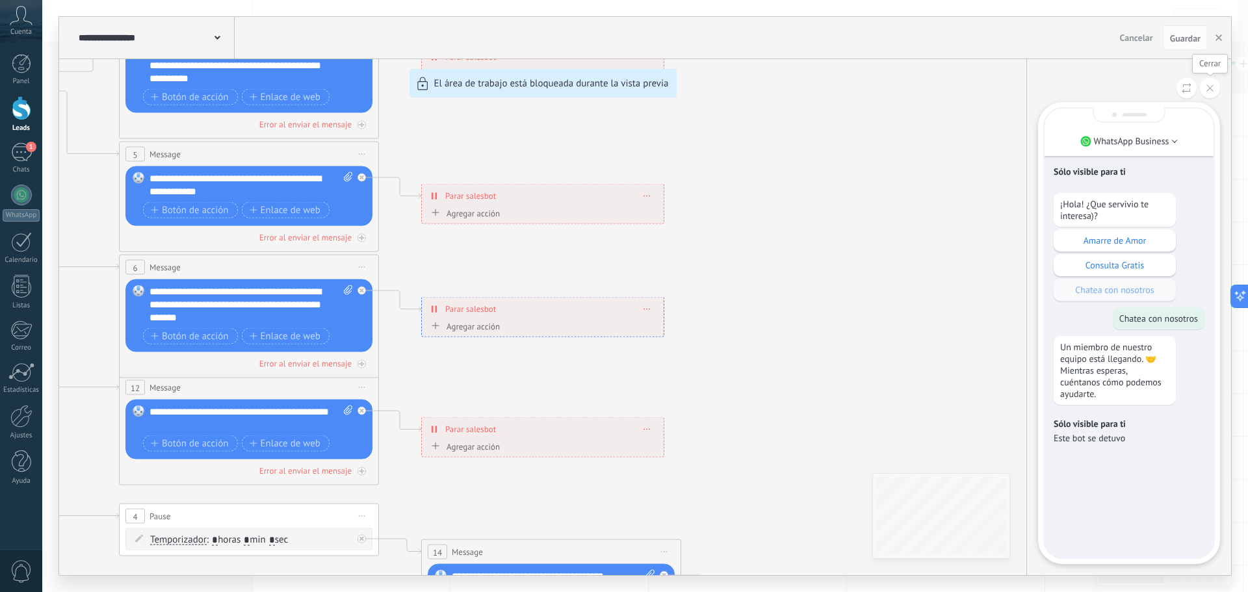
click at [1212, 87] on icon at bounding box center [1210, 88] width 7 height 7
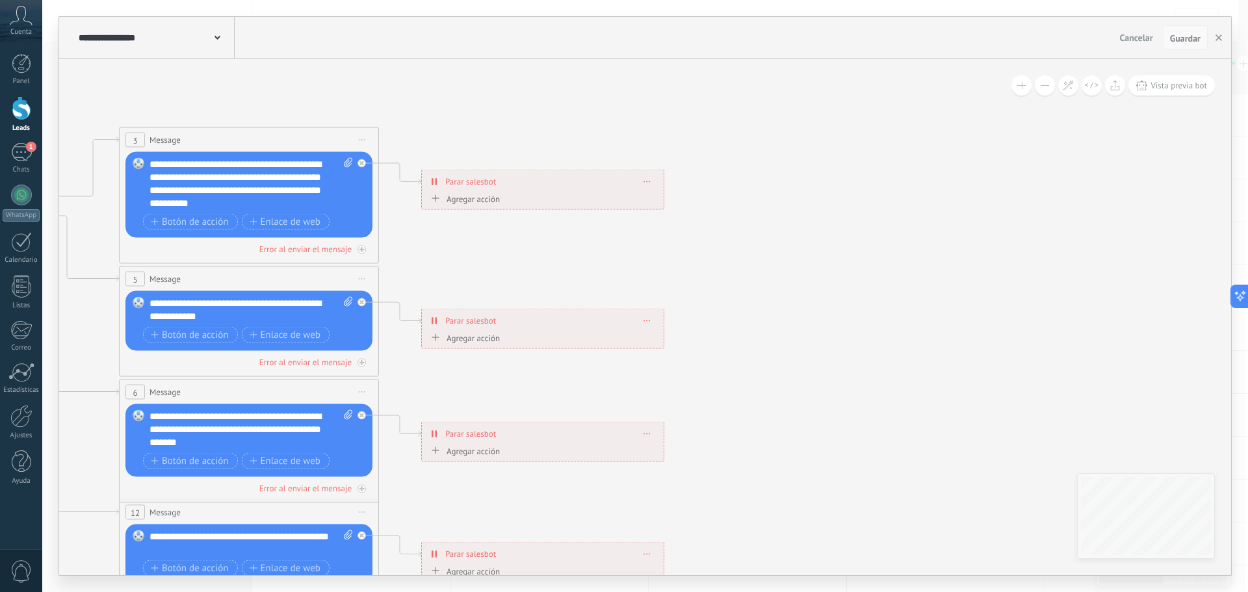
click at [1188, 38] on span "Guardar" at bounding box center [1185, 38] width 31 height 9
click at [1183, 36] on span "Guardar" at bounding box center [1185, 38] width 31 height 9
click at [1213, 39] on button "button" at bounding box center [1219, 37] width 20 height 25
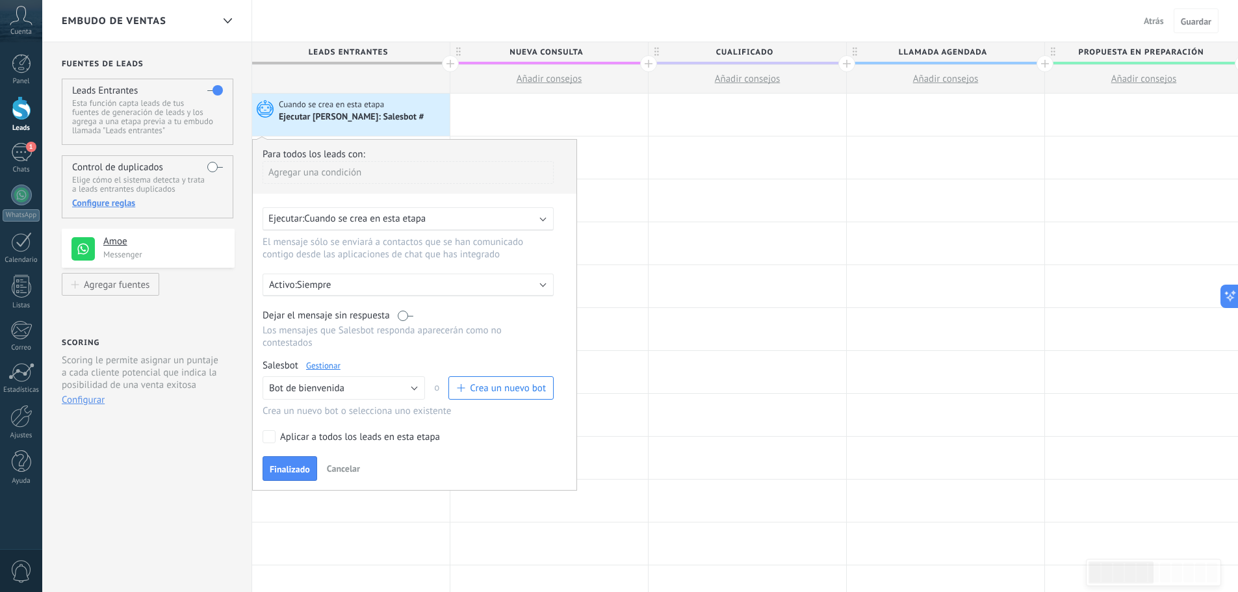
click at [586, 17] on div "Embudo de ventas Atrás Cancelar Guardar" at bounding box center [640, 21] width 1196 height 42
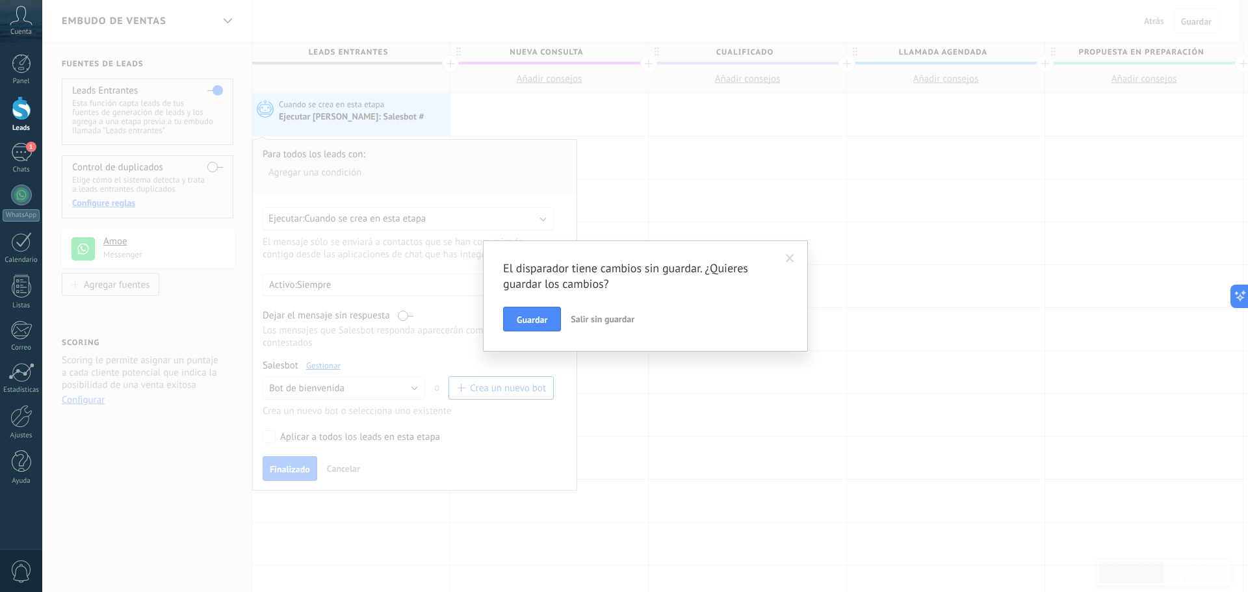
click at [791, 257] on span at bounding box center [790, 258] width 8 height 9
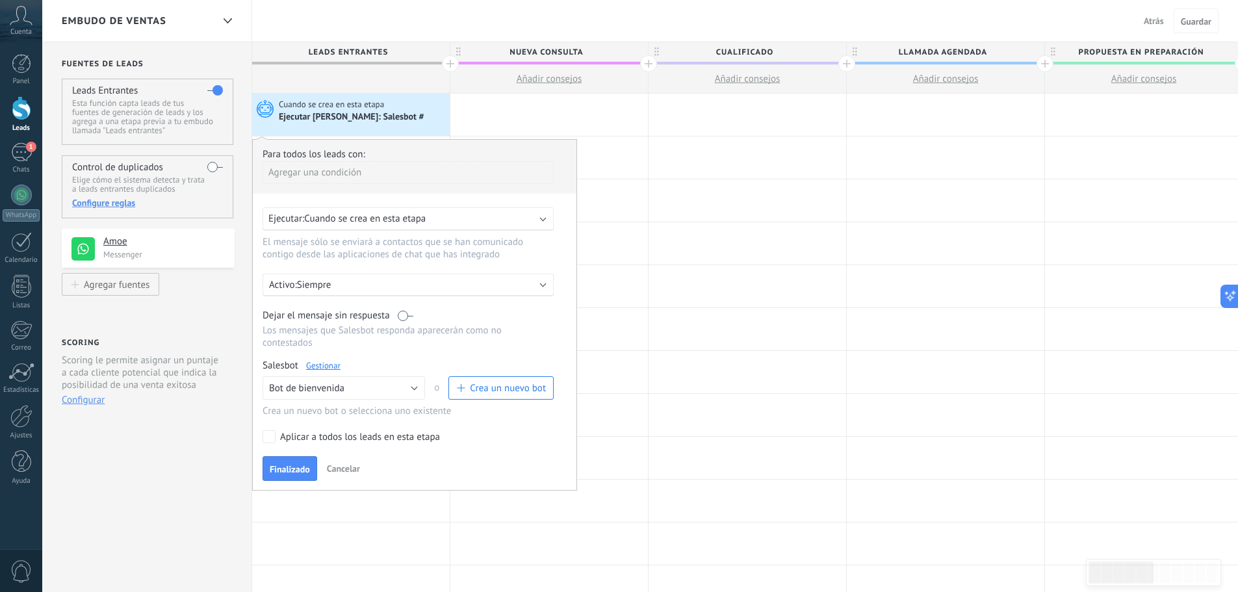
click at [404, 217] on span "Cuando se crea en esta etapa" at bounding box center [365, 219] width 122 height 12
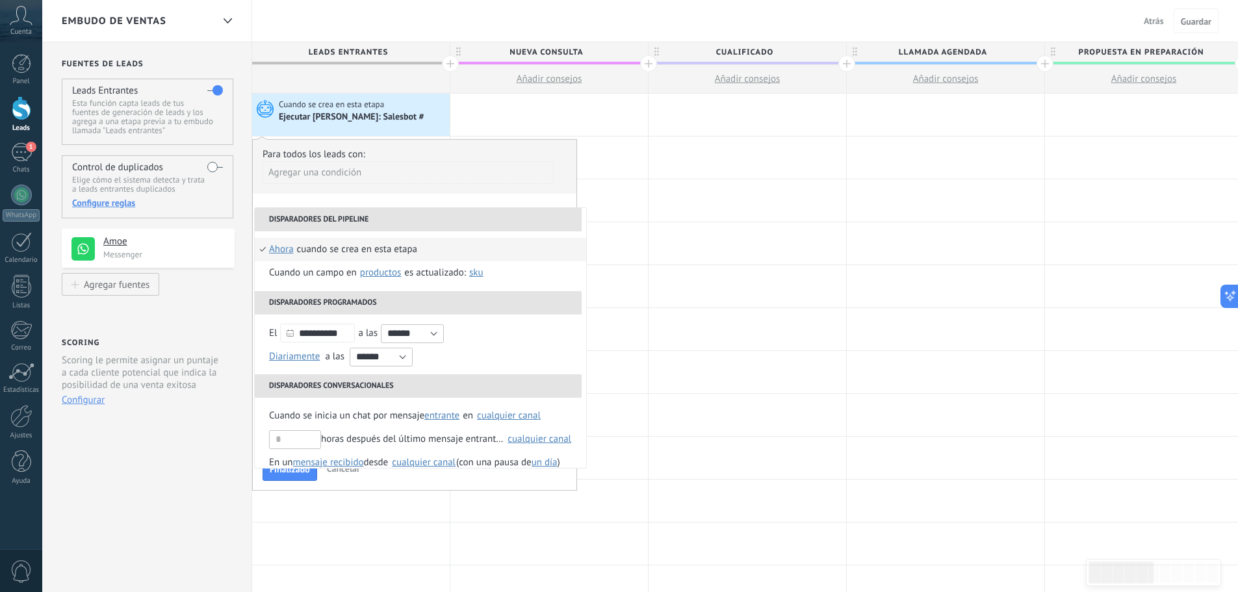
click at [183, 549] on div "Fuentes de leads Leads Entrantes Esta función capta leads de tus fuentes de gen…" at bounding box center [147, 520] width 210 height 956
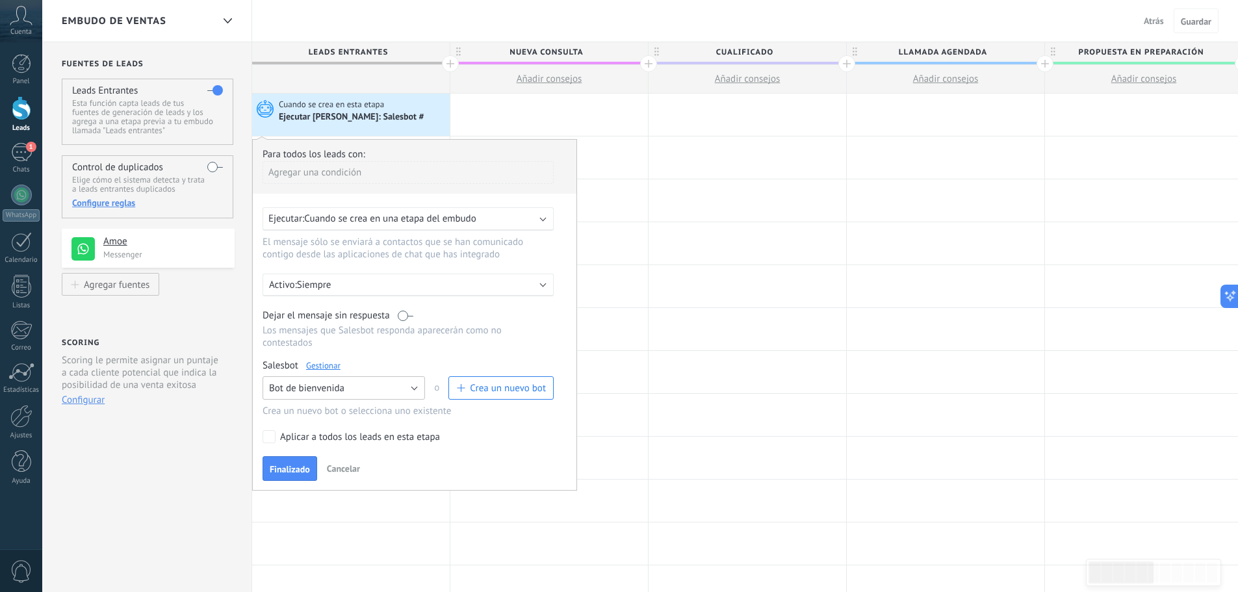
click at [345, 387] on button "Bot de bienvenida" at bounding box center [344, 387] width 163 height 23
click at [345, 387] on span "Ningún bot seleccionado" at bounding box center [338, 388] width 166 height 12
click at [352, 215] on span "Cuando se crea en una etapa del embudo" at bounding box center [390, 219] width 172 height 12
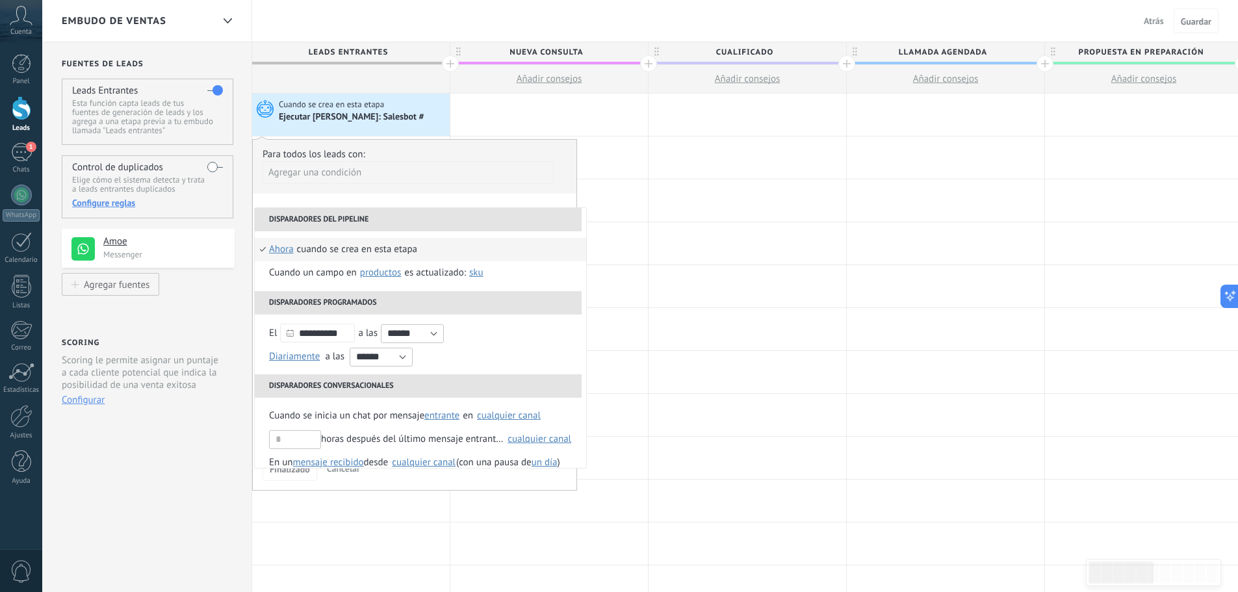
click at [196, 497] on div "Fuentes de leads Leads Entrantes Esta función capta leads de tus fuentes de gen…" at bounding box center [147, 520] width 210 height 956
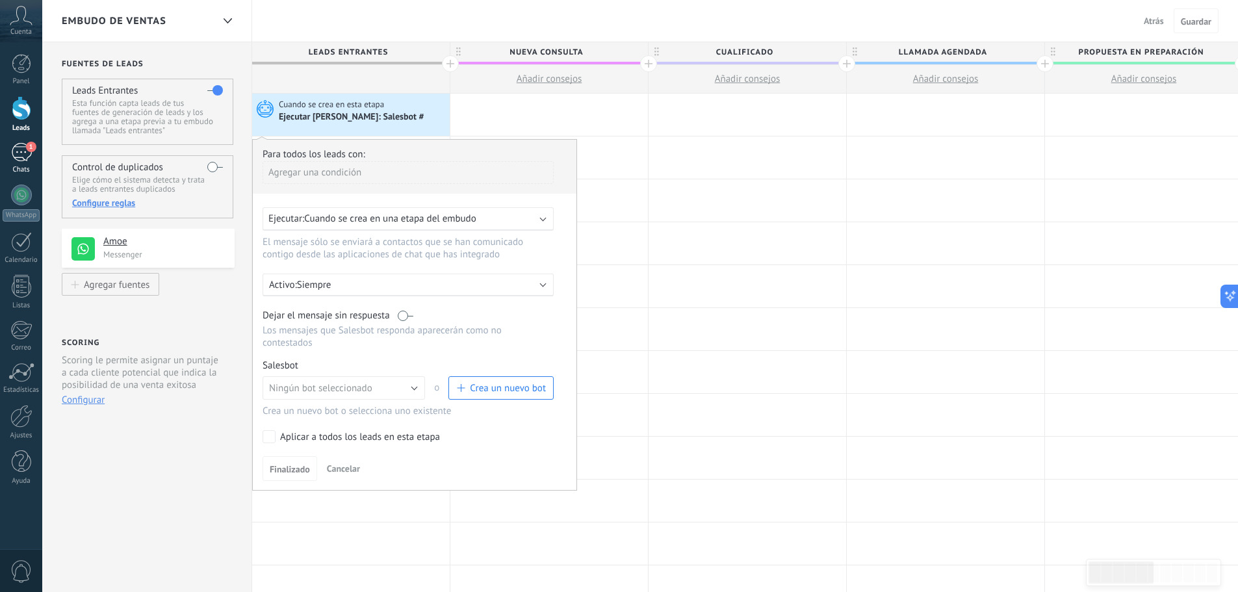
click at [13, 150] on div "1" at bounding box center [21, 152] width 21 height 19
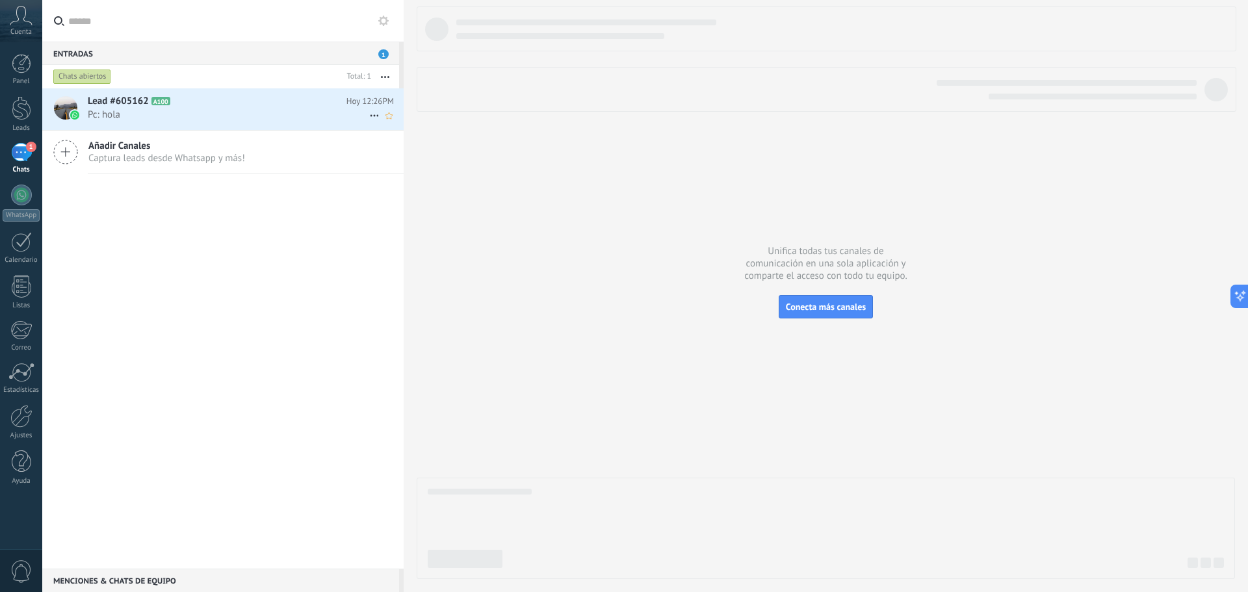
click at [176, 115] on span "Pc: hola" at bounding box center [229, 115] width 282 height 12
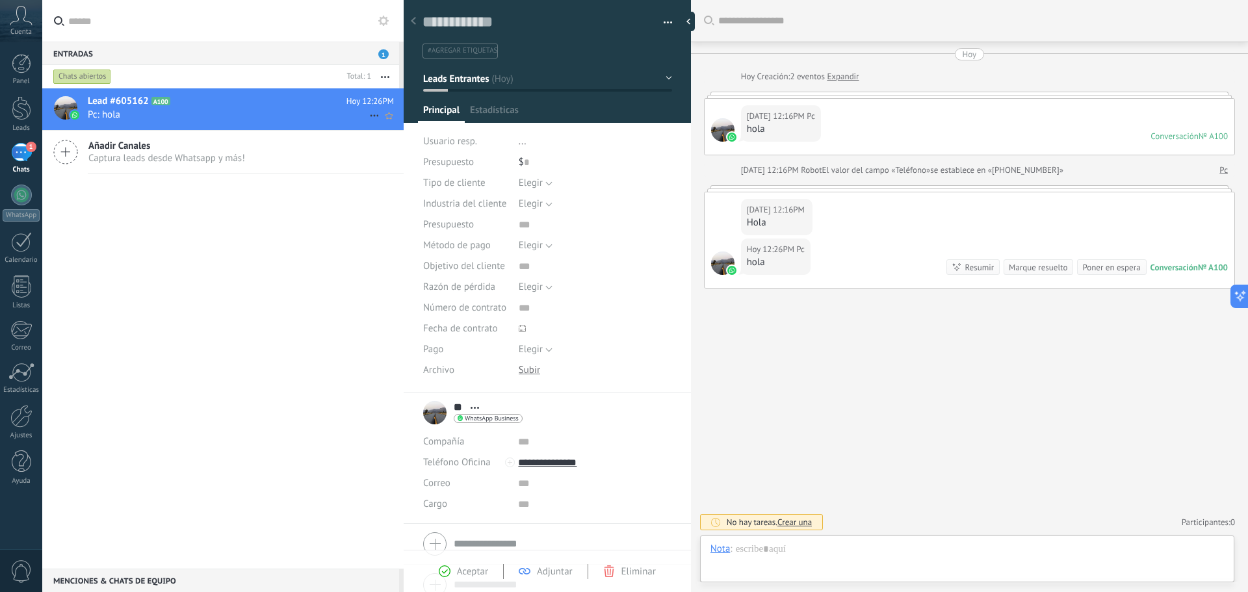
scroll to position [20, 0]
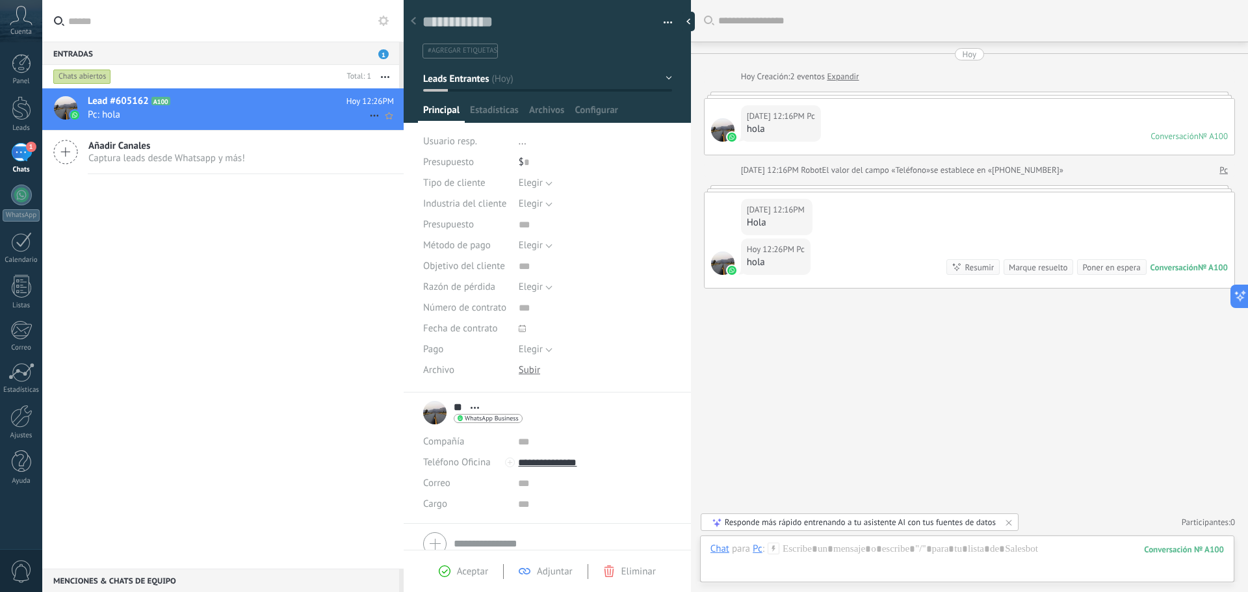
click at [370, 116] on use at bounding box center [374, 116] width 8 height 2
click at [385, 75] on div at bounding box center [624, 296] width 1248 height 592
click at [385, 75] on button "button" at bounding box center [385, 76] width 28 height 23
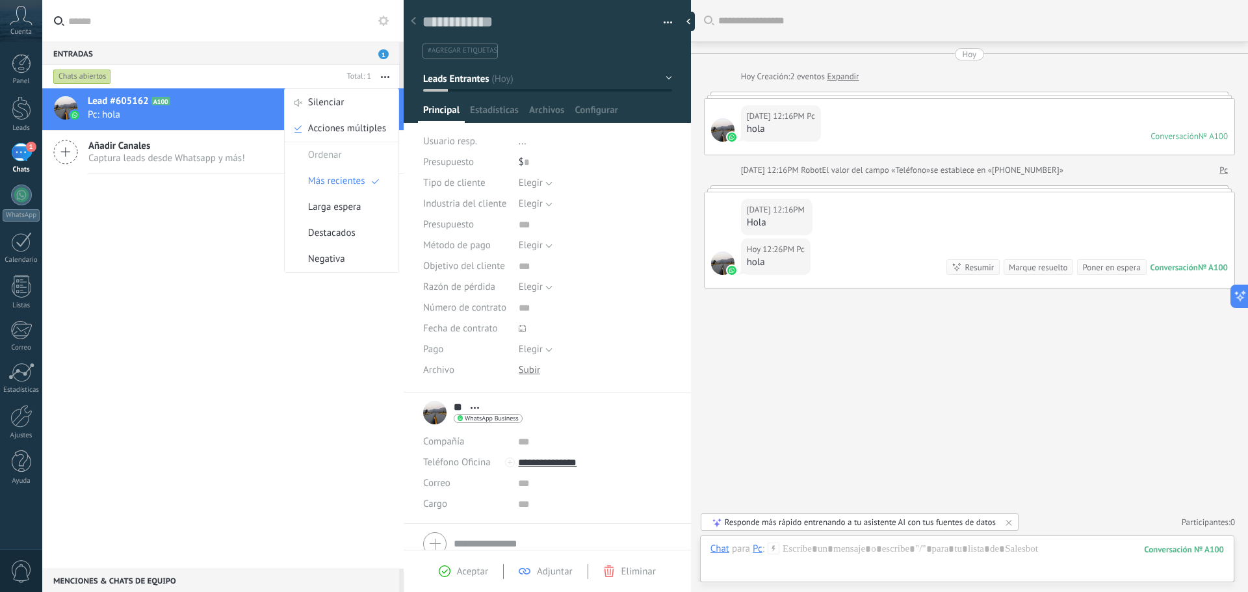
click at [151, 310] on div "Mark respondió Conversación cerrada Lead #605162 A100 Hoy 12:26PM Pc: hola Añad…" at bounding box center [222, 328] width 361 height 480
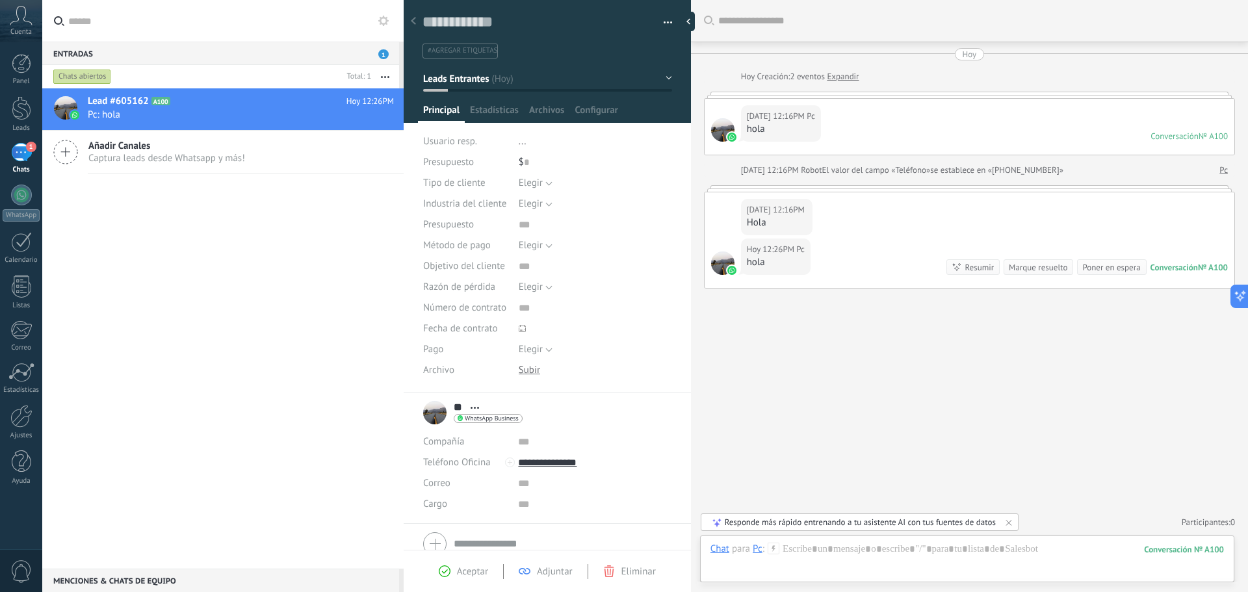
click at [459, 566] on span "Aceptar" at bounding box center [472, 572] width 31 height 12
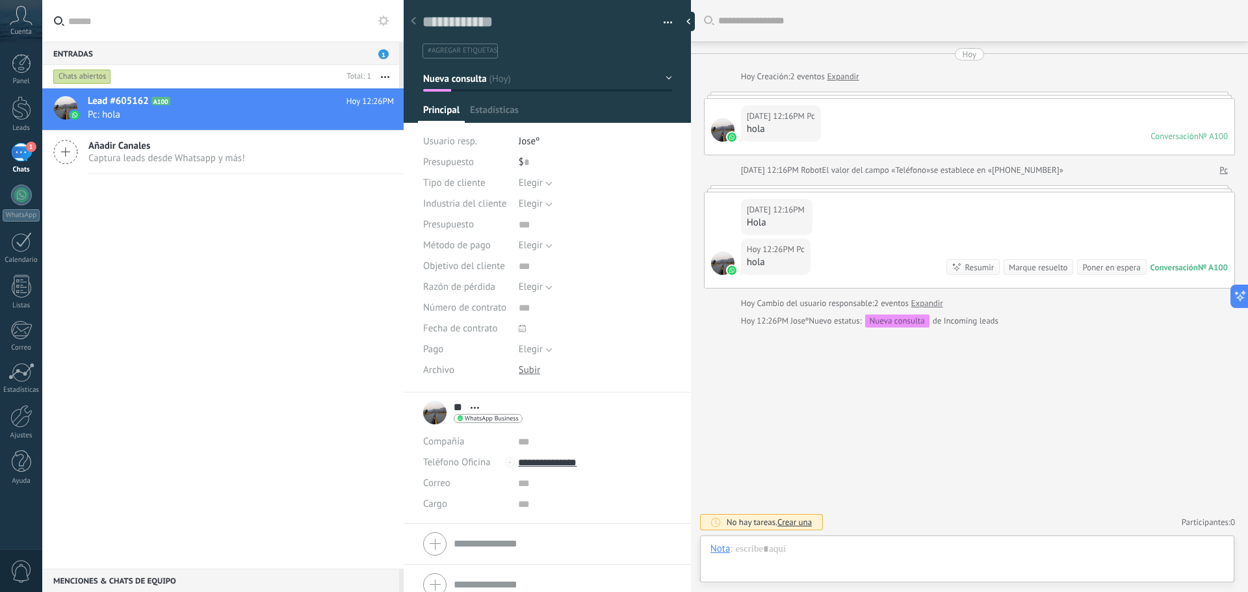
scroll to position [20, 0]
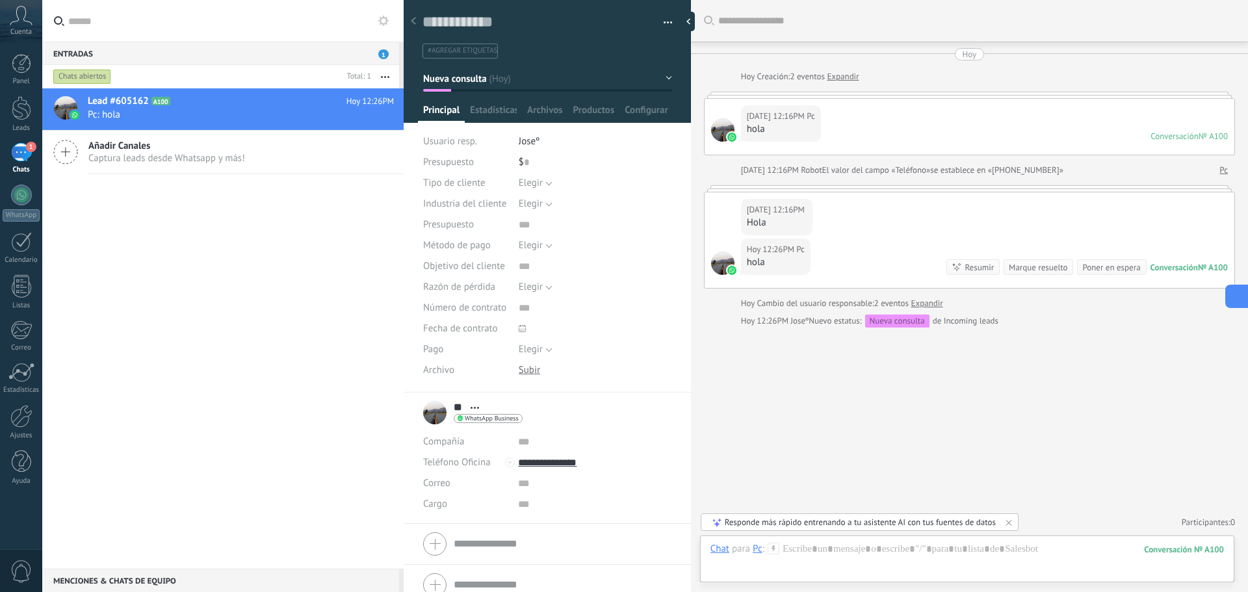
click at [1248, 292] on icon at bounding box center [1248, 296] width 9 height 9
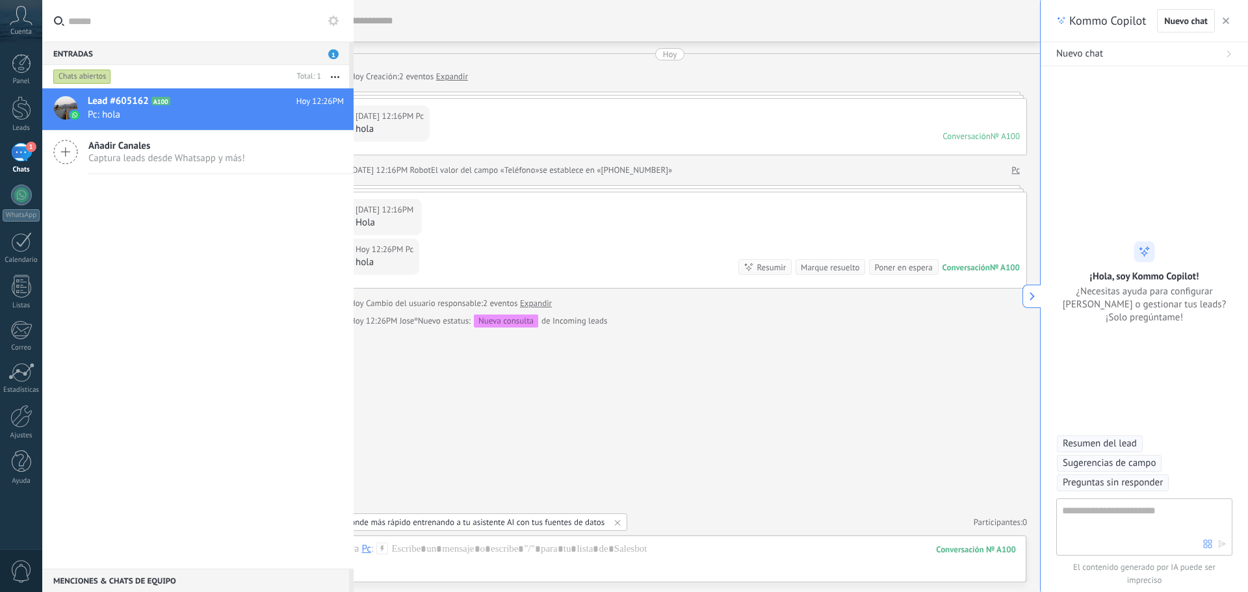
type textarea "**********"
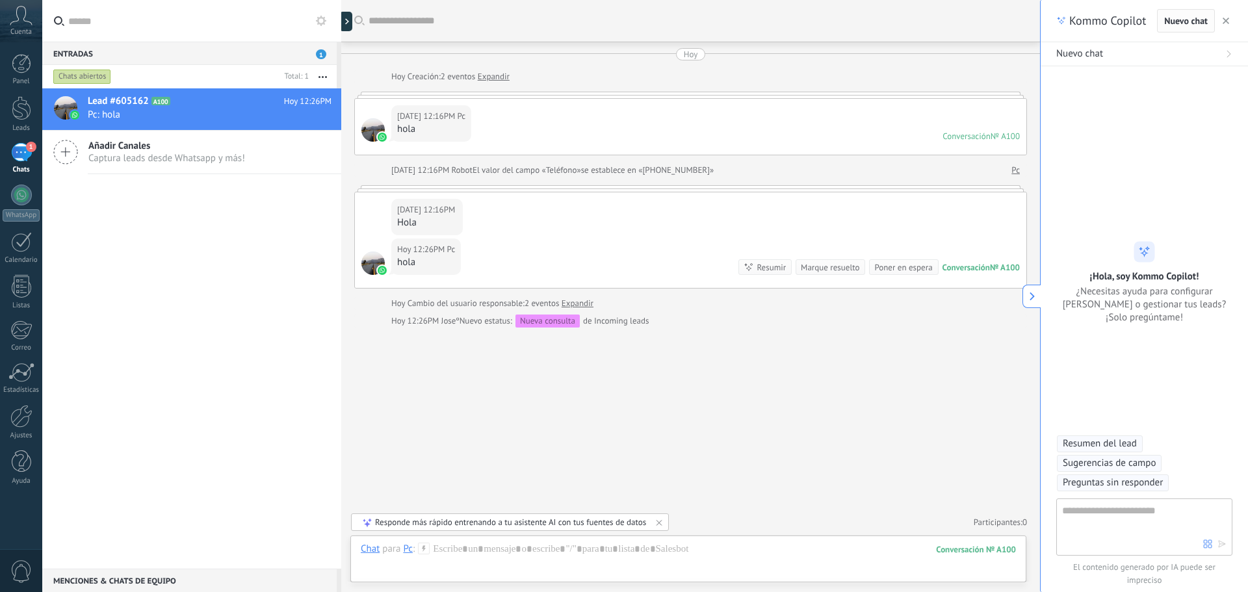
click at [1193, 24] on span "Nuevo chat" at bounding box center [1186, 20] width 44 height 9
click at [1201, 23] on span "Nuevo chat" at bounding box center [1186, 20] width 44 height 9
click at [1231, 14] on button "button" at bounding box center [1226, 21] width 13 height 16
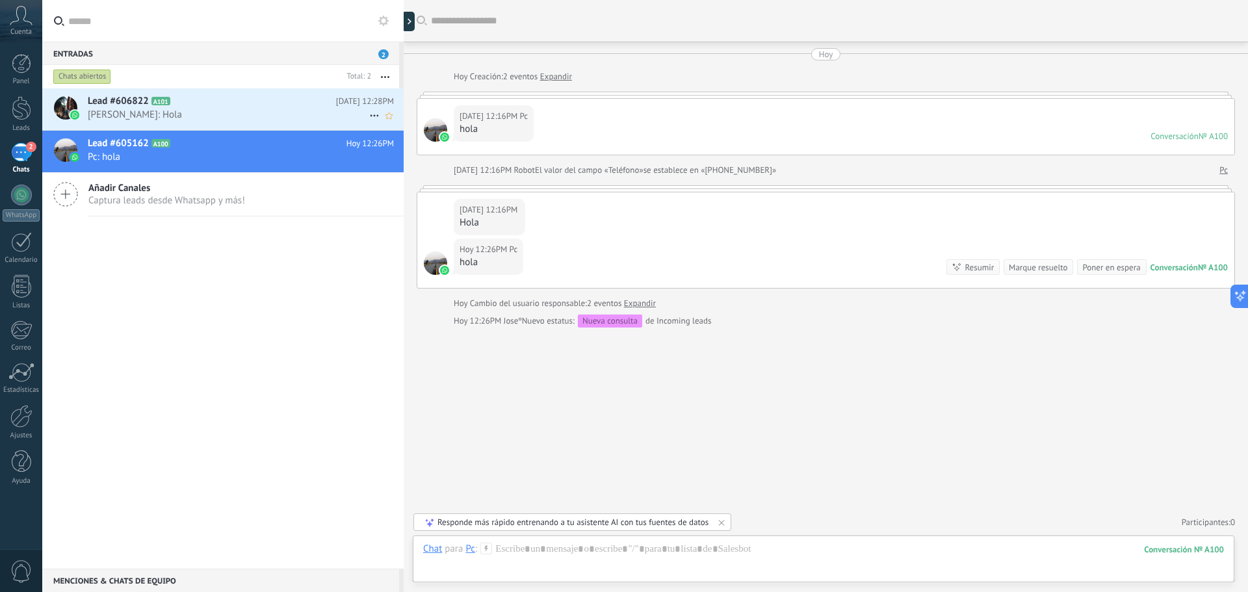
click at [172, 109] on span "[PERSON_NAME]: Hola" at bounding box center [229, 115] width 282 height 12
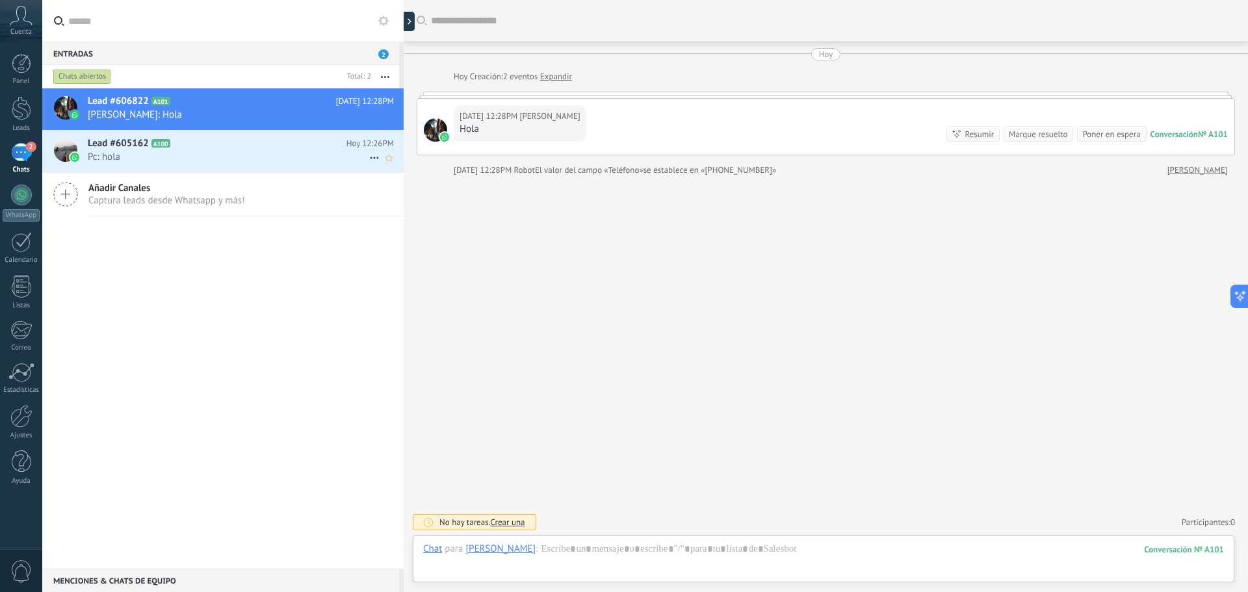
click at [190, 151] on span "Pc: hola" at bounding box center [229, 157] width 282 height 12
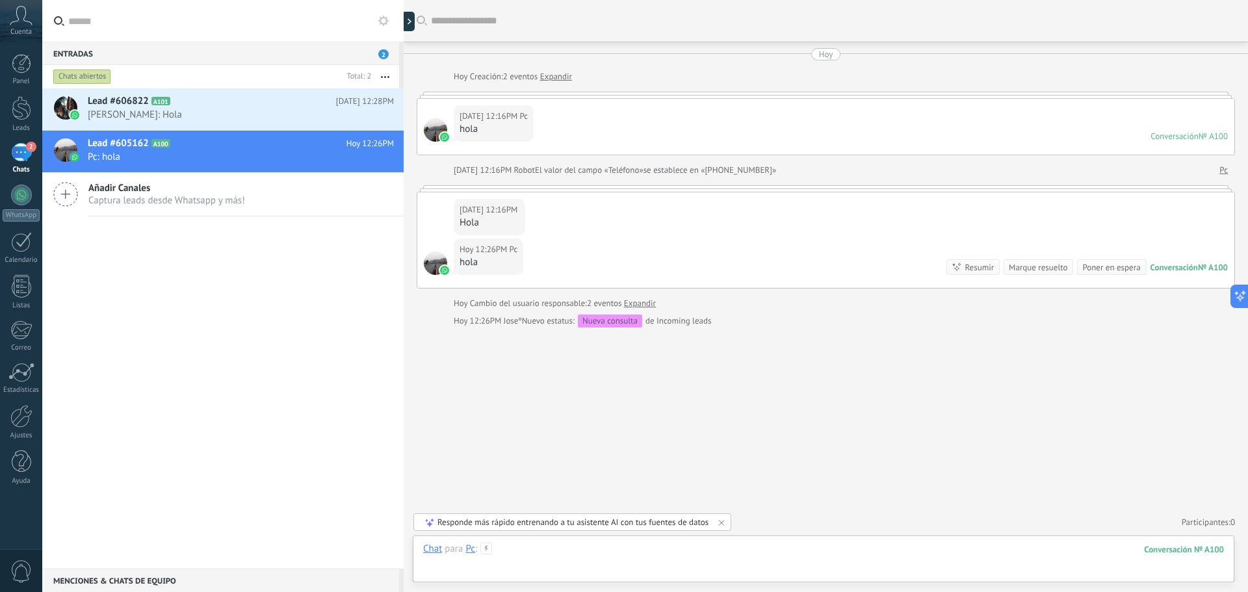
click at [751, 558] on div at bounding box center [823, 562] width 801 height 39
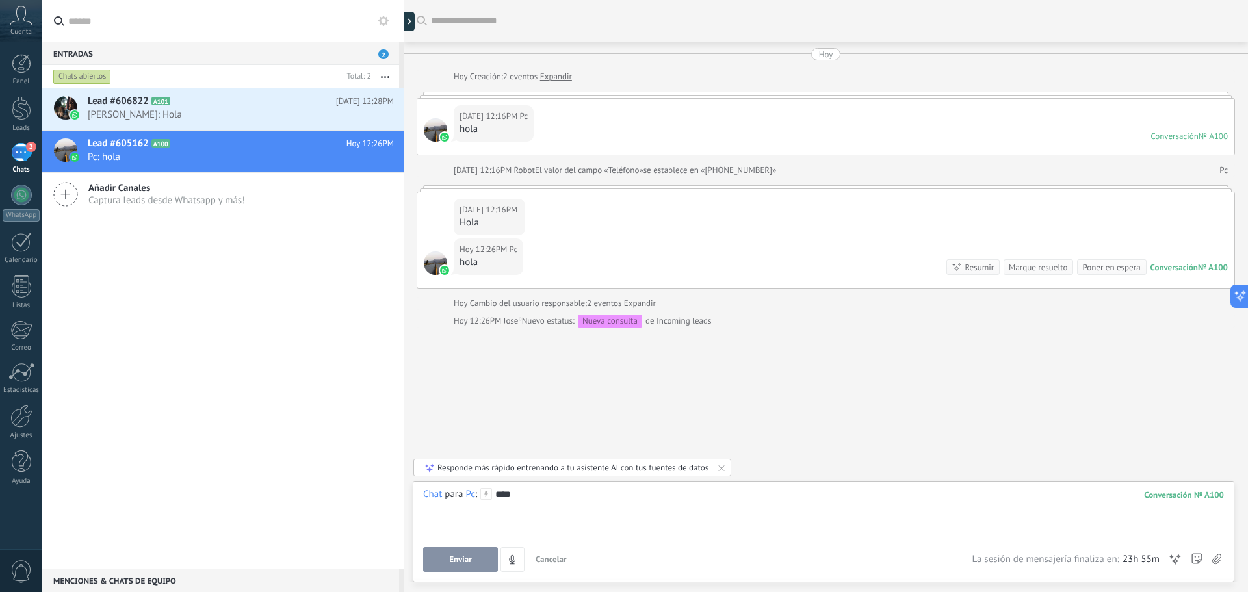
click at [465, 564] on span "Enviar" at bounding box center [460, 559] width 23 height 9
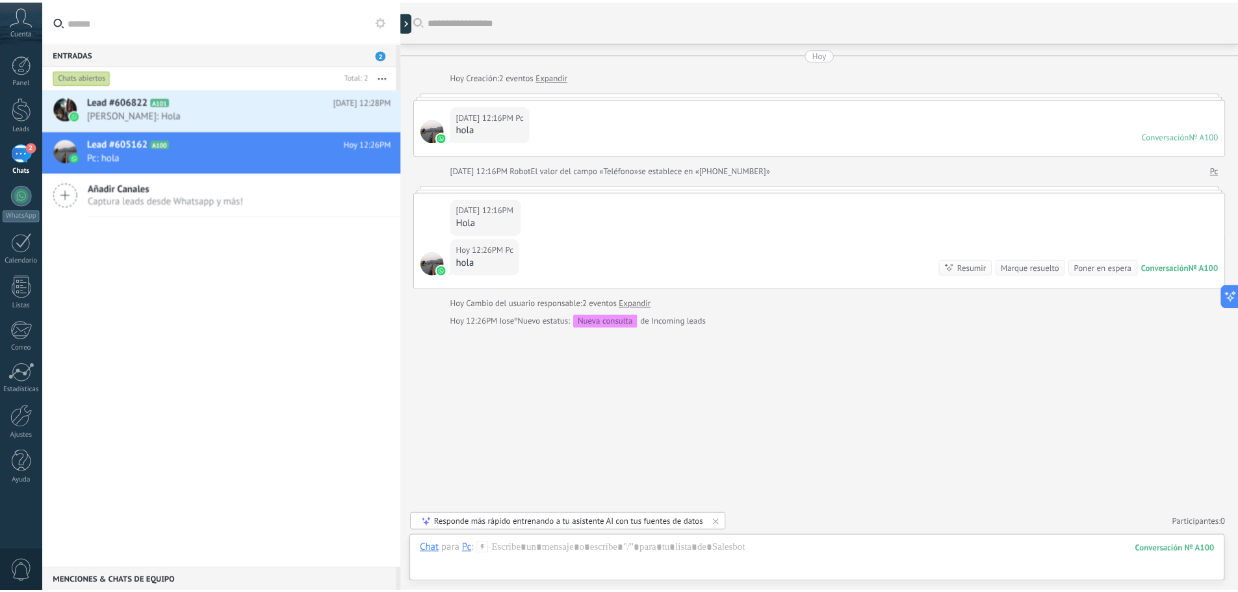
scroll to position [96, 0]
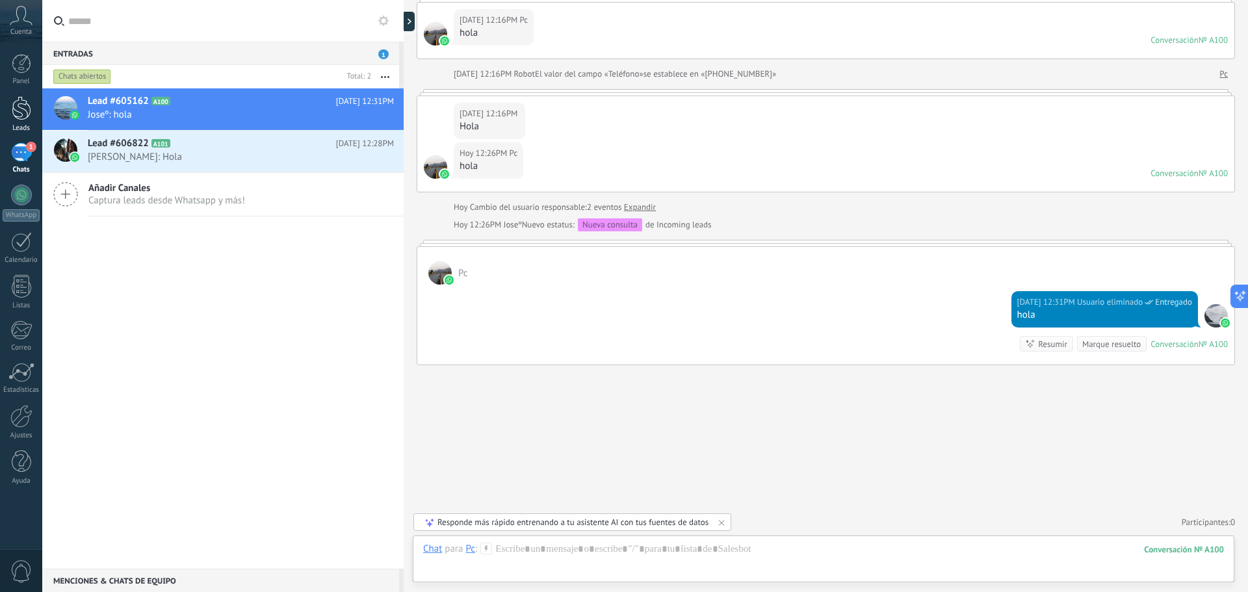
click at [34, 115] on link "Leads" at bounding box center [21, 114] width 42 height 36
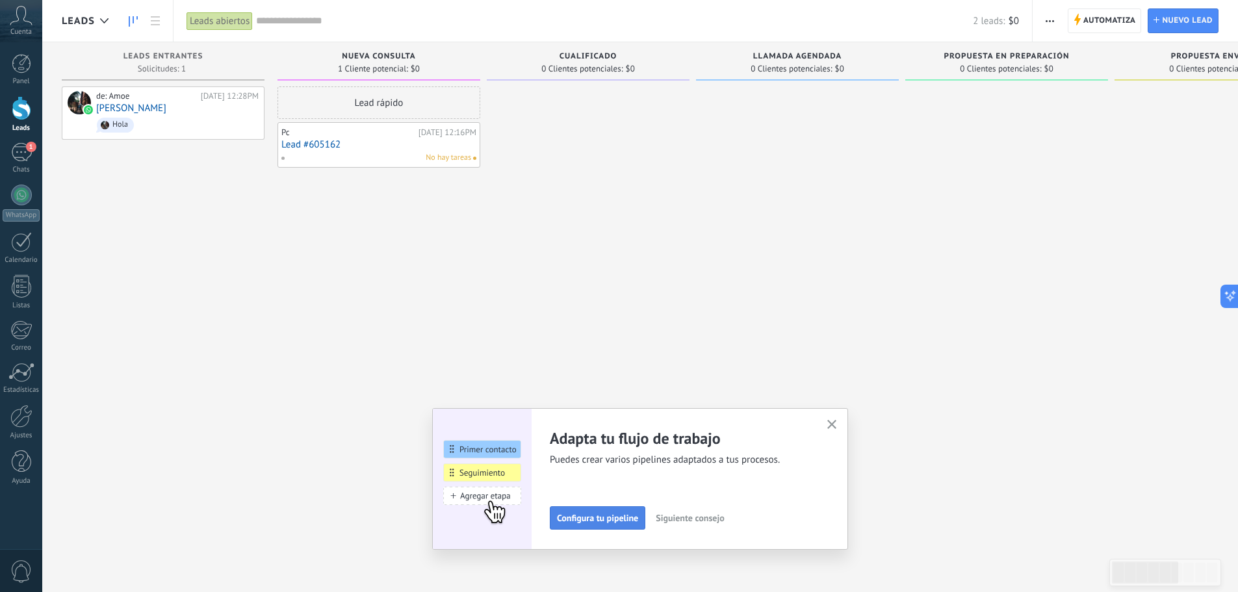
click at [627, 519] on span "Configura tu pipeline" at bounding box center [597, 518] width 81 height 9
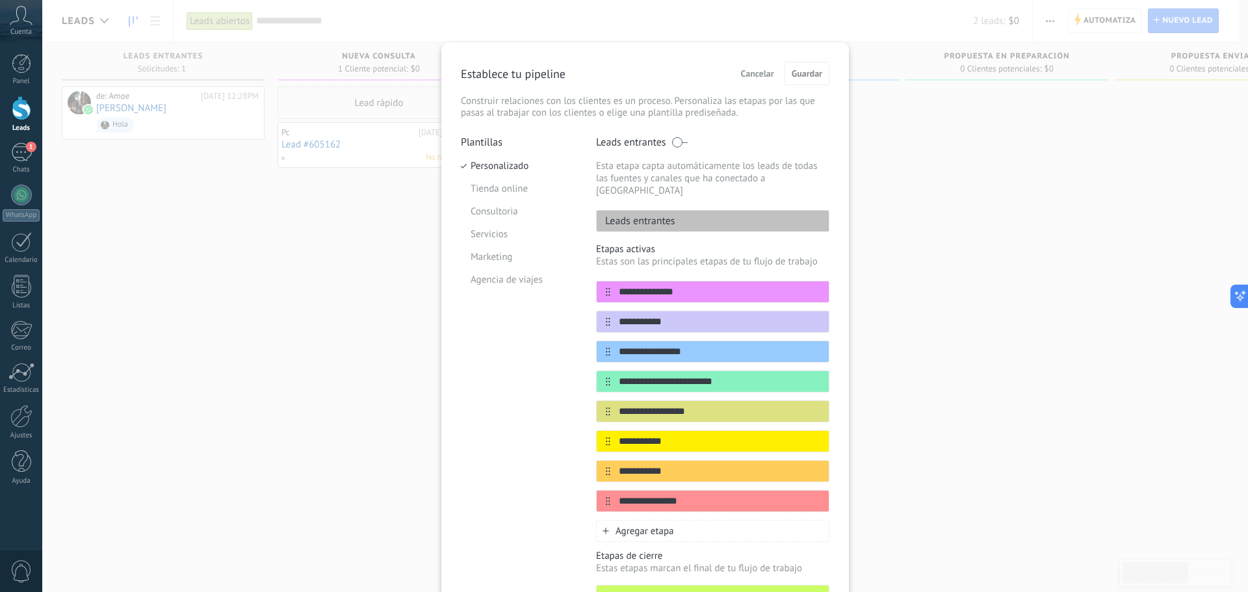
click at [660, 215] on p "Leads entrantes" at bounding box center [636, 221] width 79 height 13
click at [890, 248] on div "**********" at bounding box center [645, 296] width 1206 height 592
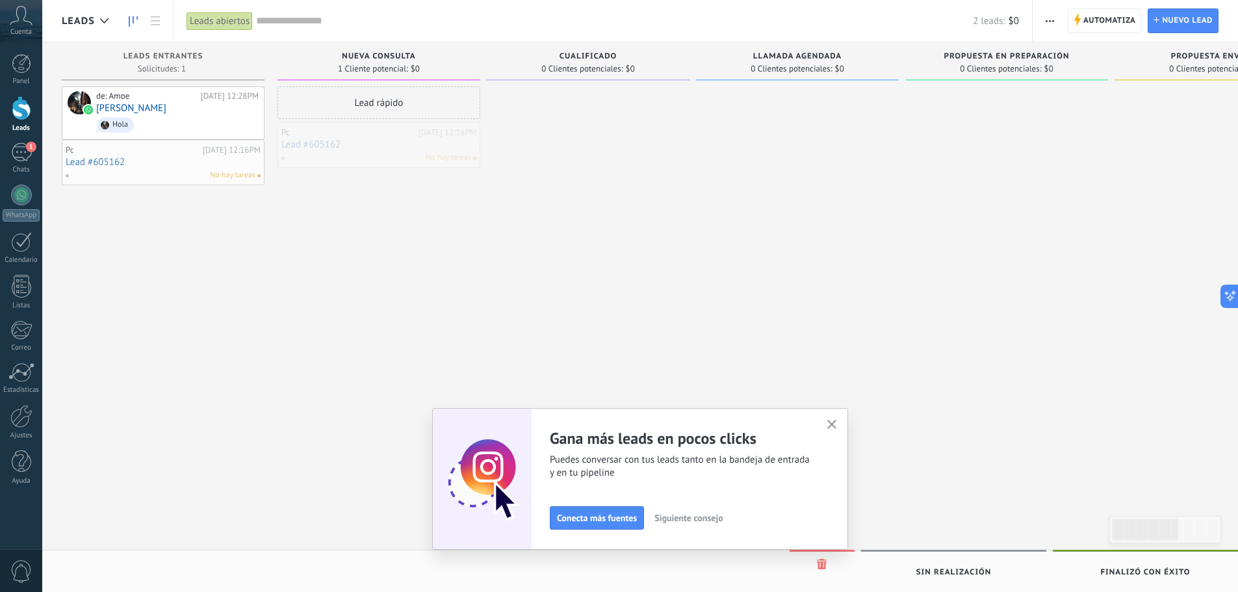
drag, startPoint x: 389, startPoint y: 163, endPoint x: 174, endPoint y: 181, distance: 216.6
click at [690, 519] on span "Siguiente consejo" at bounding box center [689, 518] width 68 height 9
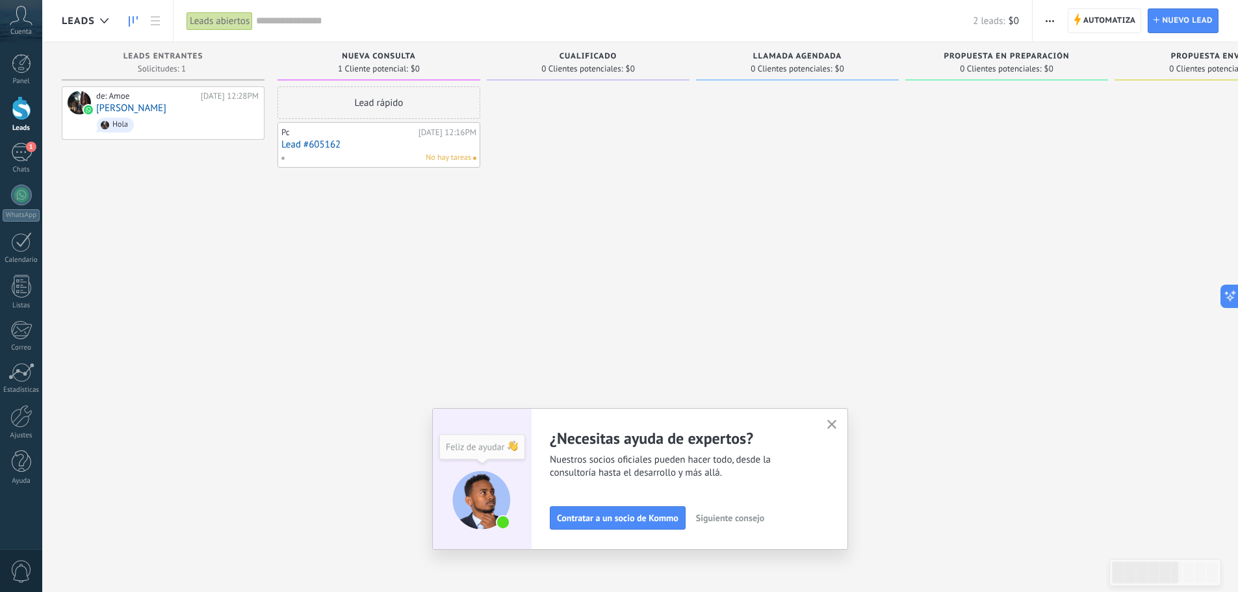
click at [835, 435] on div "Adapta tu flujo de trabajo Puedes crear varios pipelines adaptados a tus proces…" at bounding box center [640, 479] width 416 height 142
click at [835, 417] on div "Adapta tu flujo de trabajo Puedes crear varios pipelines adaptados a tus proces…" at bounding box center [640, 479] width 416 height 142
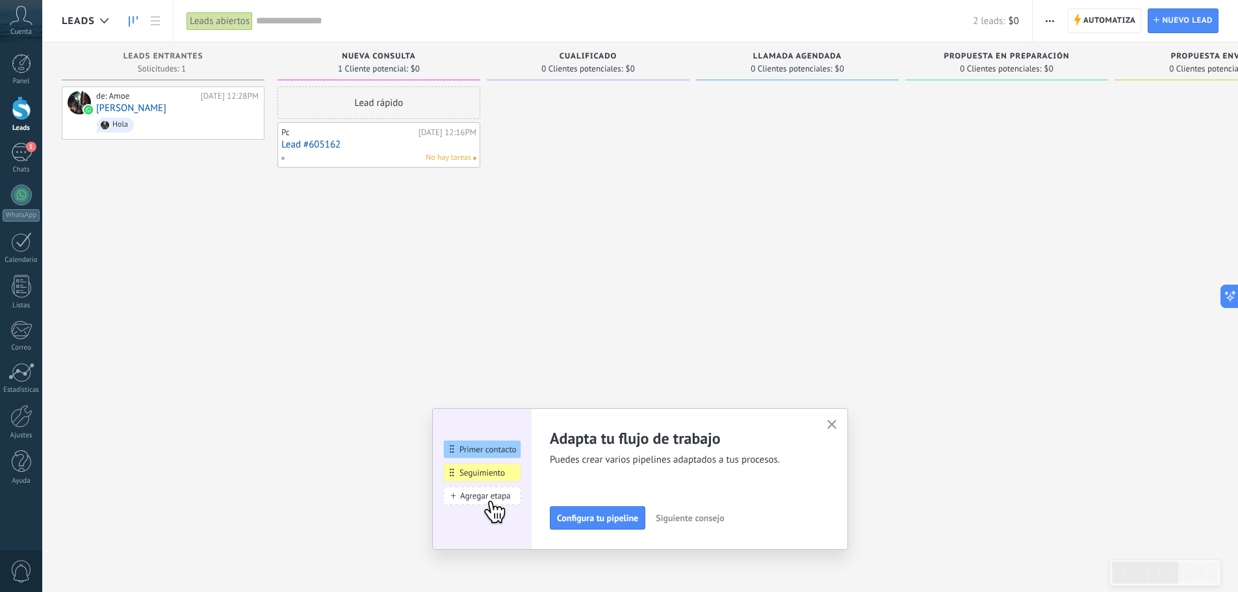
click at [836, 427] on icon "button" at bounding box center [833, 425] width 10 height 10
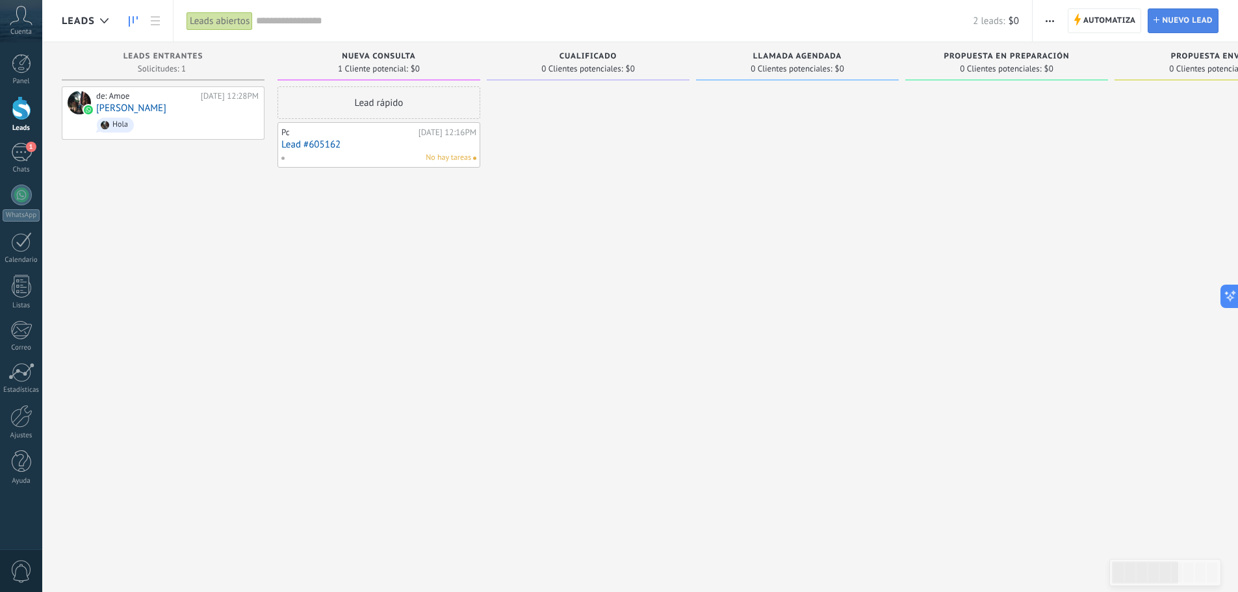
click at [1175, 25] on span "Nuevo lead" at bounding box center [1187, 20] width 51 height 23
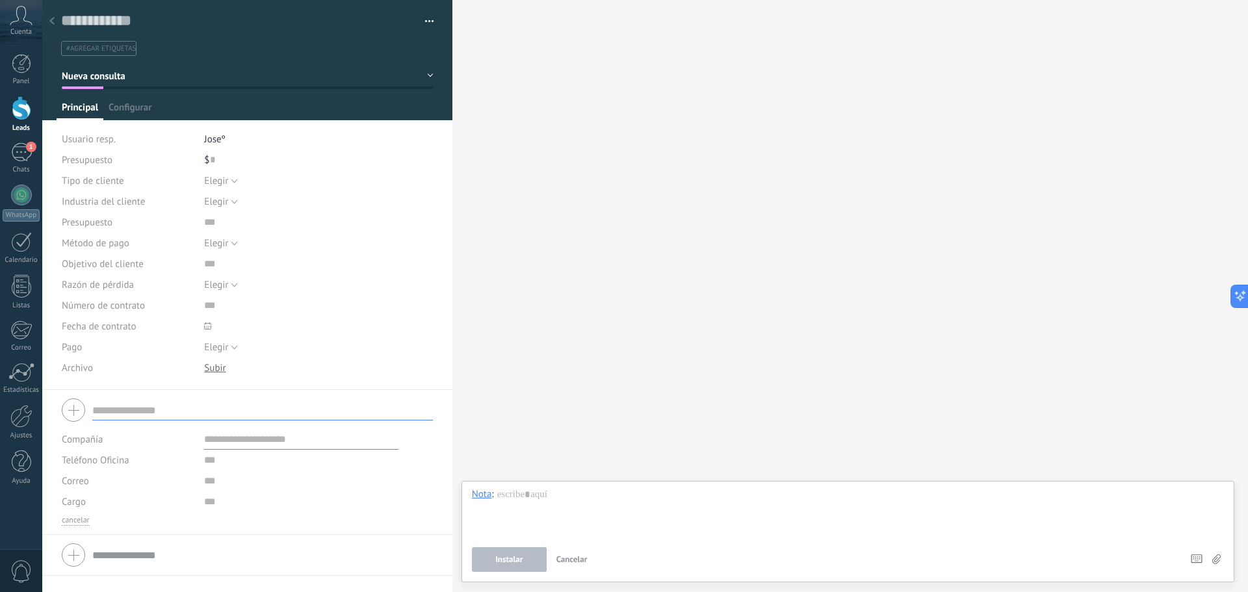
click at [846, 187] on div "Buscar Carga más Participantes: 0 Agregar usuario Bots: 0" at bounding box center [850, 296] width 796 height 592
click at [23, 157] on div "1" at bounding box center [21, 152] width 21 height 19
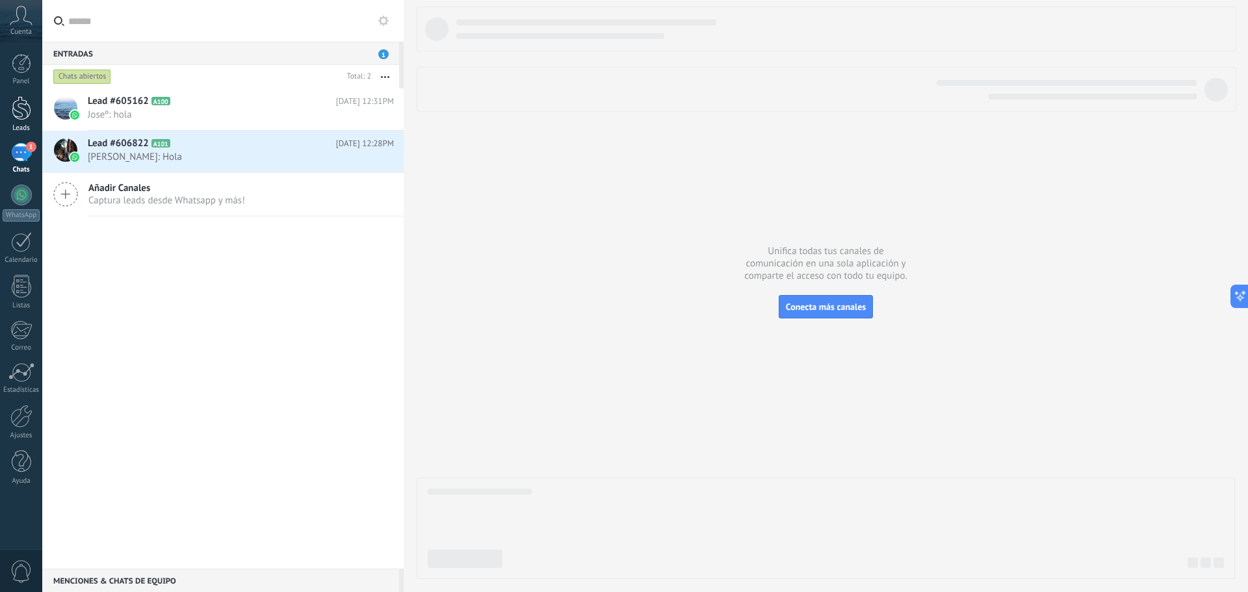
click at [20, 124] on div "Leads" at bounding box center [22, 128] width 38 height 8
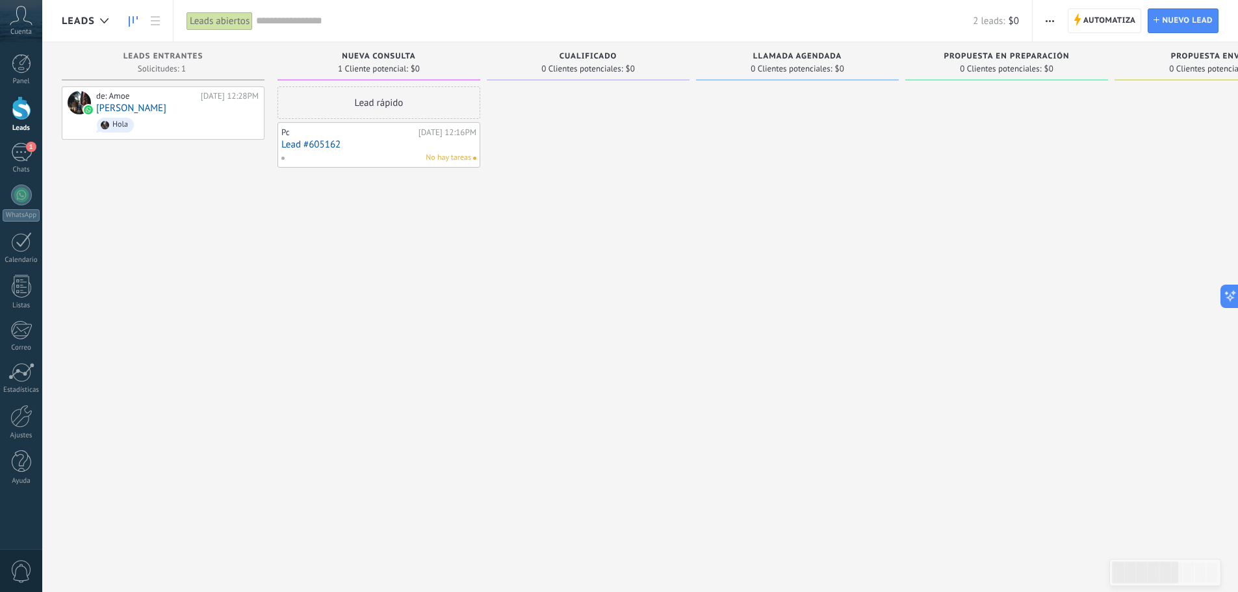
click at [1112, 22] on span "Automatiza" at bounding box center [1110, 20] width 53 height 23
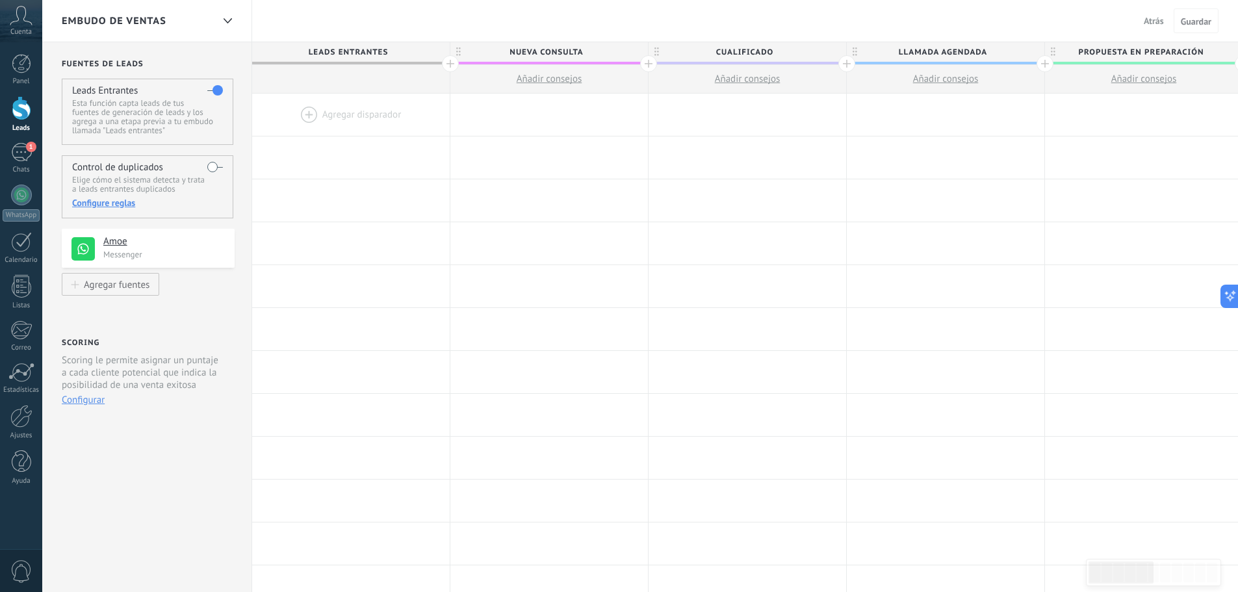
click at [335, 118] on div at bounding box center [351, 115] width 198 height 42
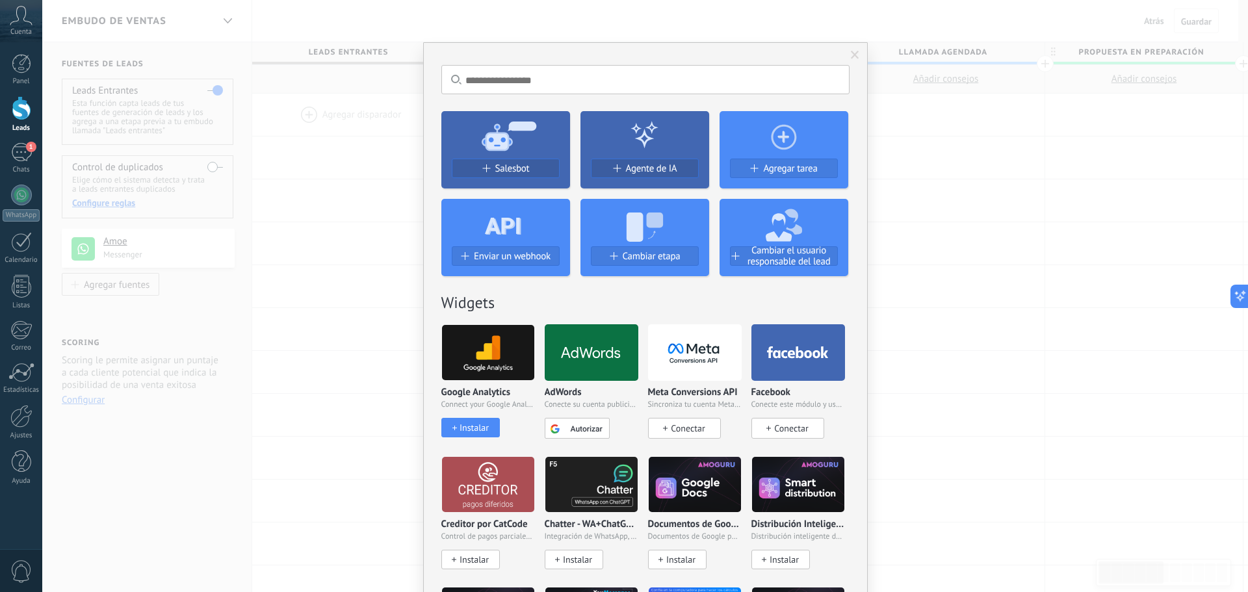
click at [532, 155] on icon at bounding box center [505, 135] width 129 height 47
click at [514, 172] on span "Salesbot" at bounding box center [512, 168] width 34 height 11
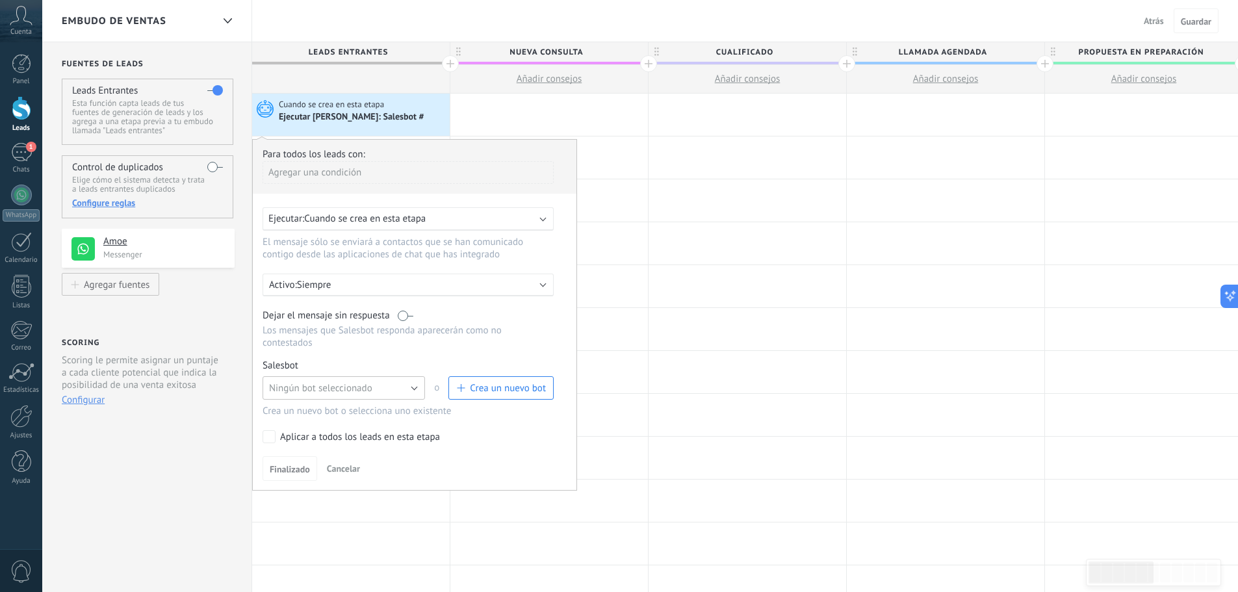
click at [389, 395] on button "Ningún bot seleccionado" at bounding box center [344, 387] width 163 height 23
click at [338, 413] on span "Bot de bienvenida" at bounding box center [338, 410] width 166 height 12
click at [282, 438] on div "Aplicar a todos los leads en esta etapa" at bounding box center [360, 437] width 160 height 13
click at [290, 471] on span "Finalizado" at bounding box center [290, 469] width 40 height 9
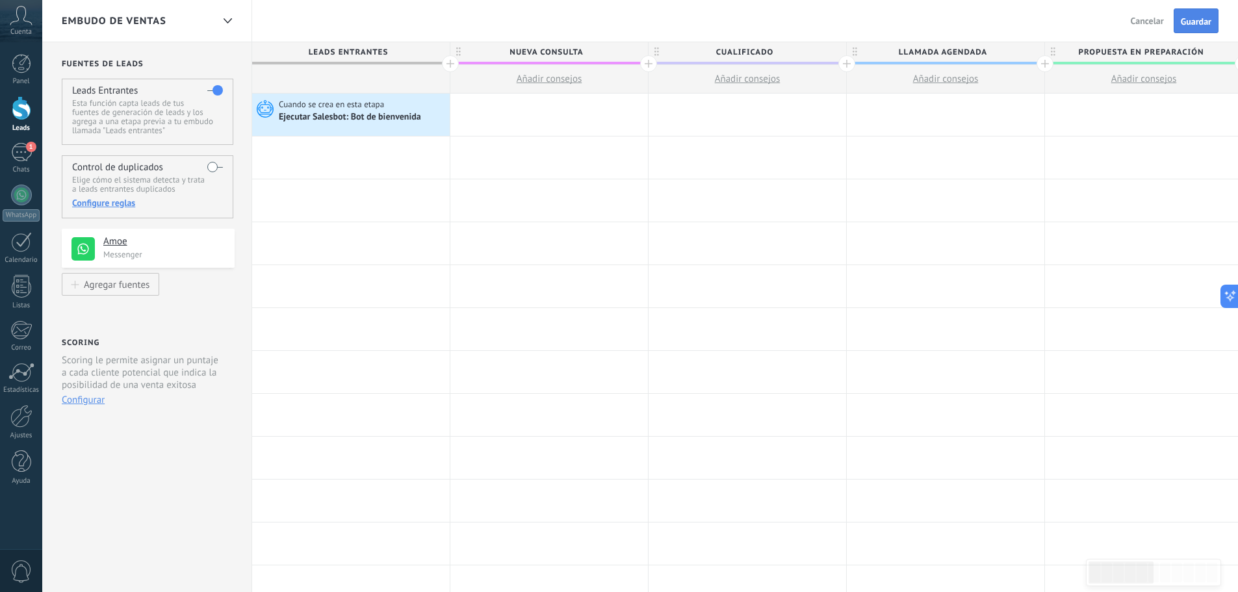
click at [1199, 19] on span "Guardar" at bounding box center [1196, 21] width 31 height 9
click at [337, 107] on span "Cuando se crea en esta etapa" at bounding box center [332, 105] width 107 height 12
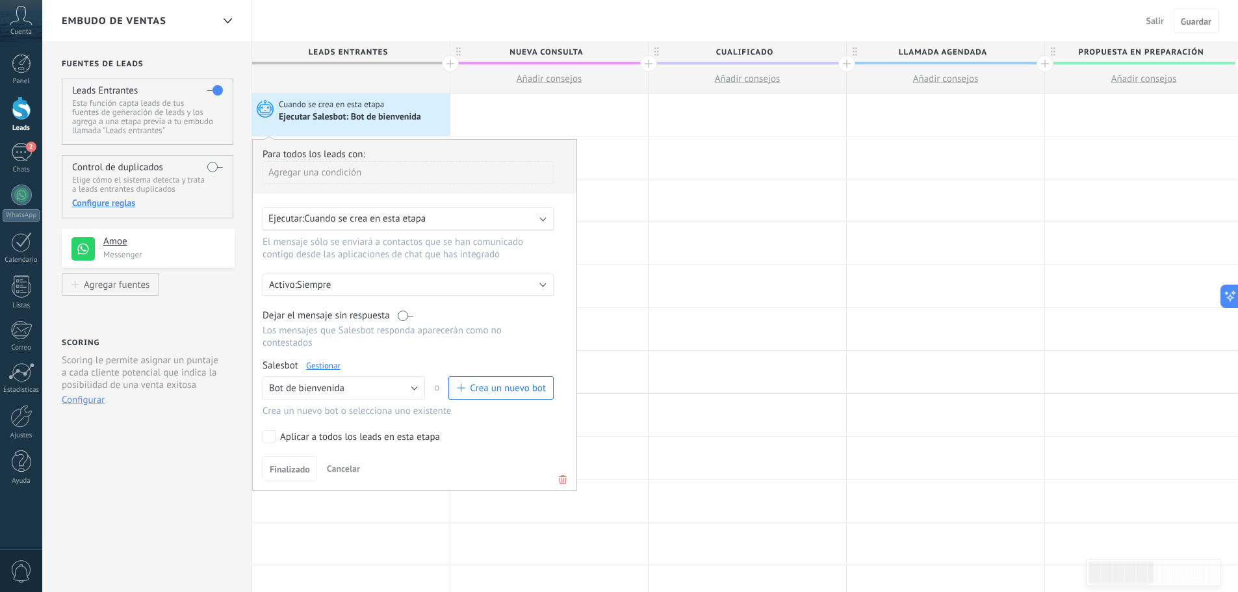
click at [315, 361] on link "Gestionar" at bounding box center [323, 365] width 34 height 11
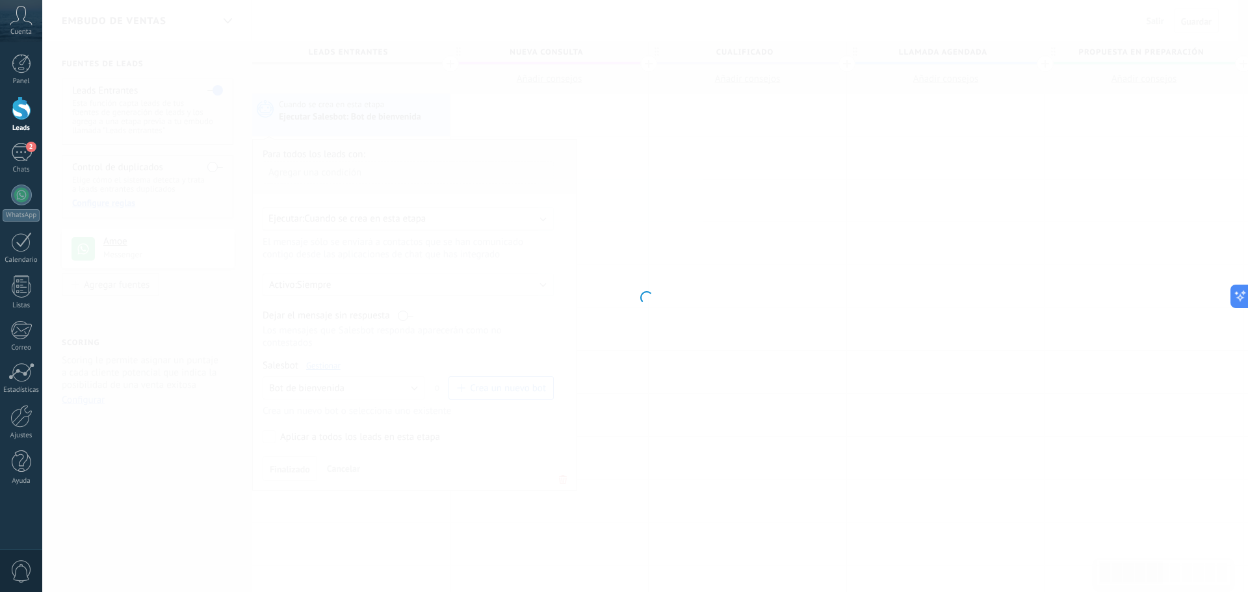
type input "**********"
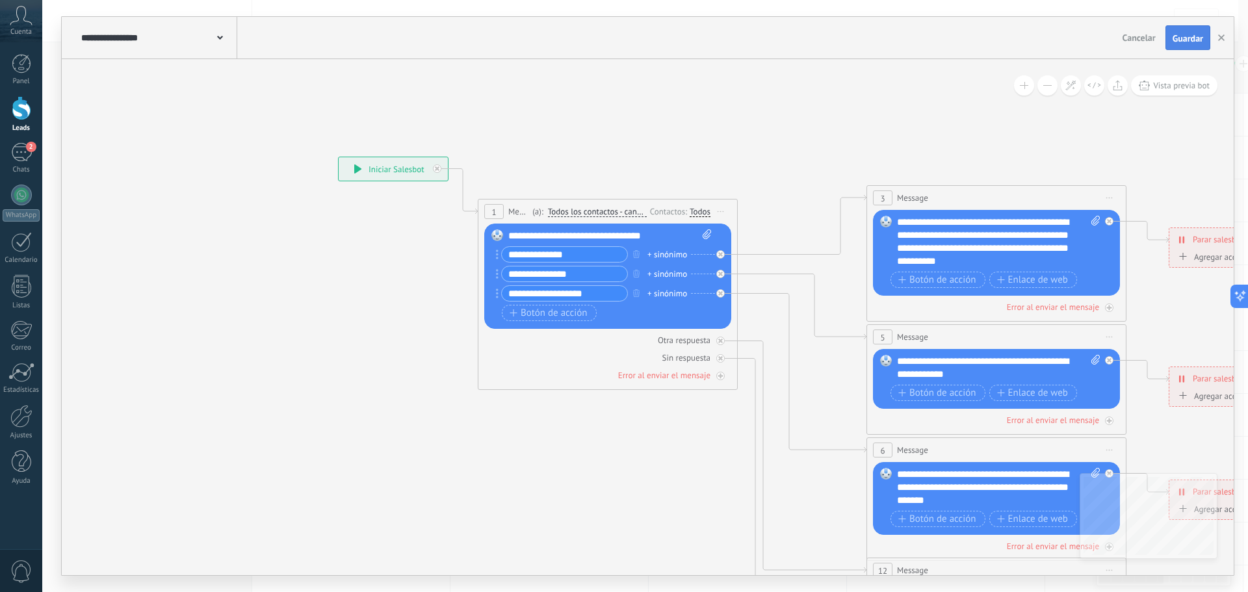
click at [1185, 39] on span "Guardar" at bounding box center [1188, 38] width 31 height 9
click at [1220, 38] on icon "button" at bounding box center [1221, 37] width 7 height 7
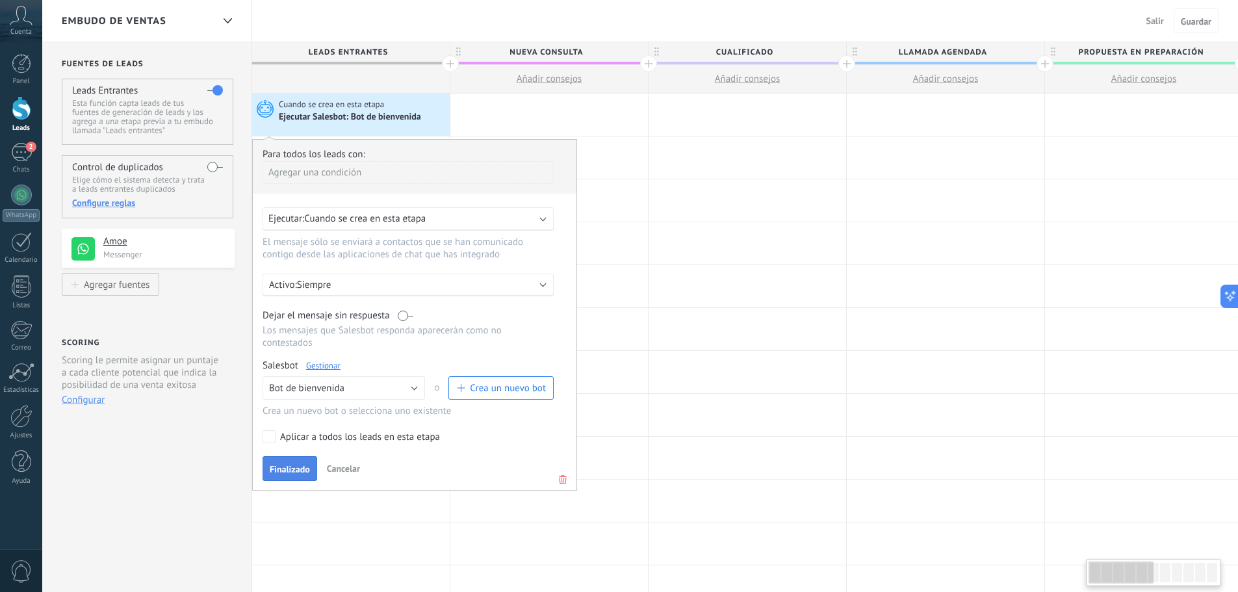
click at [299, 469] on span "Finalizado" at bounding box center [290, 469] width 40 height 9
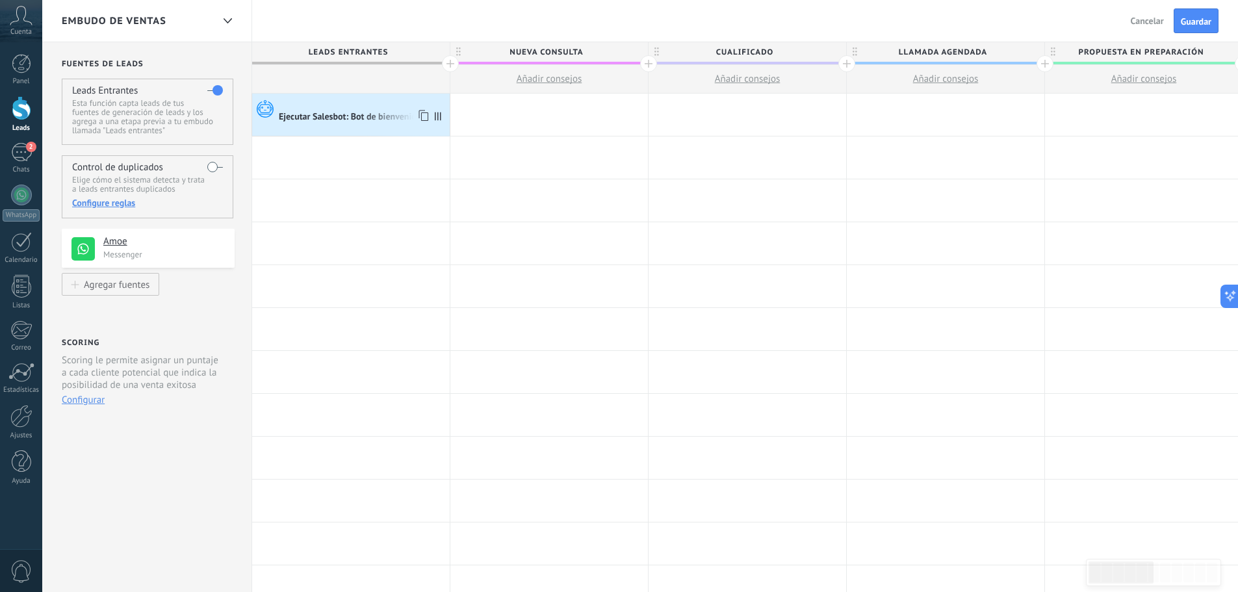
click at [371, 112] on div "Ejecutar Salesbot: Bot de bienvenida" at bounding box center [351, 118] width 144 height 12
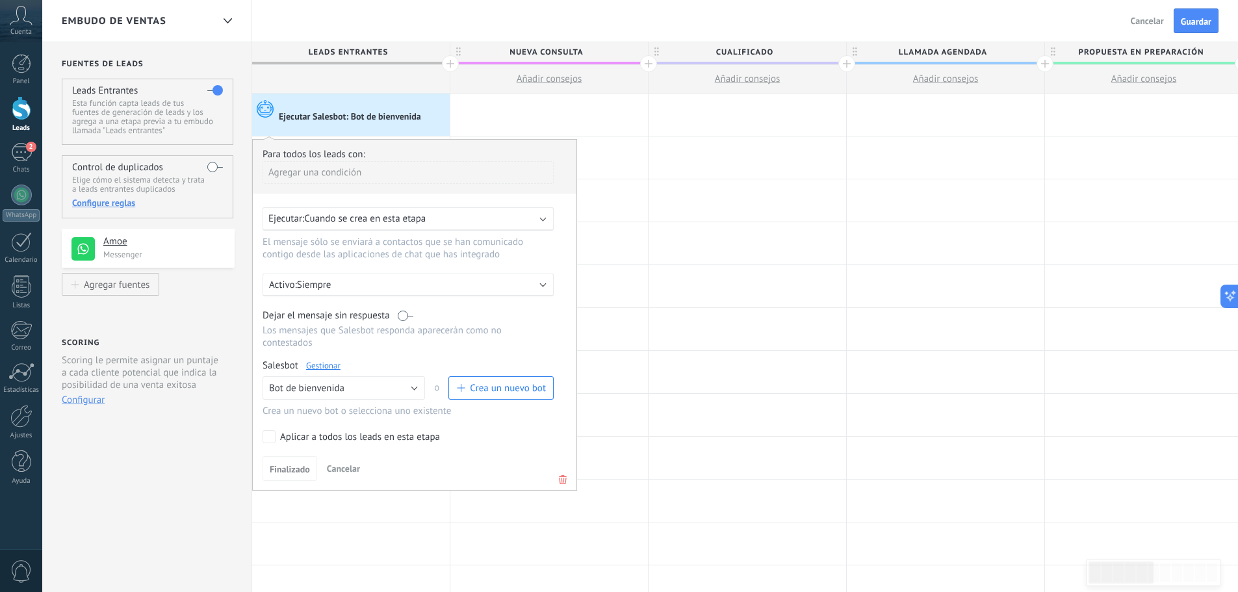
click at [425, 278] on div "Activo: Siempre" at bounding box center [408, 285] width 291 height 23
click at [425, 278] on li "Siempre" at bounding box center [444, 284] width 378 height 23
click at [381, 213] on span "Cuando se crea en esta etapa" at bounding box center [365, 219] width 122 height 12
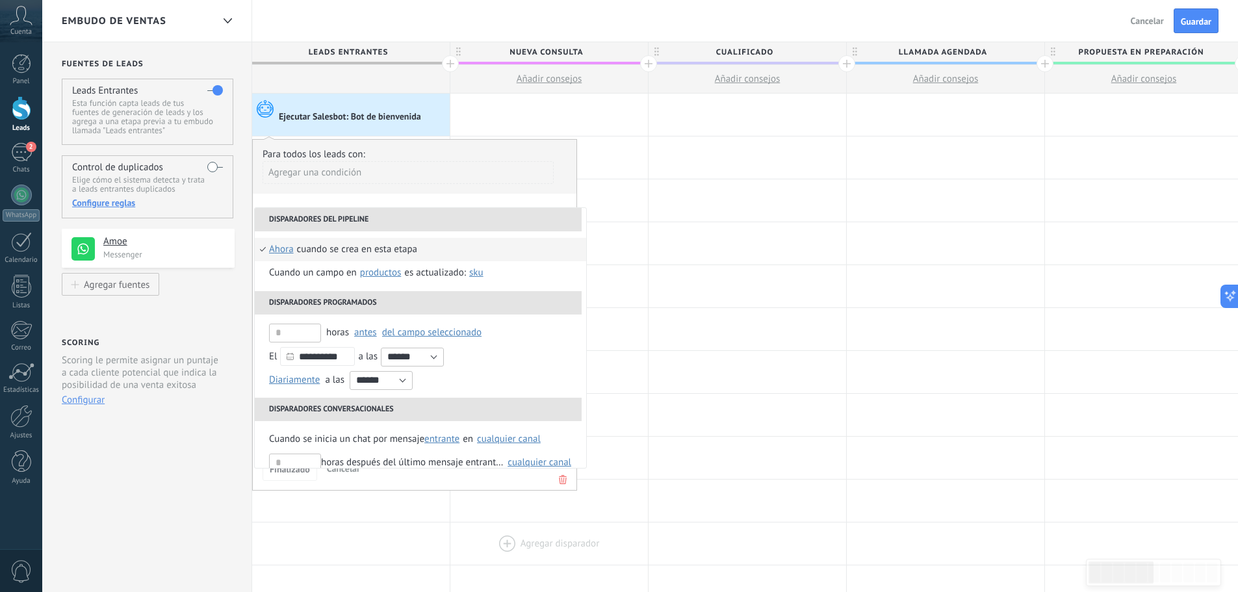
click at [459, 552] on div at bounding box center [550, 544] width 198 height 42
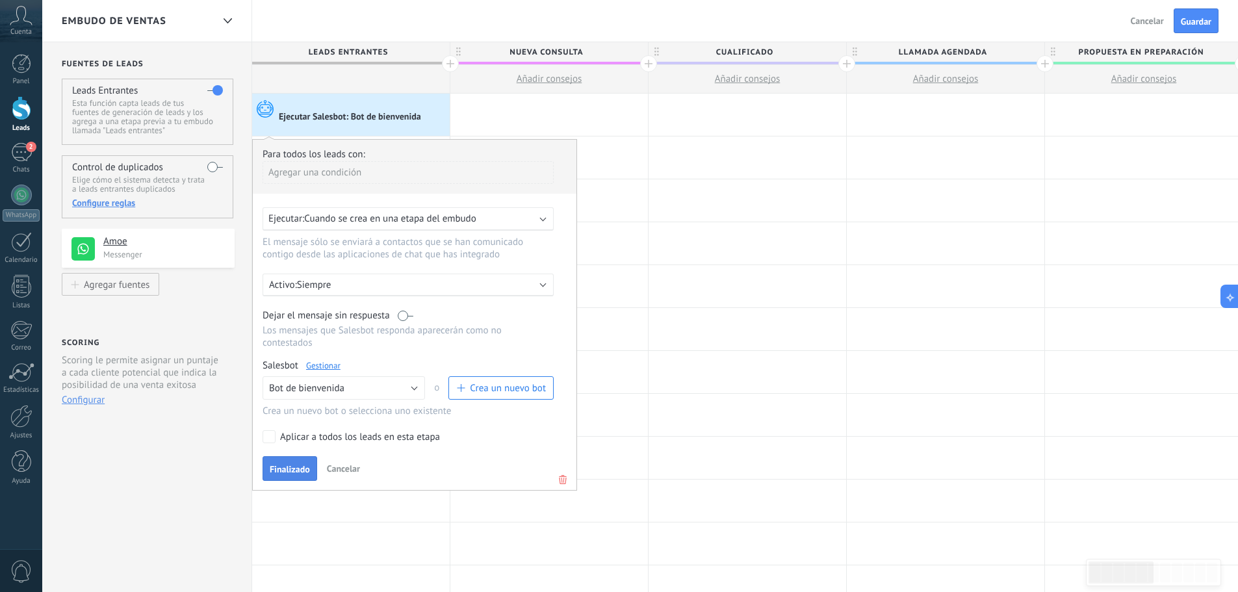
click at [287, 467] on span "Finalizado" at bounding box center [290, 469] width 40 height 9
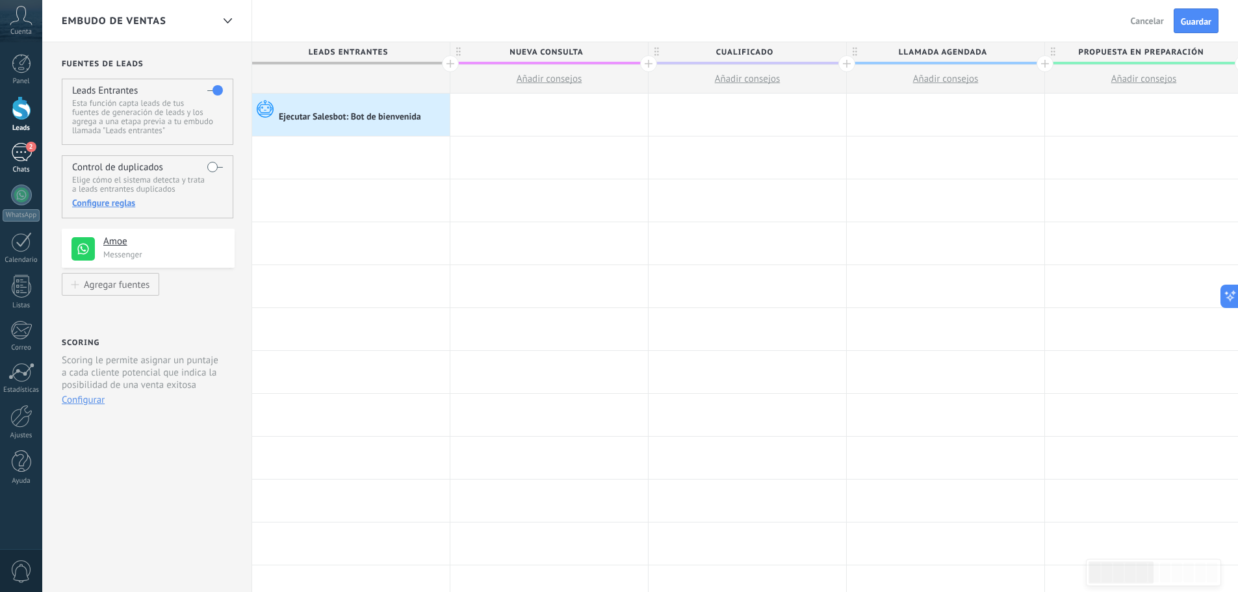
click at [11, 150] on div "2" at bounding box center [21, 152] width 21 height 19
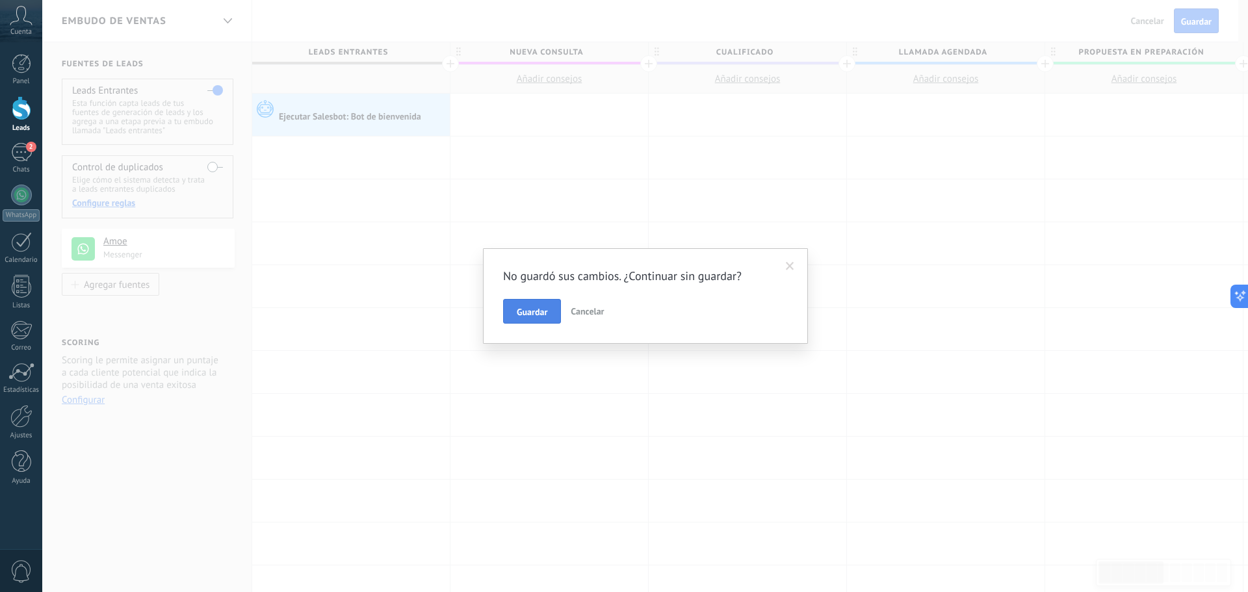
click at [523, 312] on span "Guardar" at bounding box center [532, 312] width 31 height 9
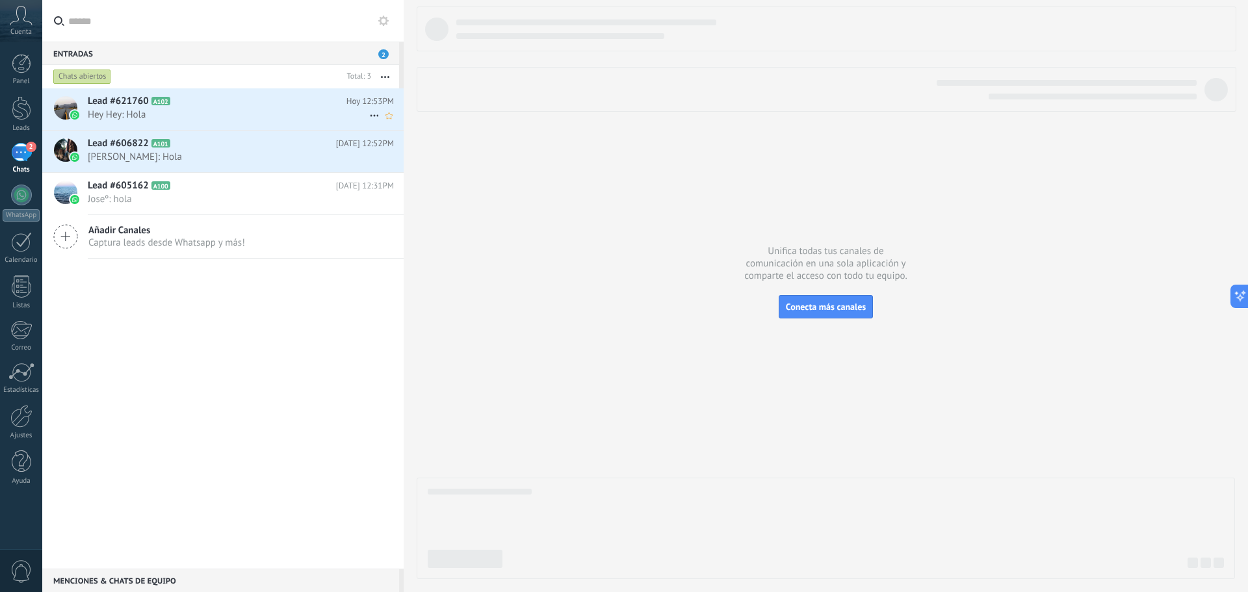
click at [371, 115] on use at bounding box center [374, 116] width 8 height 2
click at [434, 124] on span "[PERSON_NAME] respondió" at bounding box center [445, 122] width 114 height 26
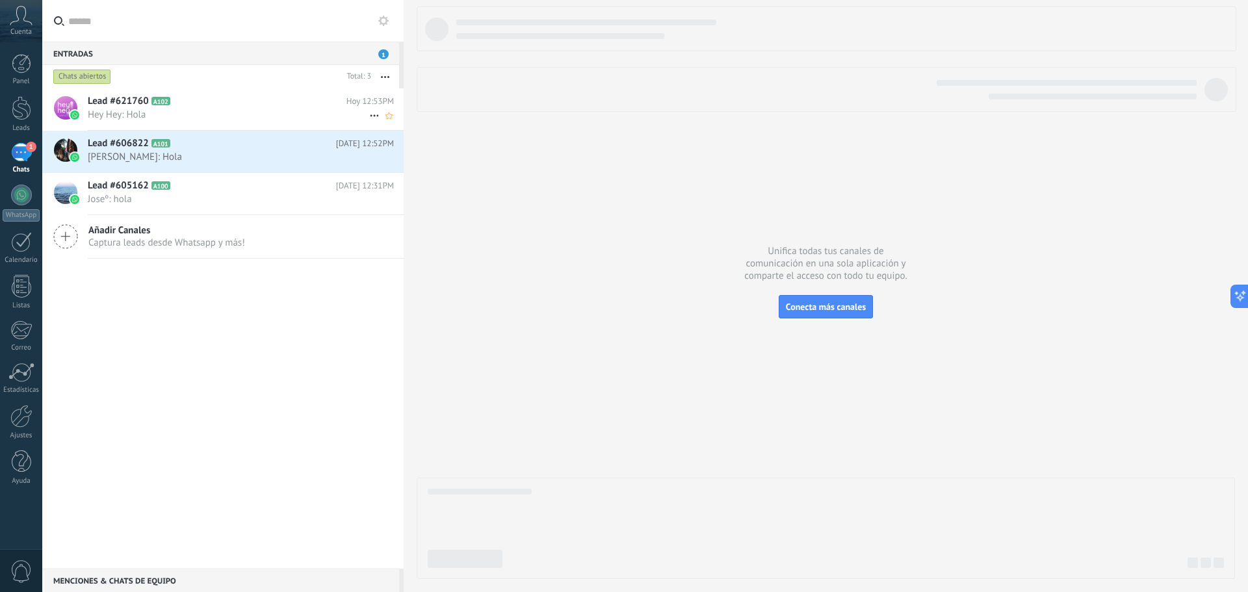
click at [203, 110] on span "Hey Hey: Hola" at bounding box center [229, 115] width 282 height 12
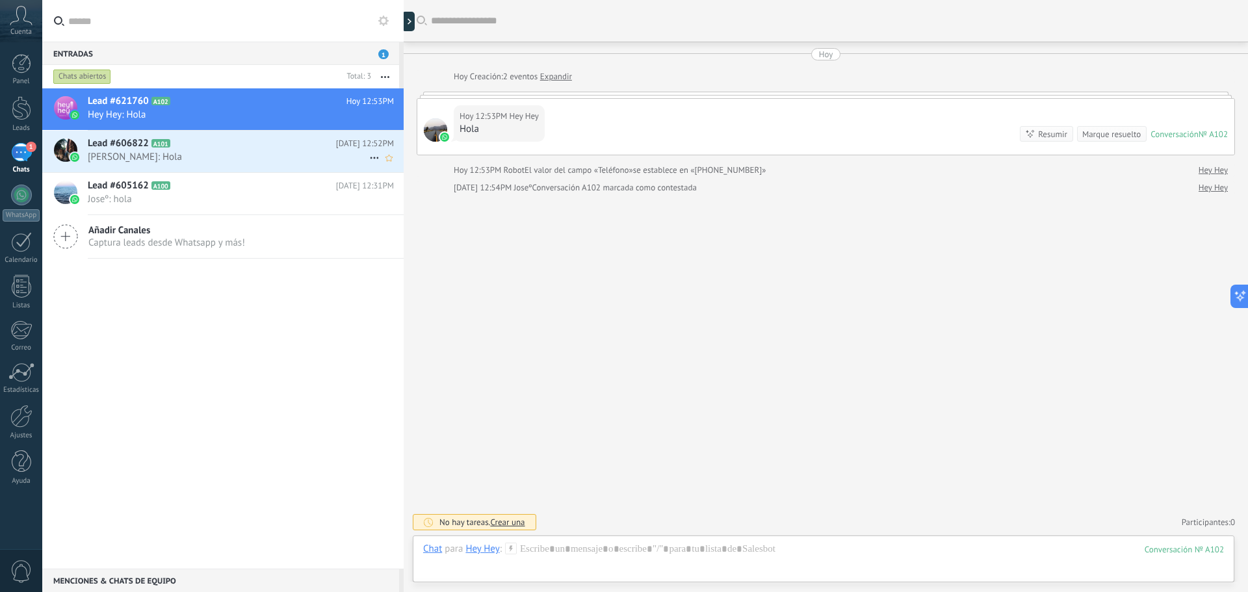
click at [146, 156] on span "[PERSON_NAME]: Hola" at bounding box center [229, 157] width 282 height 12
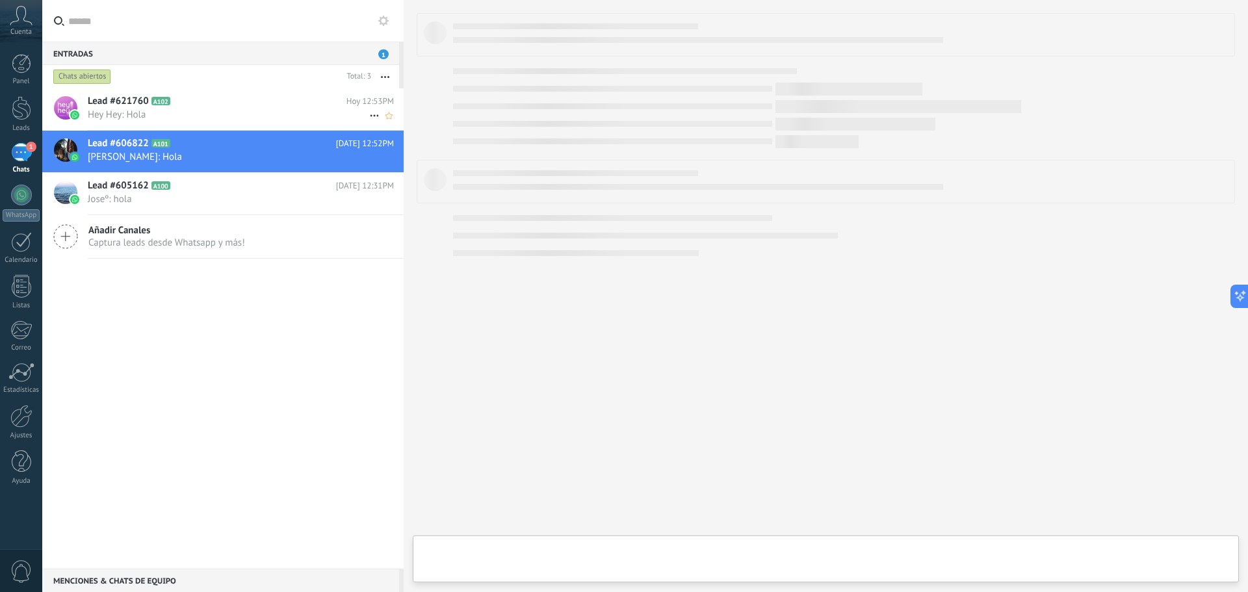
click at [152, 101] on span "A102" at bounding box center [160, 101] width 19 height 8
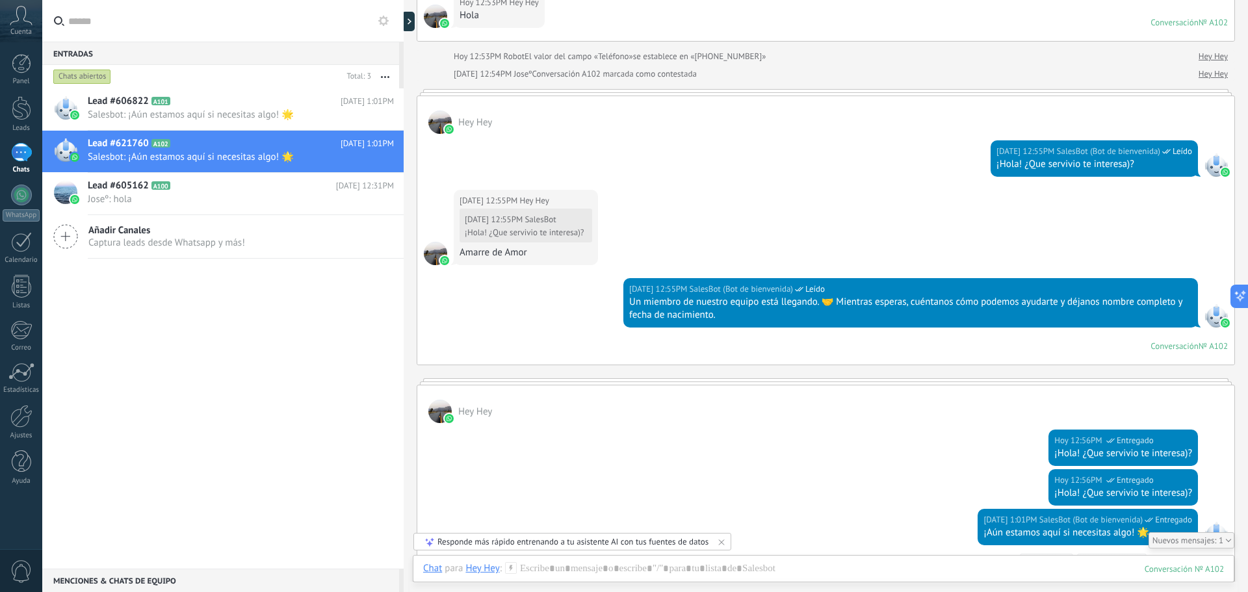
scroll to position [156, 0]
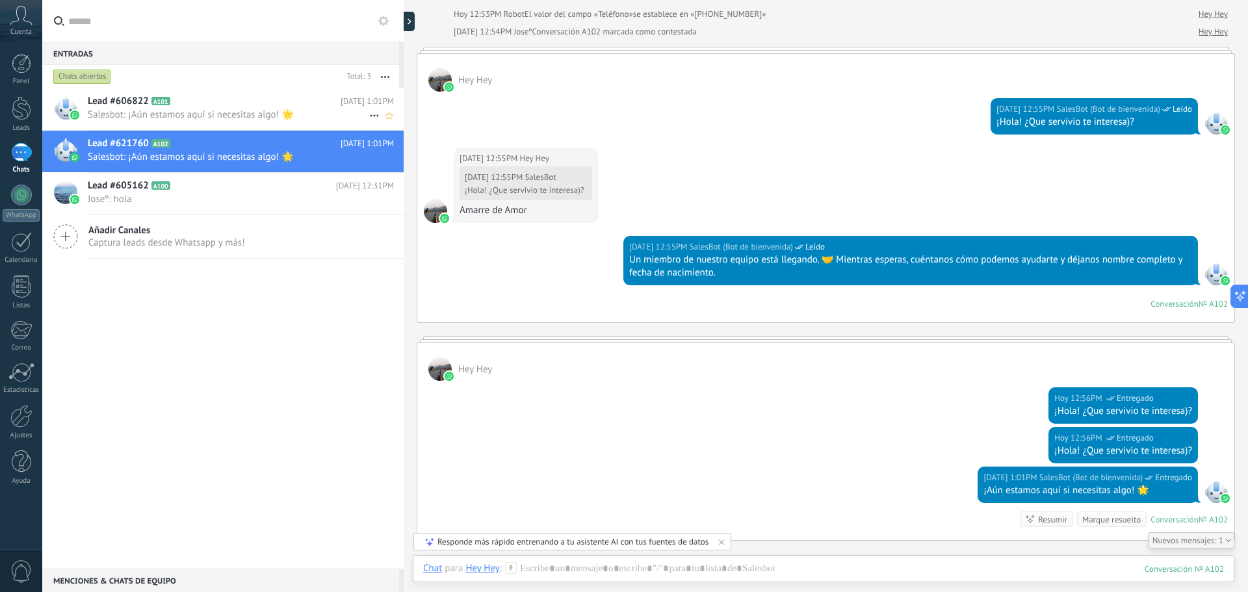
click at [163, 108] on div "Lead #606822 A101 [DATE] 1:01PM Salesbot: ¡Aún estamos aquí si necesitas algo! 🌟" at bounding box center [246, 108] width 316 height 41
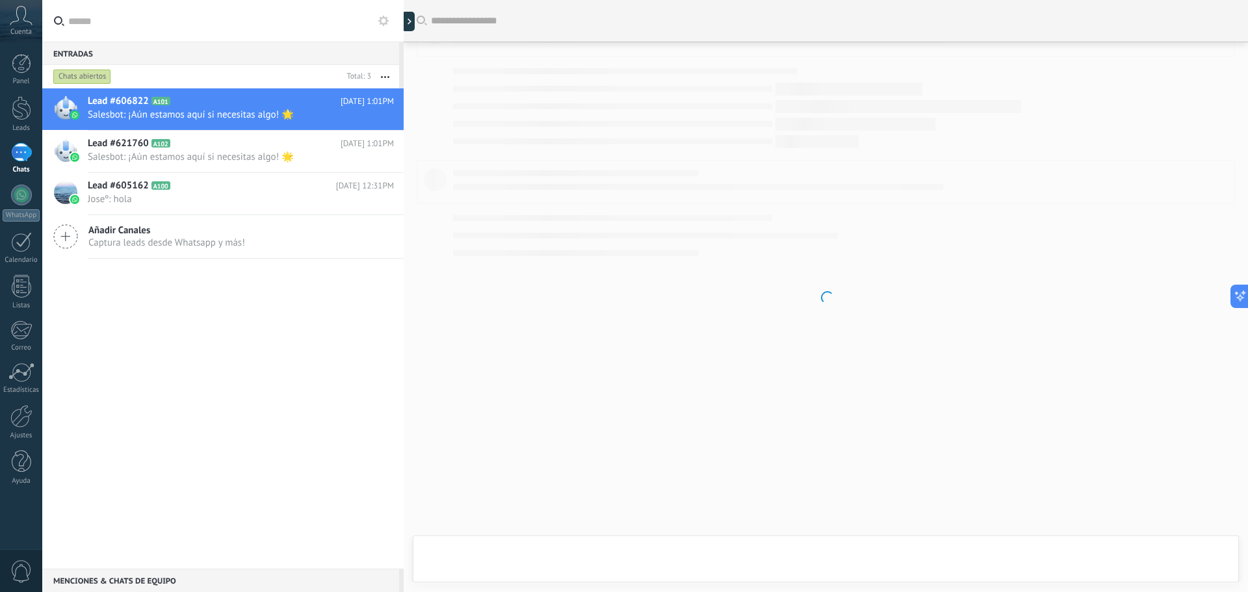
scroll to position [36, 0]
